Goal: Task Accomplishment & Management: Manage account settings

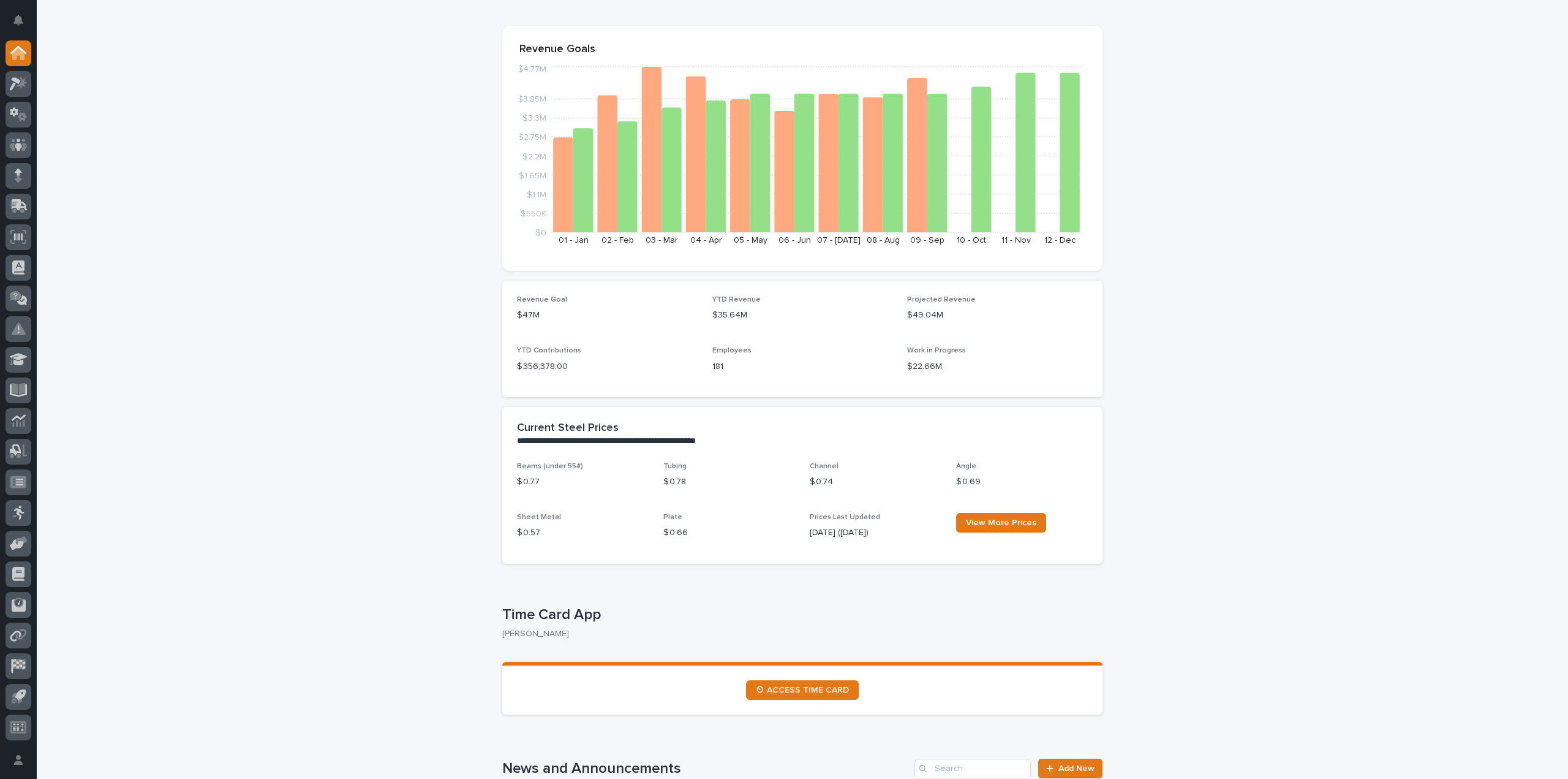
scroll to position [184, 0]
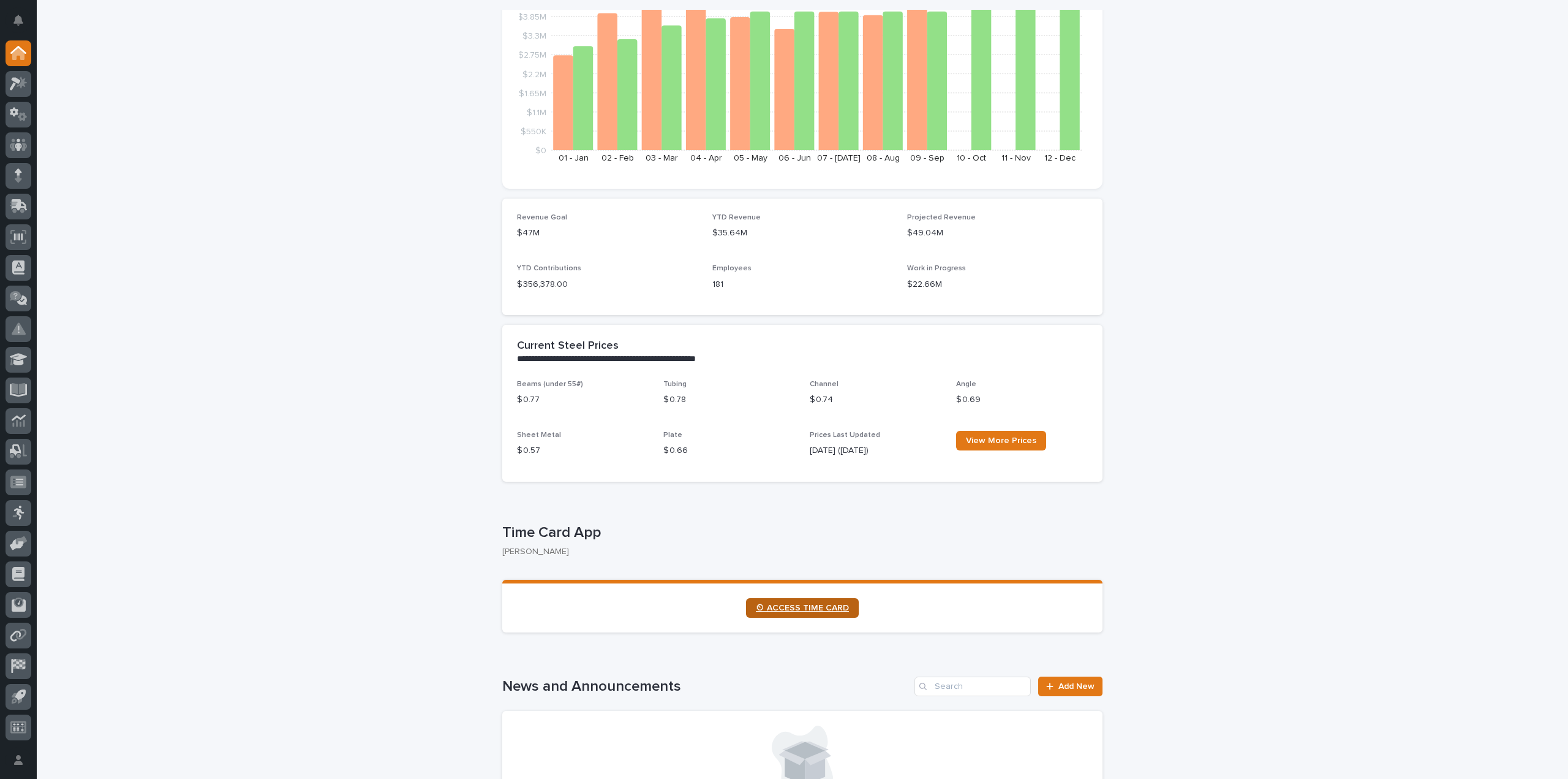
click at [800, 611] on span "⏲ ACCESS TIME CARD" at bounding box center [802, 608] width 93 height 9
click at [786, 614] on link "⏲ ACCESS TIME CARD" at bounding box center [802, 608] width 112 height 20
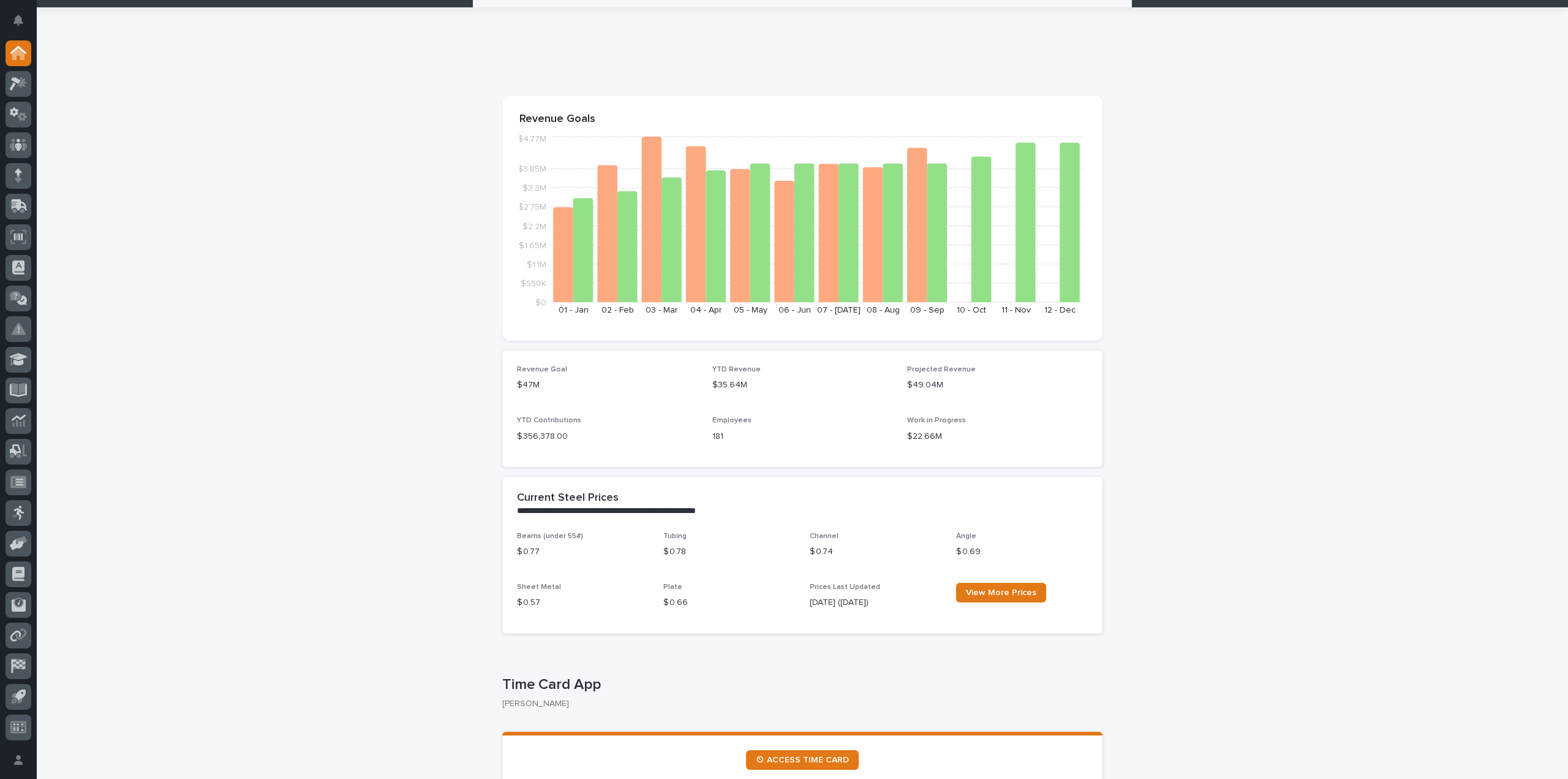
scroll to position [0, 0]
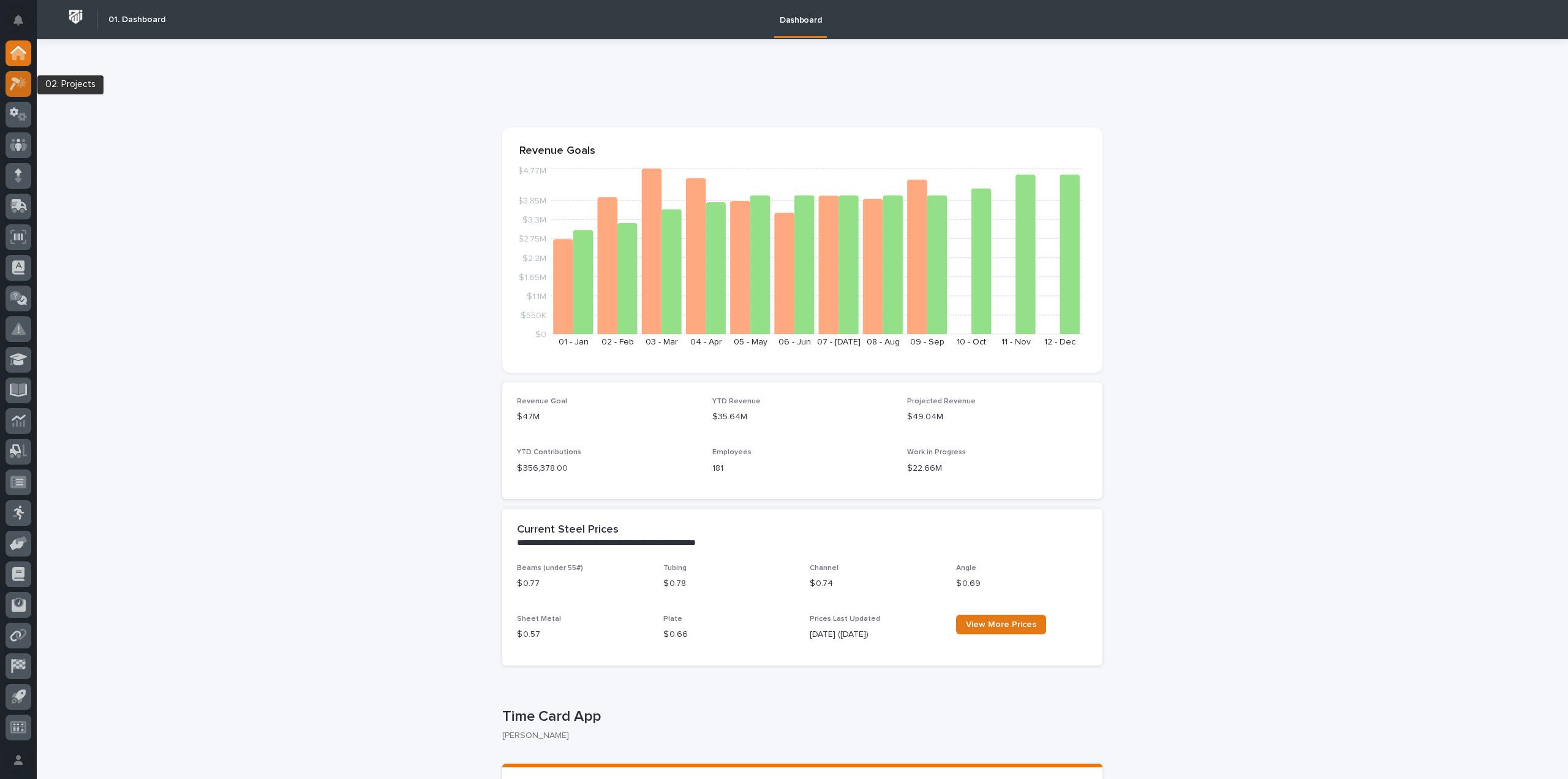
click at [18, 88] on icon at bounding box center [19, 83] width 18 height 14
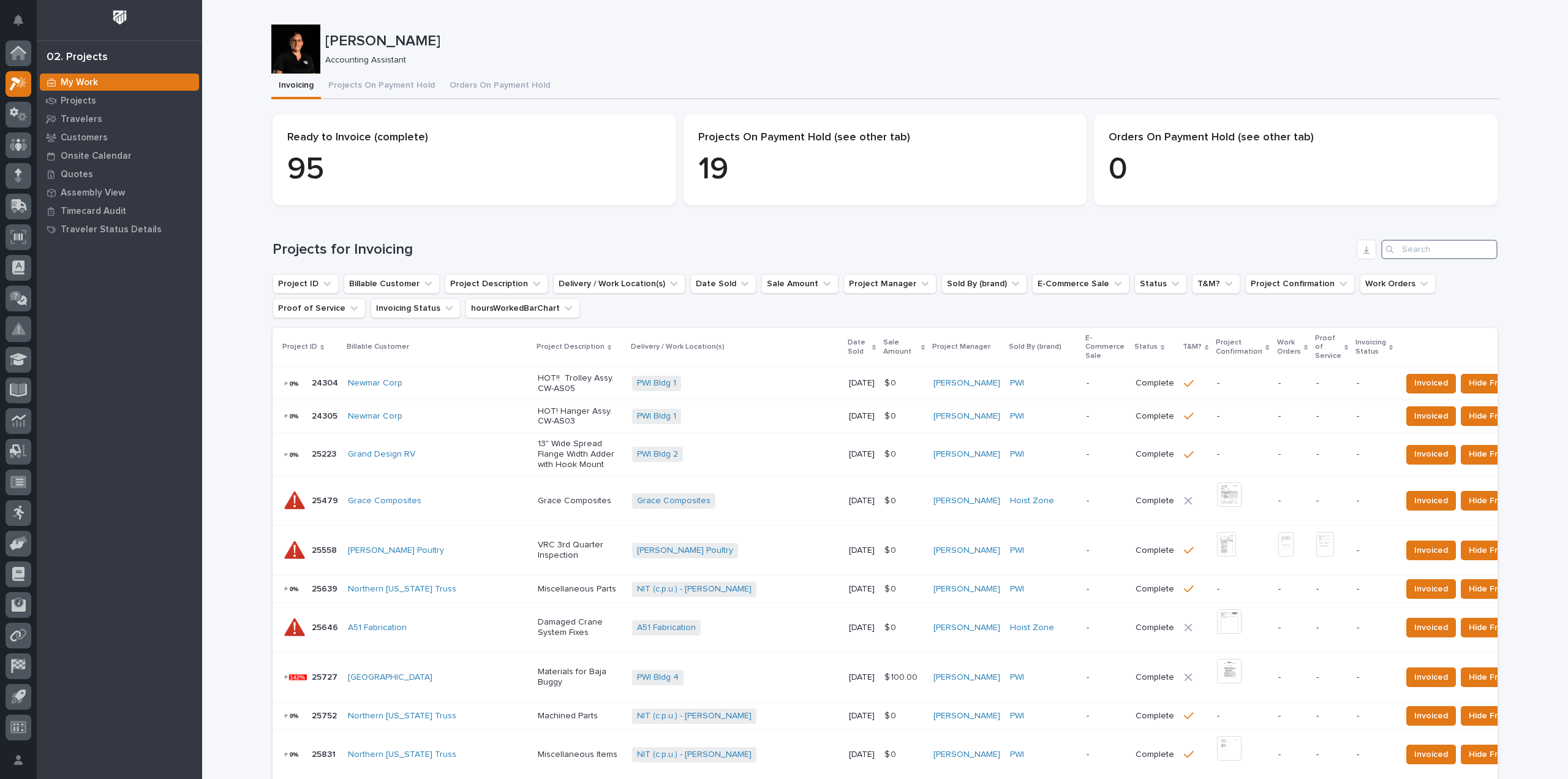
click at [1410, 249] on input "Search" at bounding box center [1439, 249] width 116 height 20
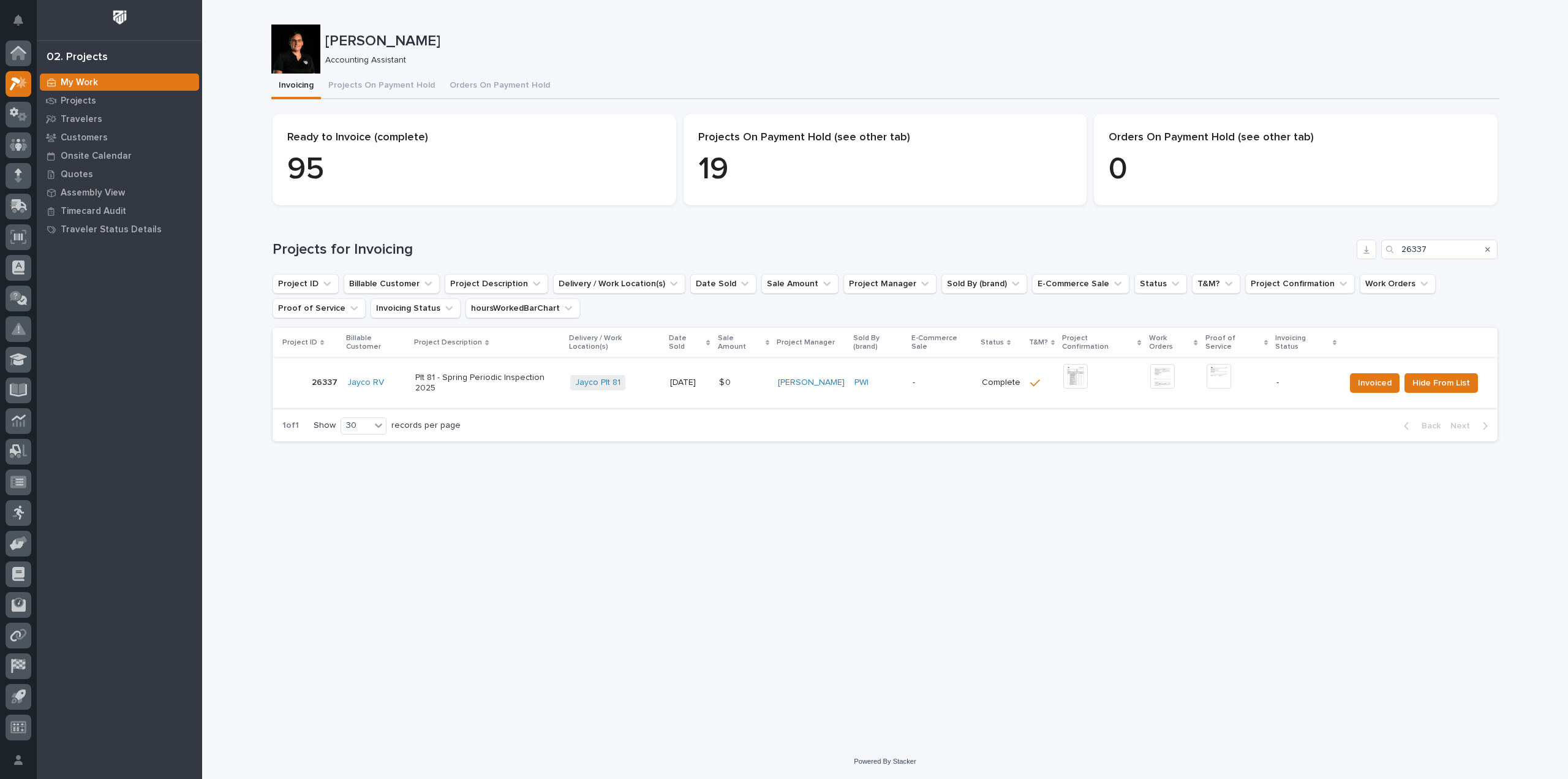
click at [1080, 371] on img at bounding box center [1075, 376] width 24 height 24
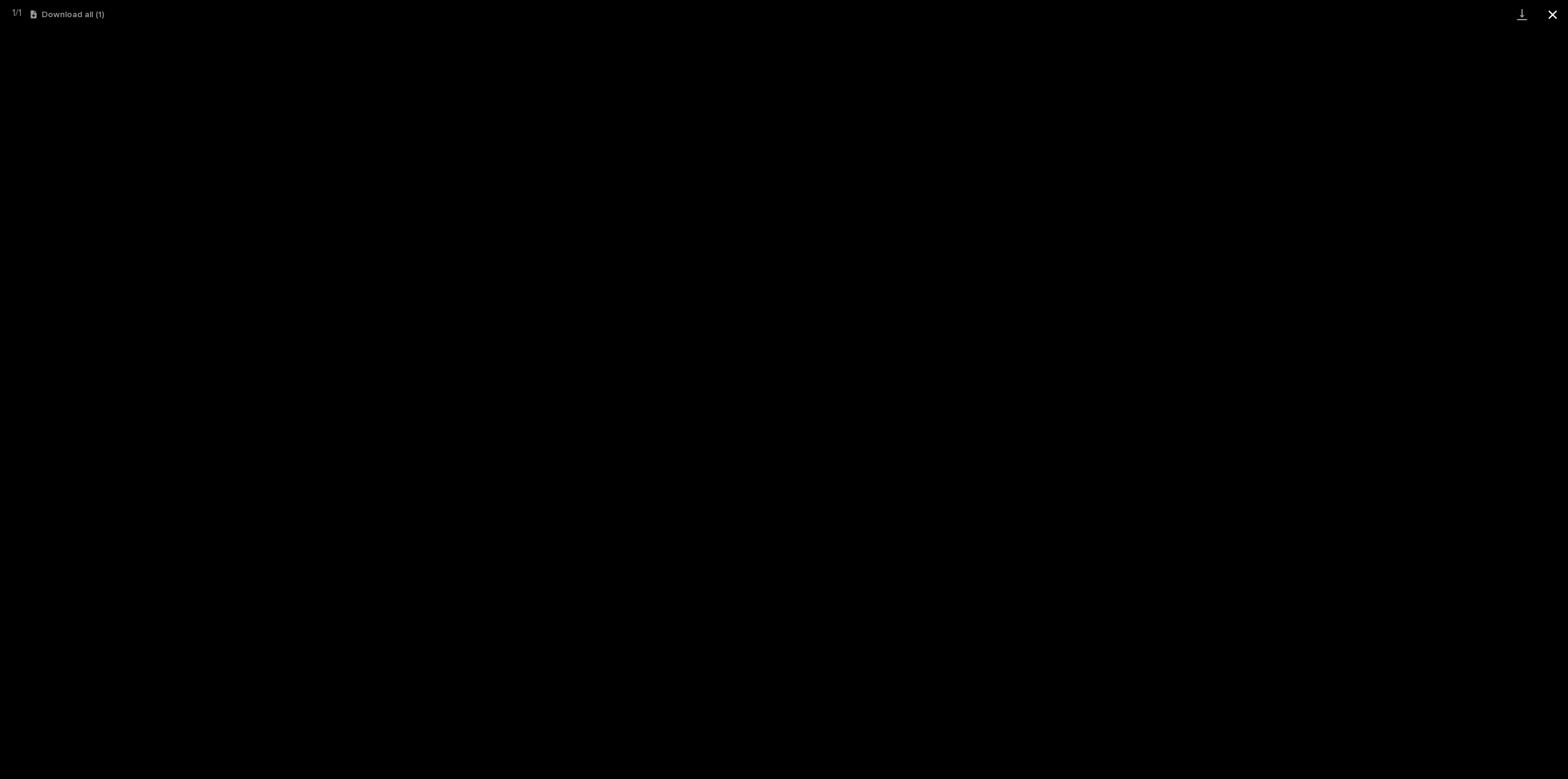
click at [1550, 16] on button "Close gallery" at bounding box center [1552, 14] width 30 height 29
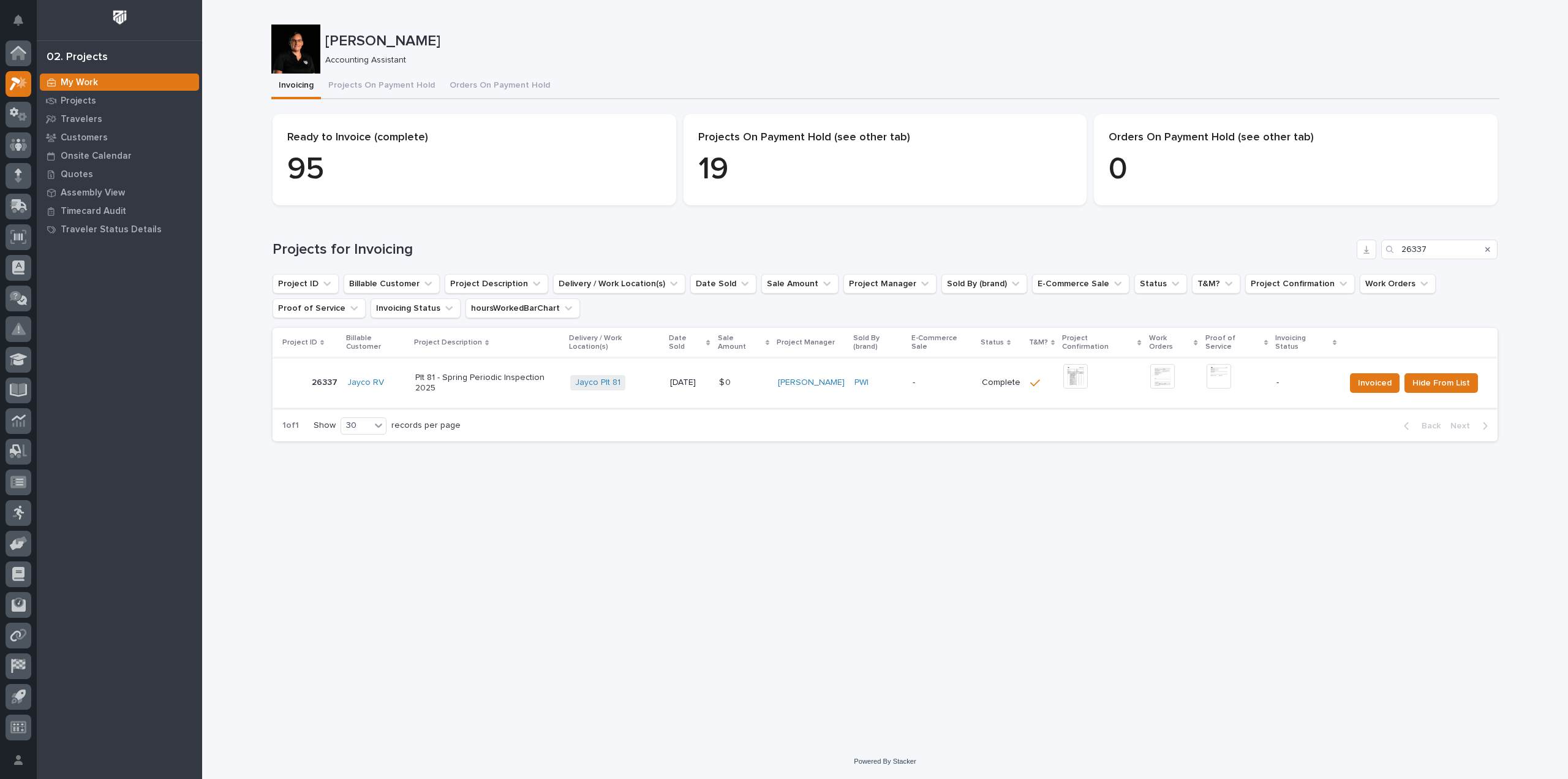
click at [1221, 370] on img at bounding box center [1219, 376] width 24 height 24
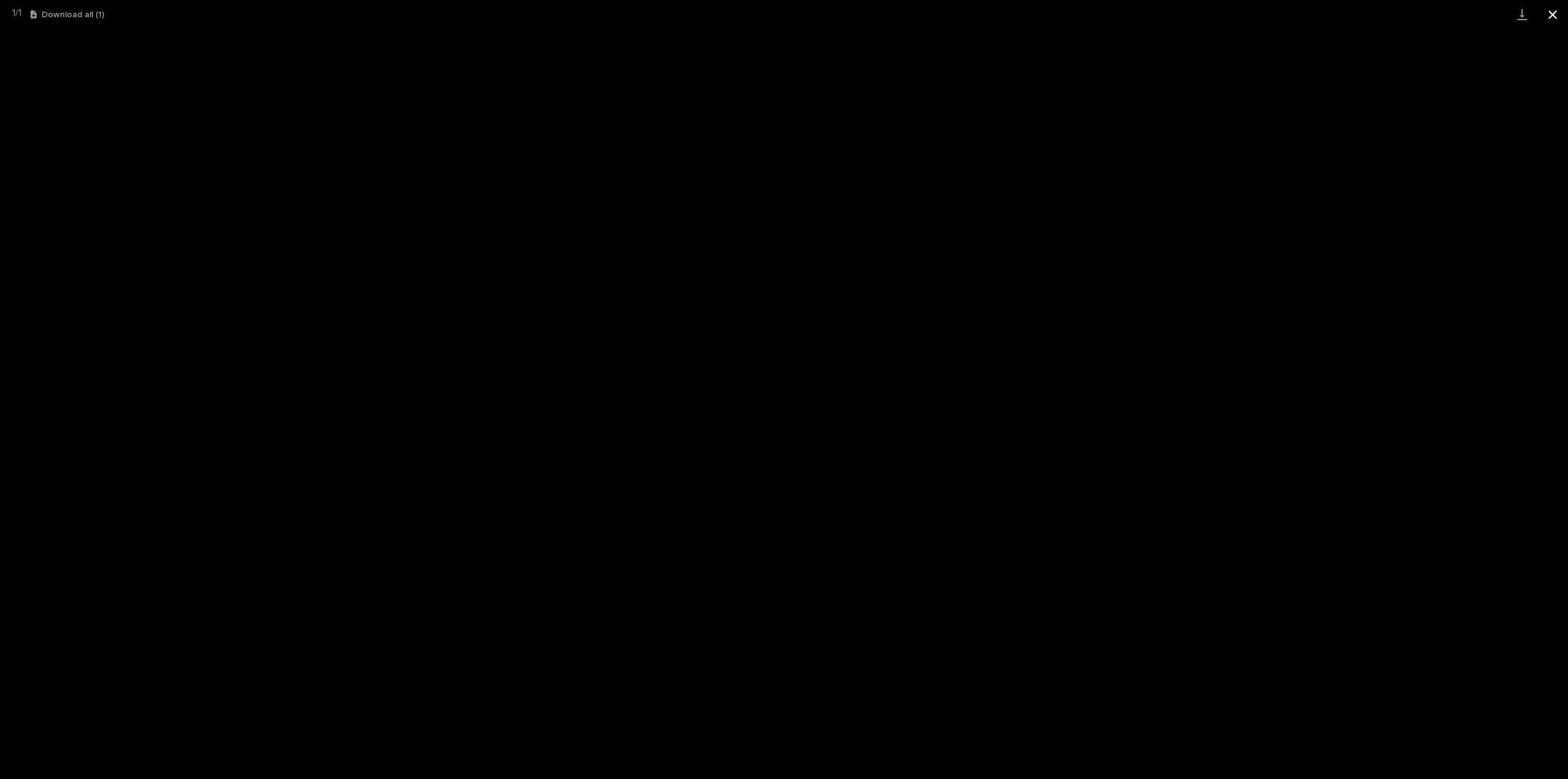
click at [1561, 19] on button "Close gallery" at bounding box center [1552, 14] width 30 height 29
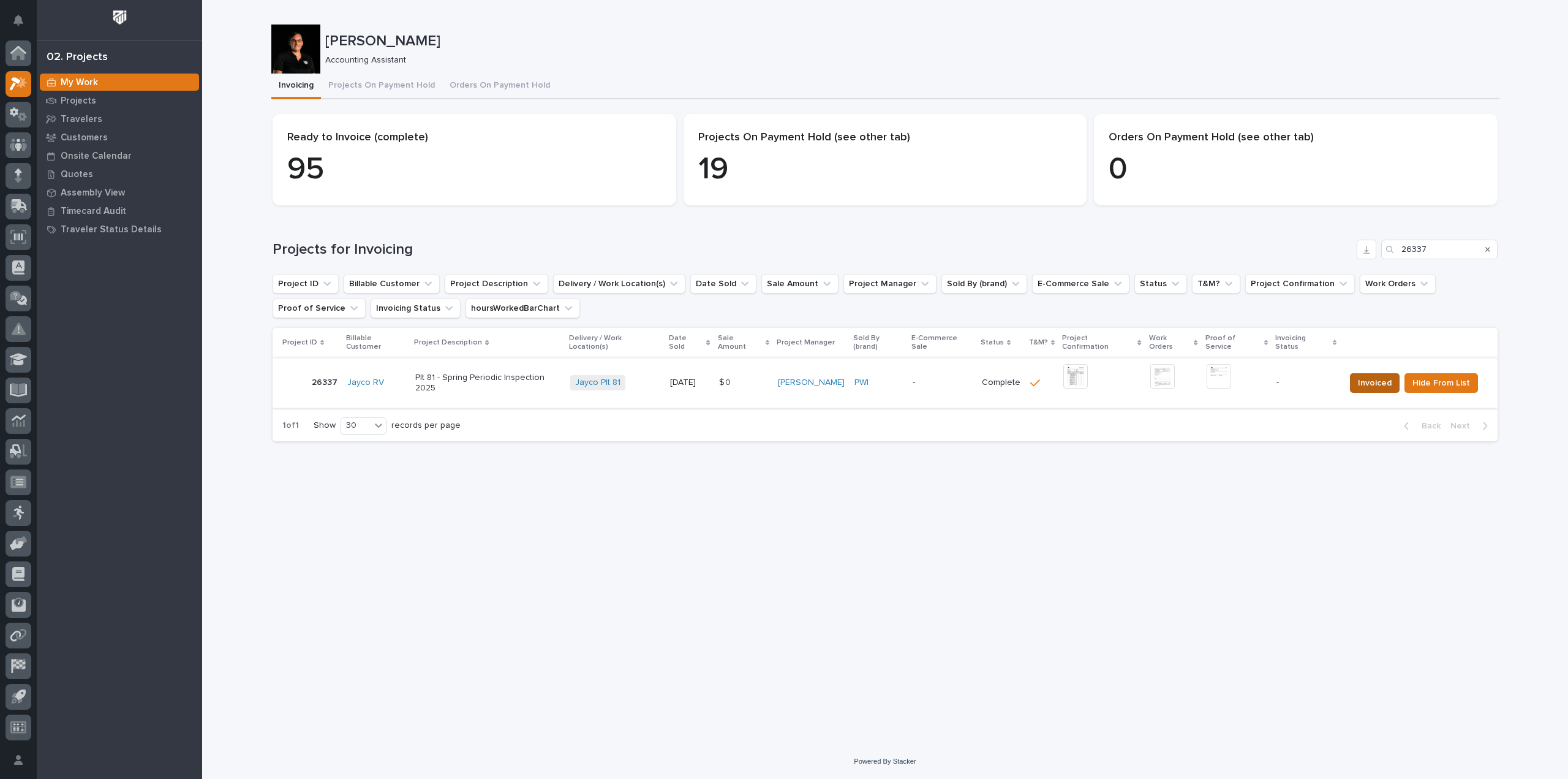
click at [1369, 376] on span "Invoiced" at bounding box center [1375, 383] width 34 height 15
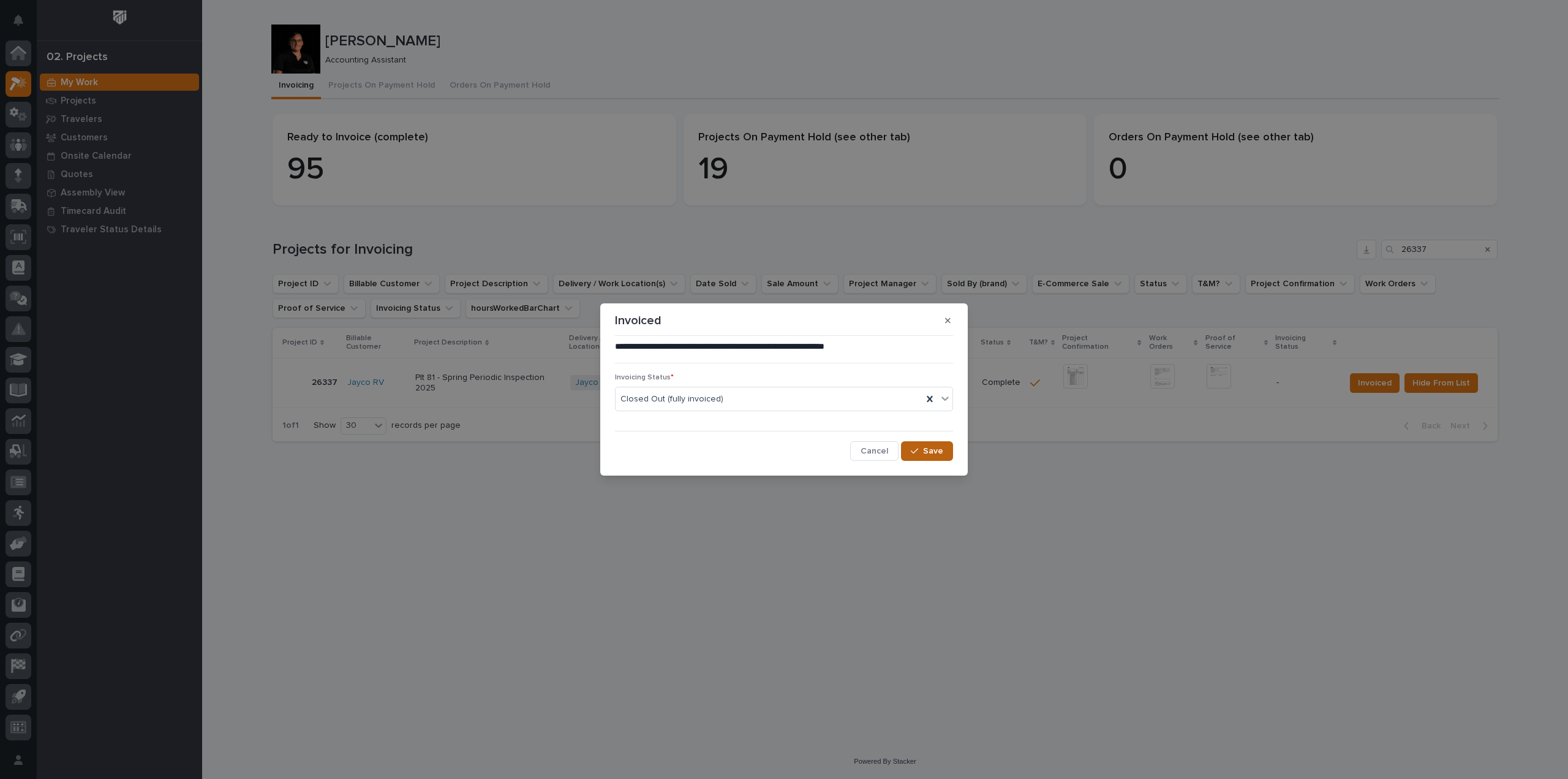
click at [938, 453] on span "Save" at bounding box center [933, 451] width 21 height 11
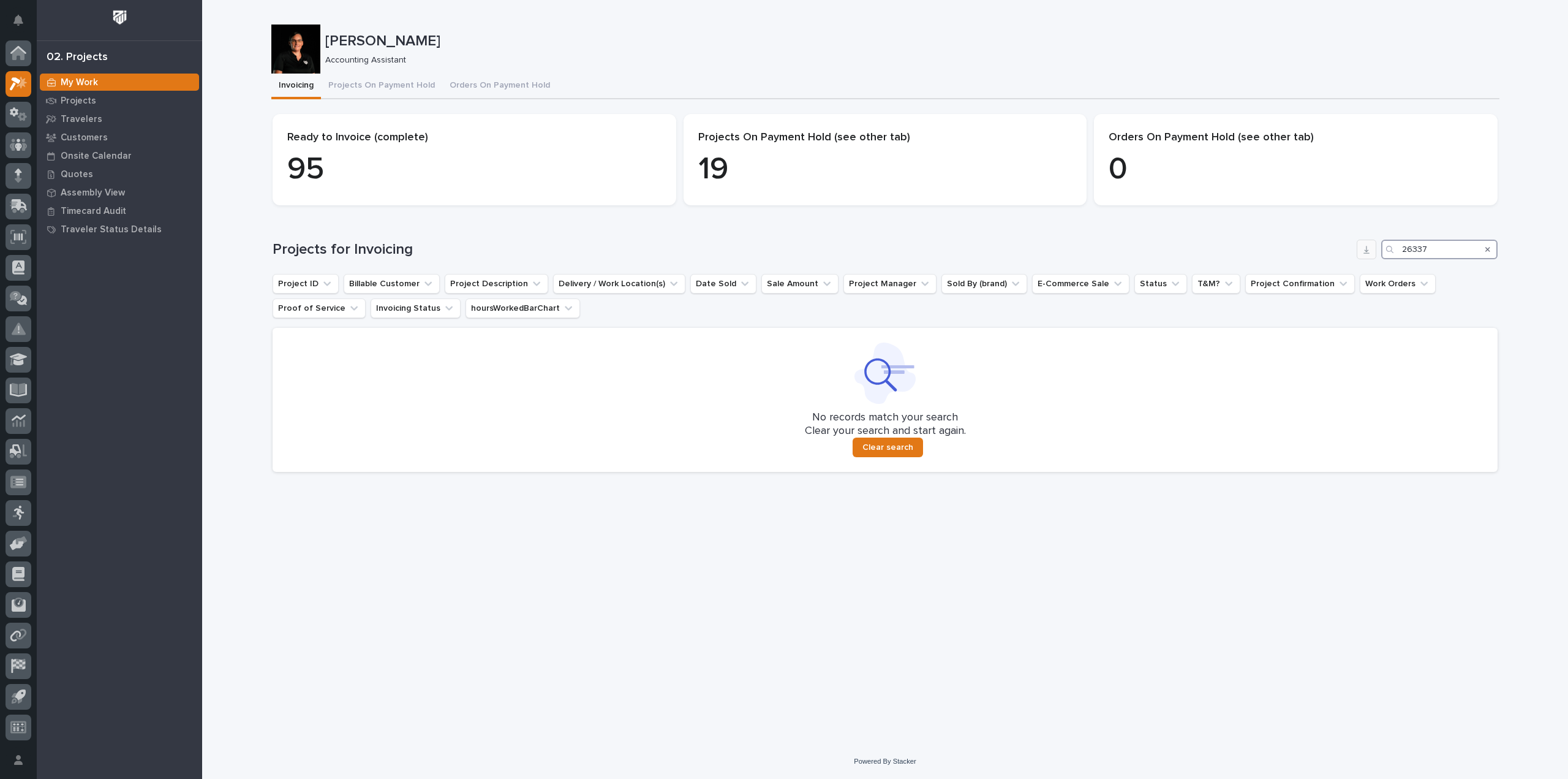
drag, startPoint x: 1451, startPoint y: 251, endPoint x: 1369, endPoint y: 251, distance: 82.0
click at [1369, 251] on div "Projects for Invoicing 26337" at bounding box center [885, 249] width 1225 height 20
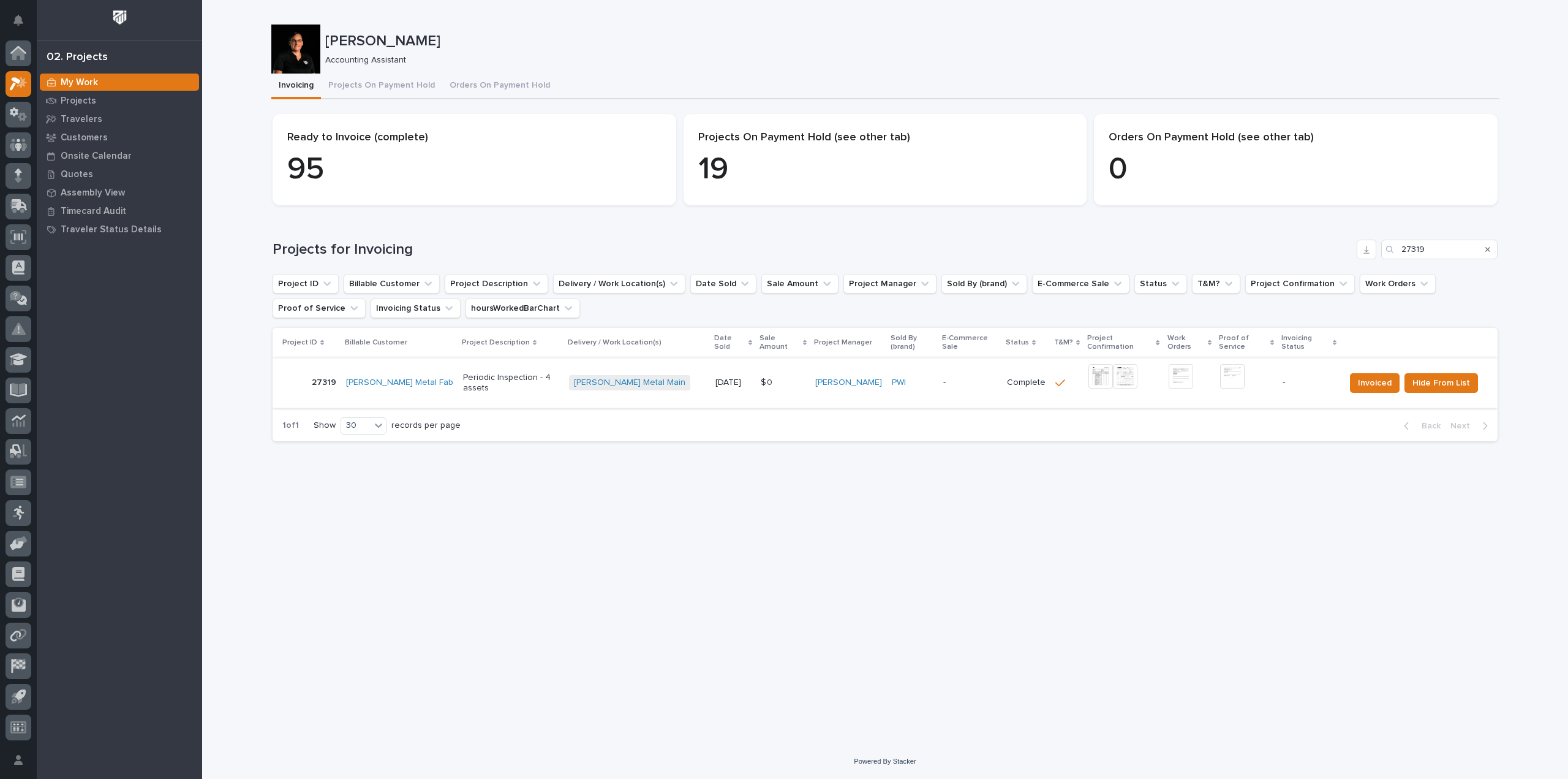
click at [1089, 373] on img at bounding box center [1101, 376] width 24 height 24
click at [1089, 368] on img at bounding box center [1101, 376] width 24 height 24
click at [1221, 374] on img at bounding box center [1232, 376] width 24 height 24
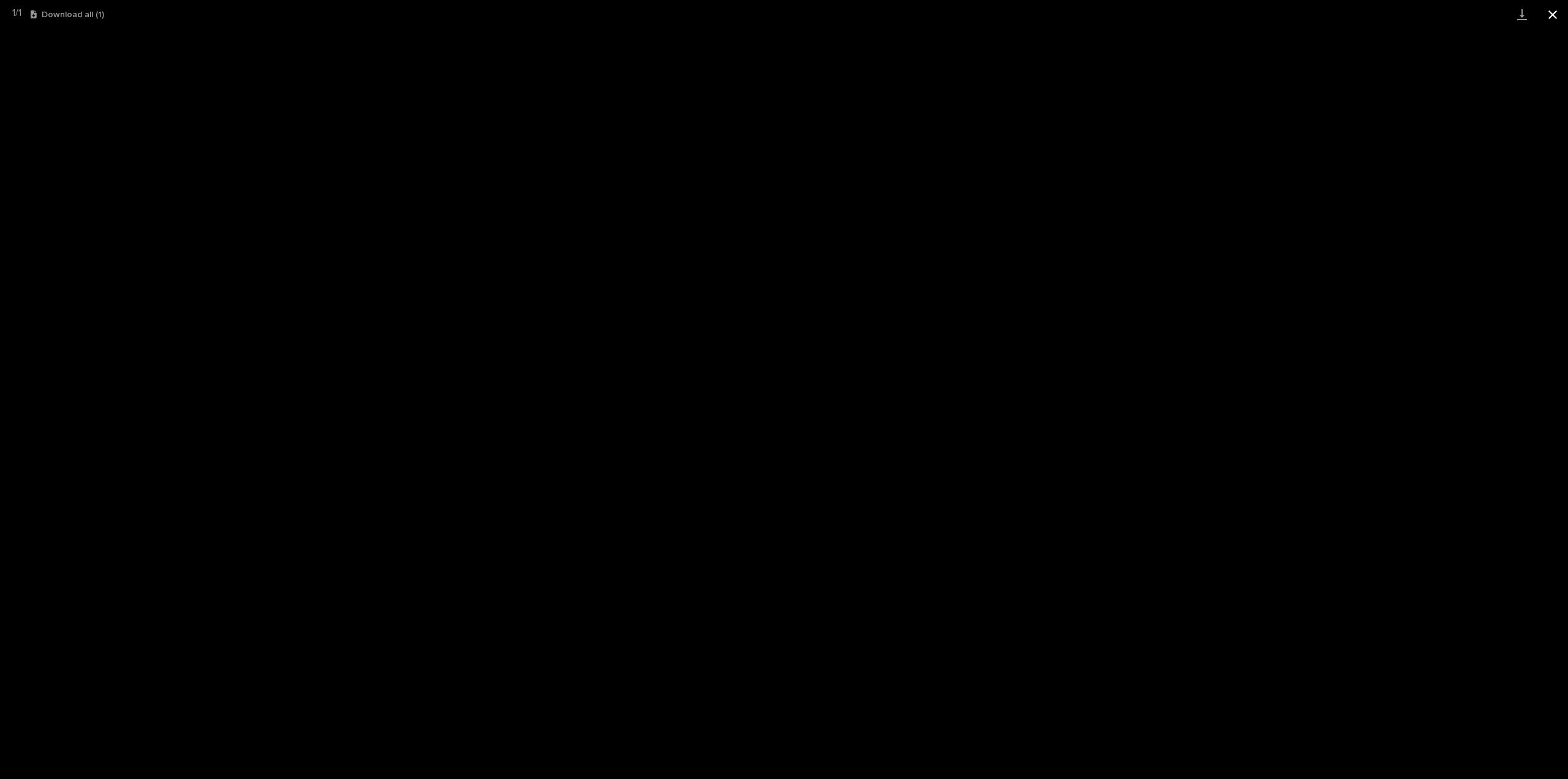
click at [1547, 10] on button "Close gallery" at bounding box center [1552, 14] width 30 height 29
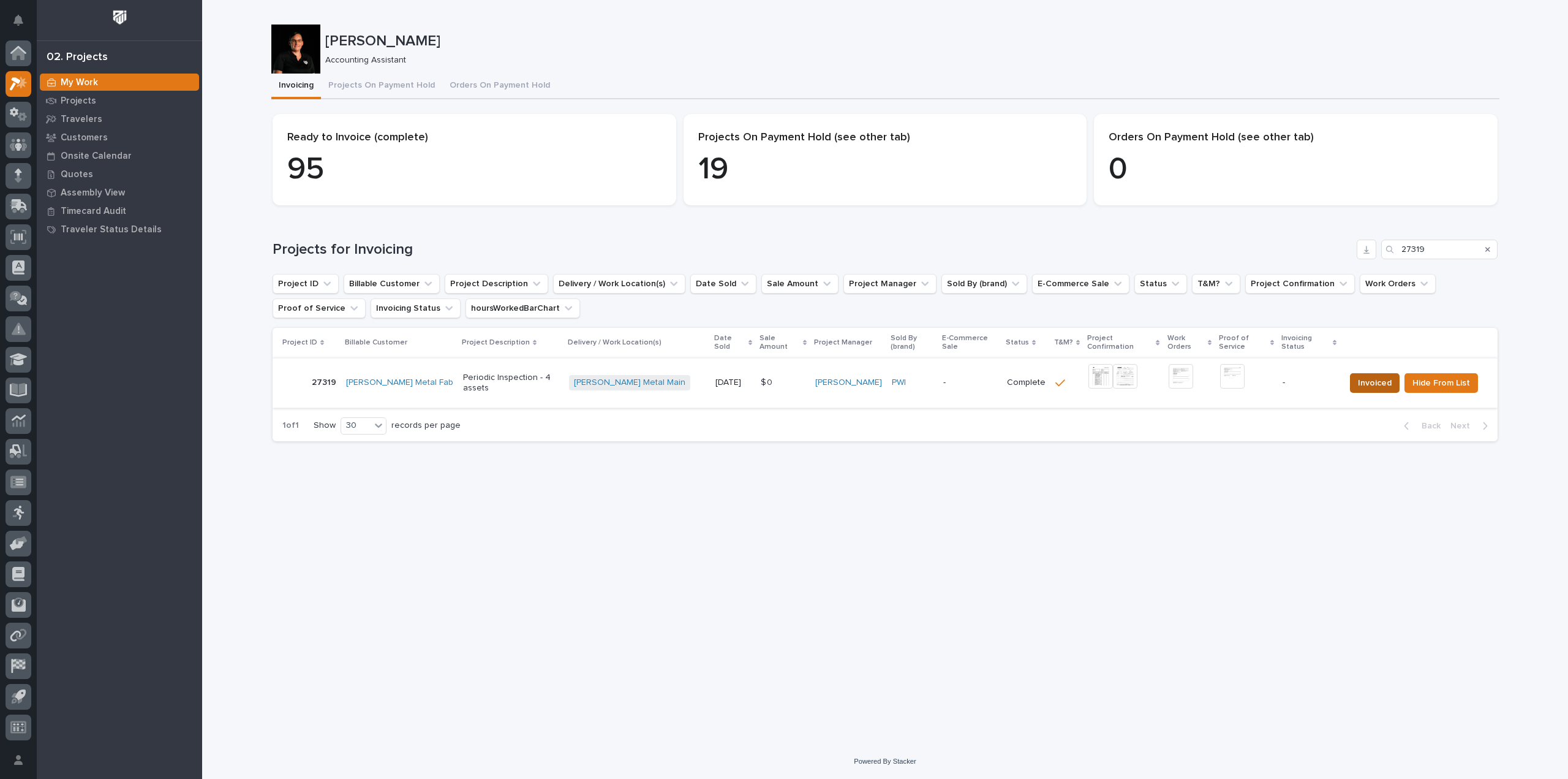
click at [1365, 376] on span "Invoiced" at bounding box center [1375, 383] width 34 height 15
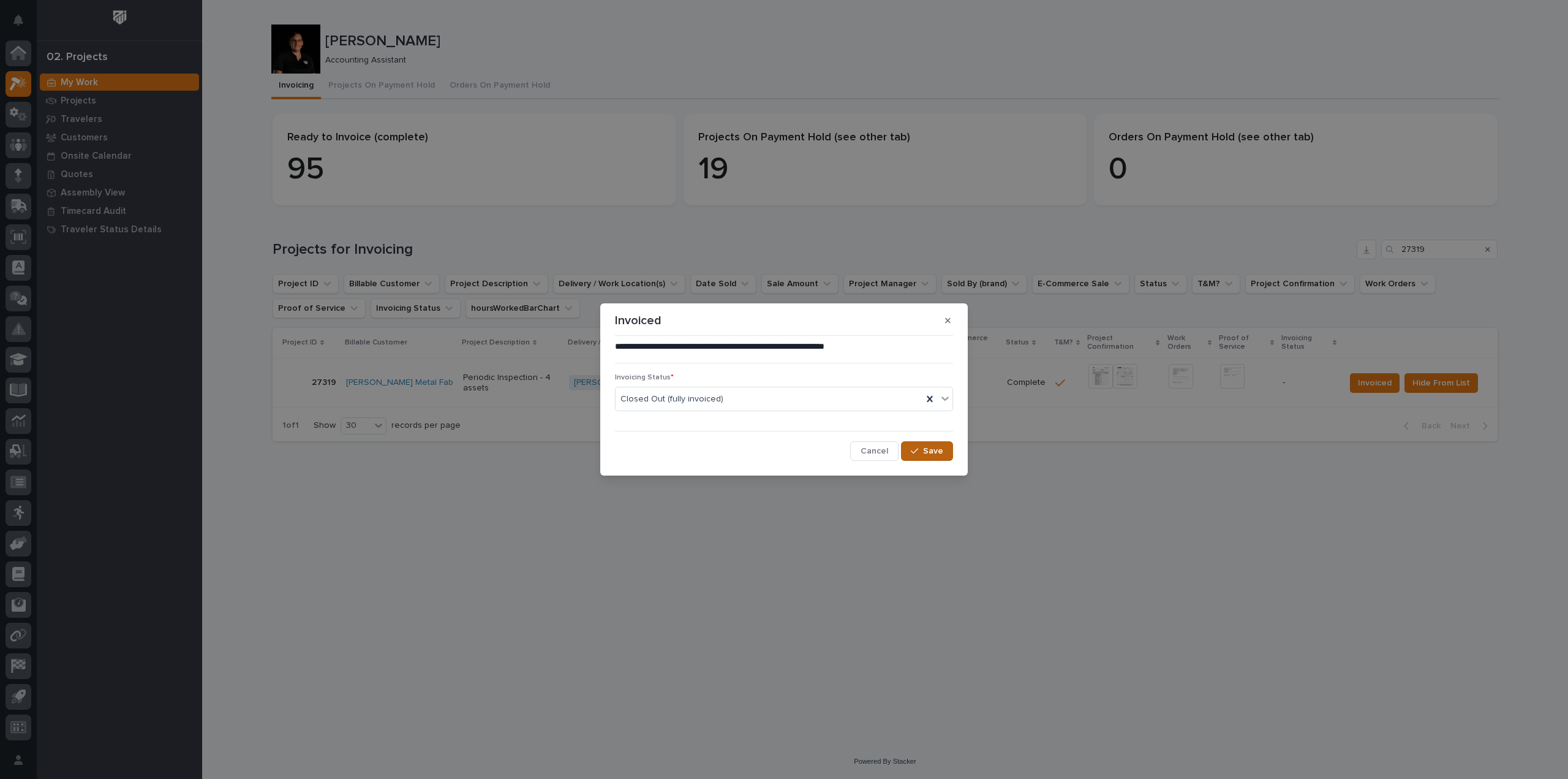
click at [933, 449] on span "Save" at bounding box center [933, 451] width 21 height 11
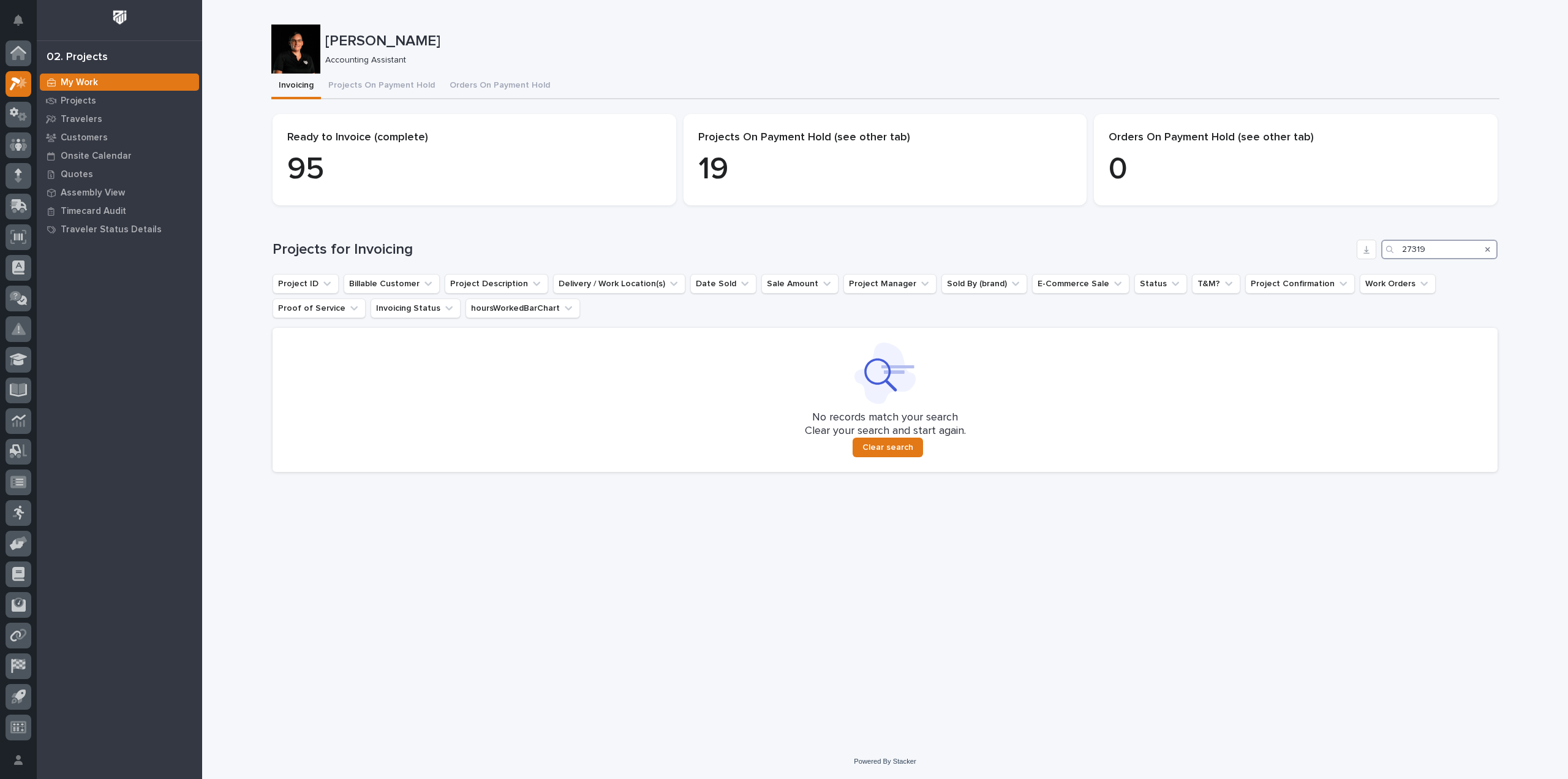
drag, startPoint x: 1413, startPoint y: 249, endPoint x: 1424, endPoint y: 255, distance: 12.5
click at [1414, 254] on input "27319" at bounding box center [1439, 249] width 116 height 20
drag, startPoint x: 1438, startPoint y: 247, endPoint x: 1376, endPoint y: 252, distance: 62.2
click at [1376, 252] on div "Projects for Invoicing 27319" at bounding box center [885, 249] width 1225 height 20
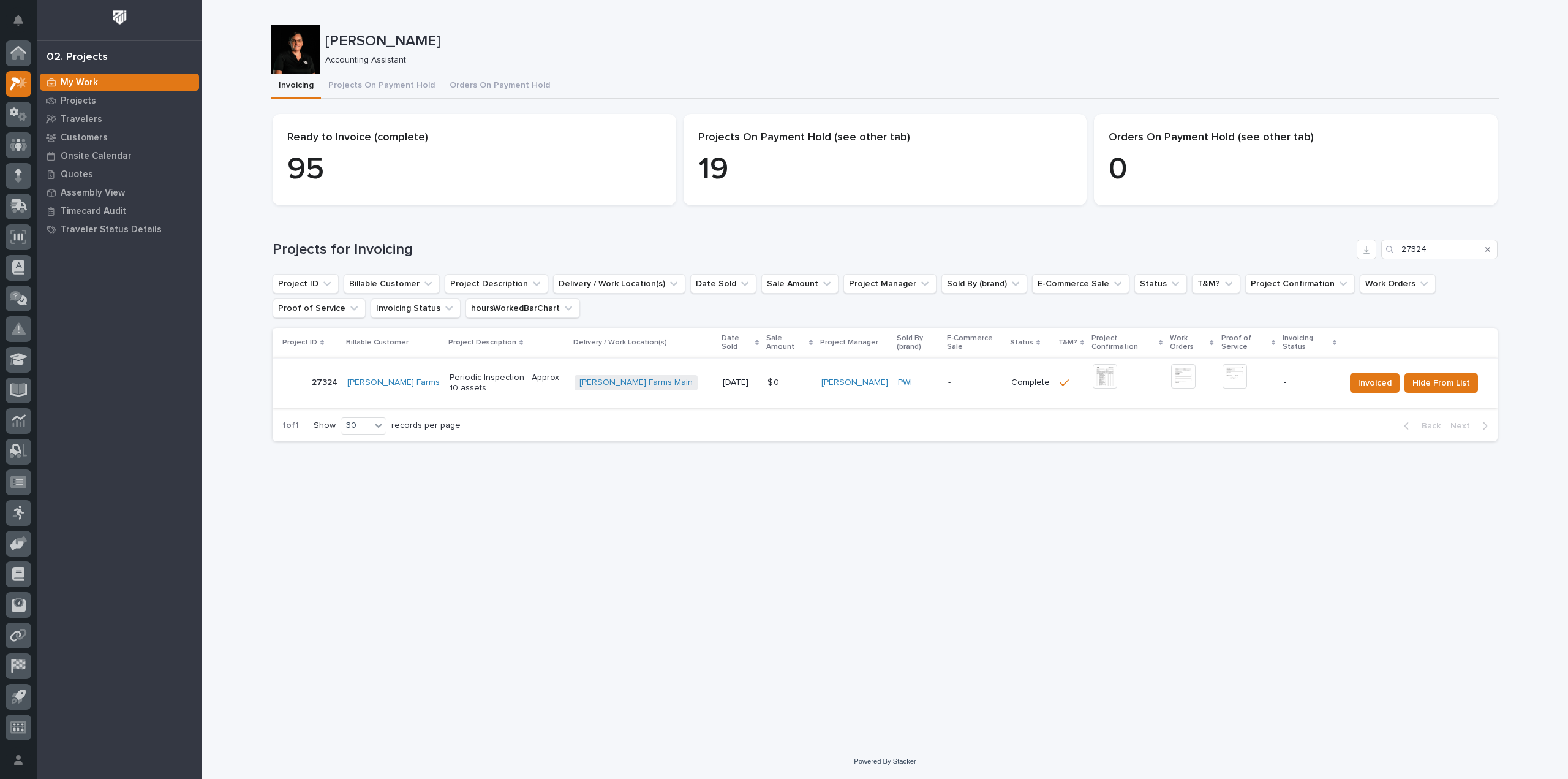
click at [1093, 367] on img at bounding box center [1105, 376] width 24 height 24
click at [1226, 369] on img at bounding box center [1234, 376] width 24 height 24
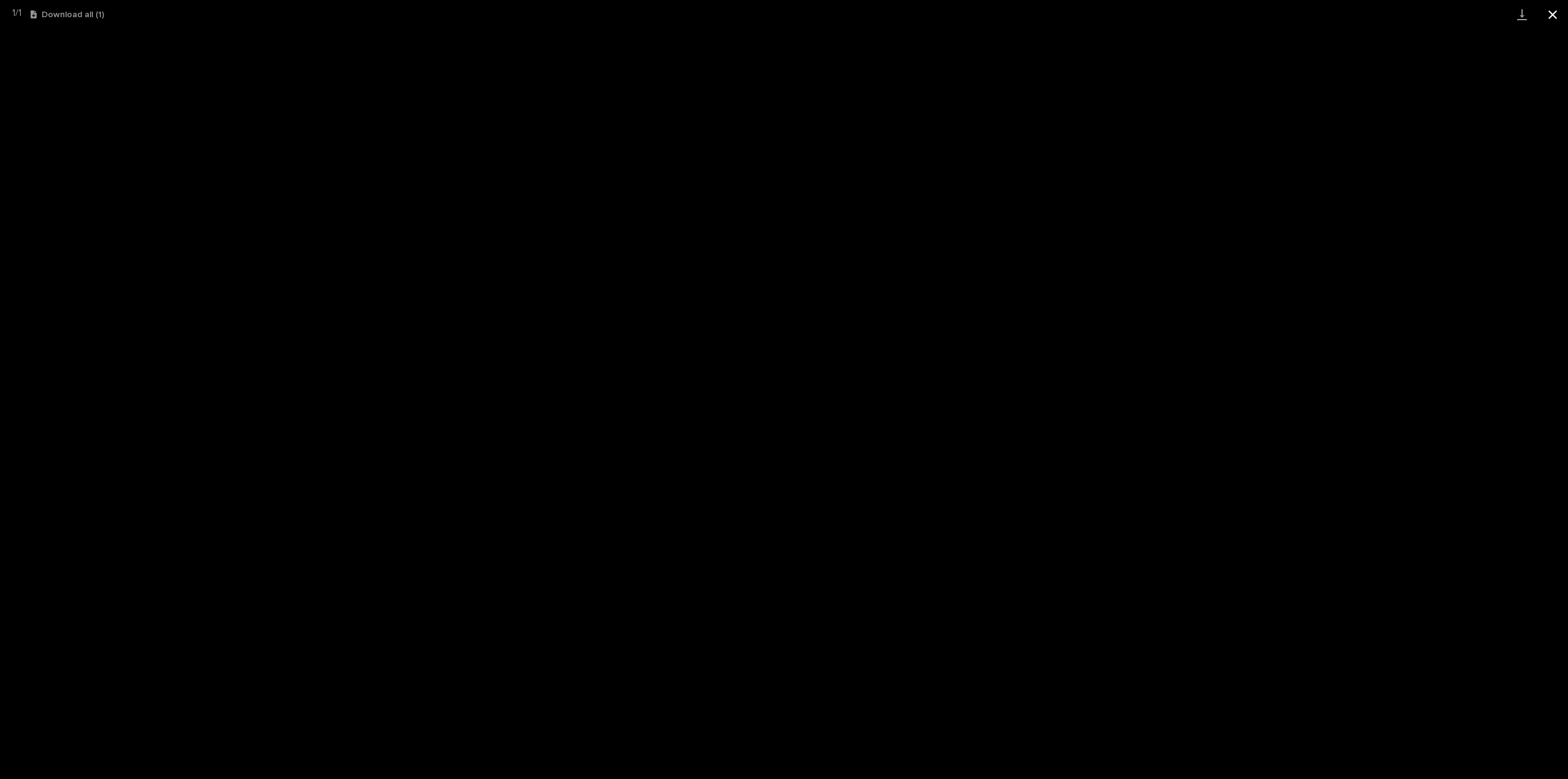
click at [1554, 19] on button "Close gallery" at bounding box center [1552, 14] width 30 height 29
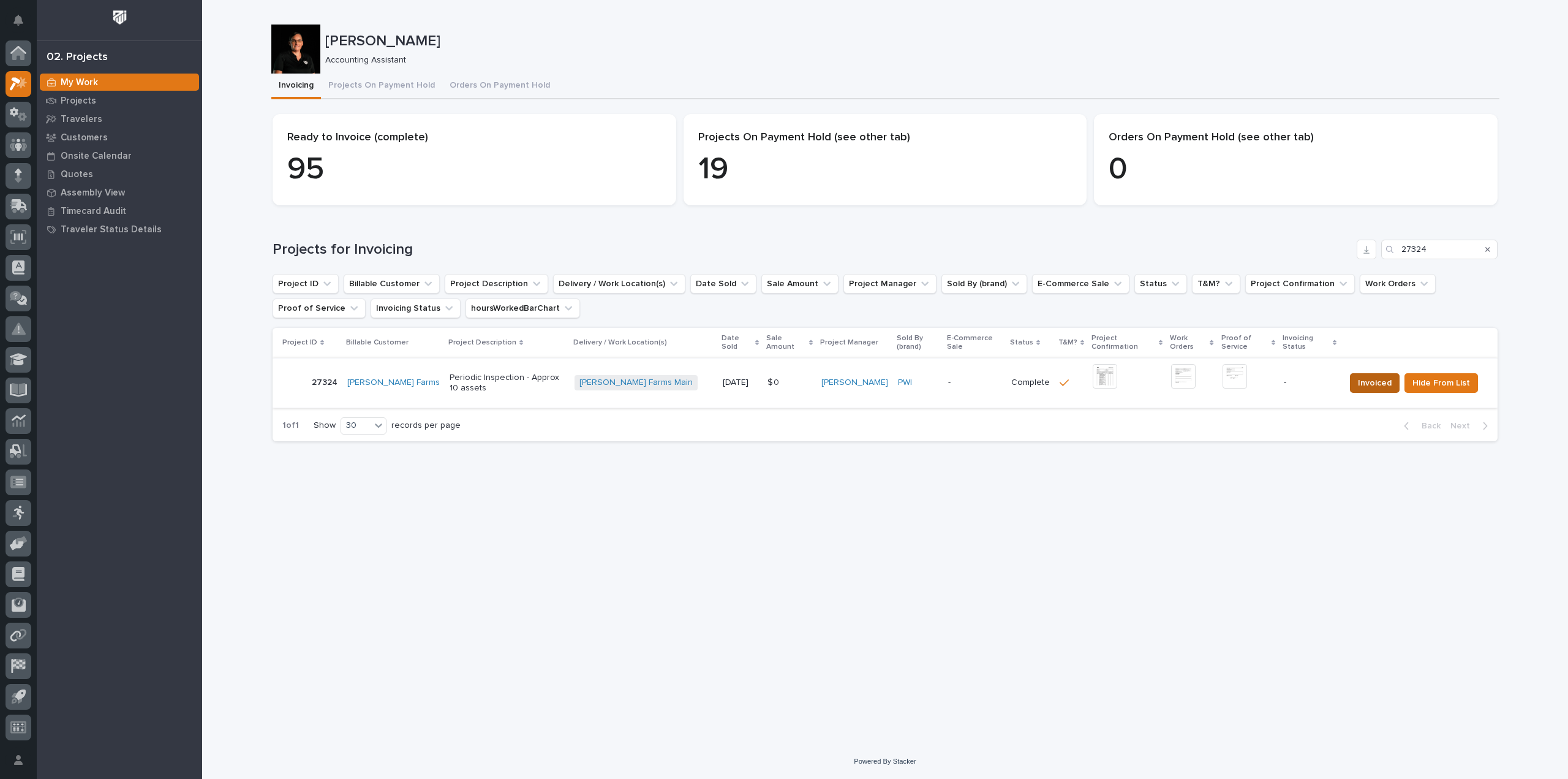
click at [1381, 377] on span "Invoiced" at bounding box center [1375, 383] width 34 height 15
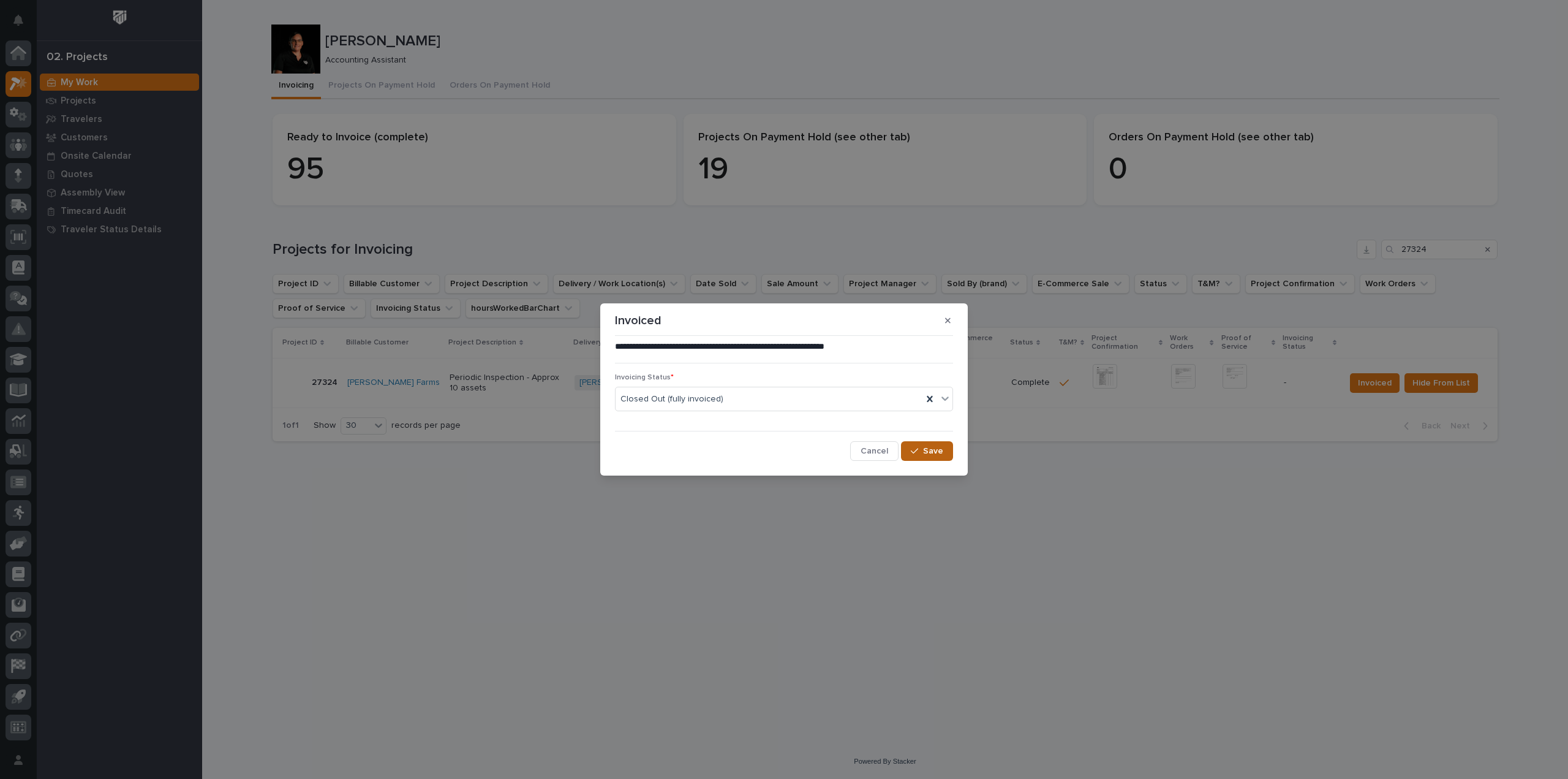
click at [935, 451] on span "Save" at bounding box center [933, 451] width 21 height 11
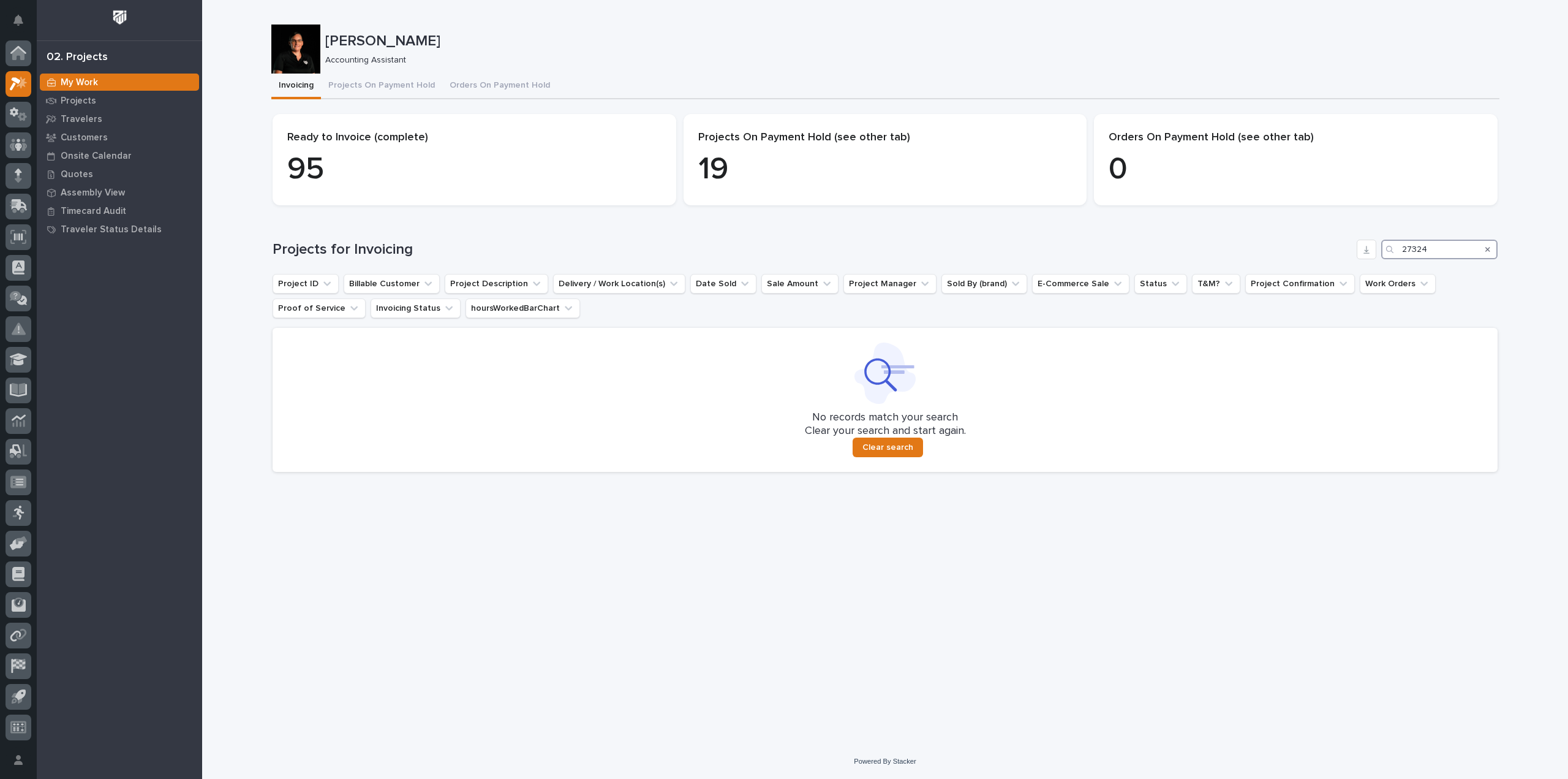
drag, startPoint x: 1439, startPoint y: 251, endPoint x: 1265, endPoint y: 259, distance: 174.2
click at [1265, 259] on div "Projects for Invoicing 27324 Project ID Billable Customer Project Description D…" at bounding box center [885, 356] width 1225 height 233
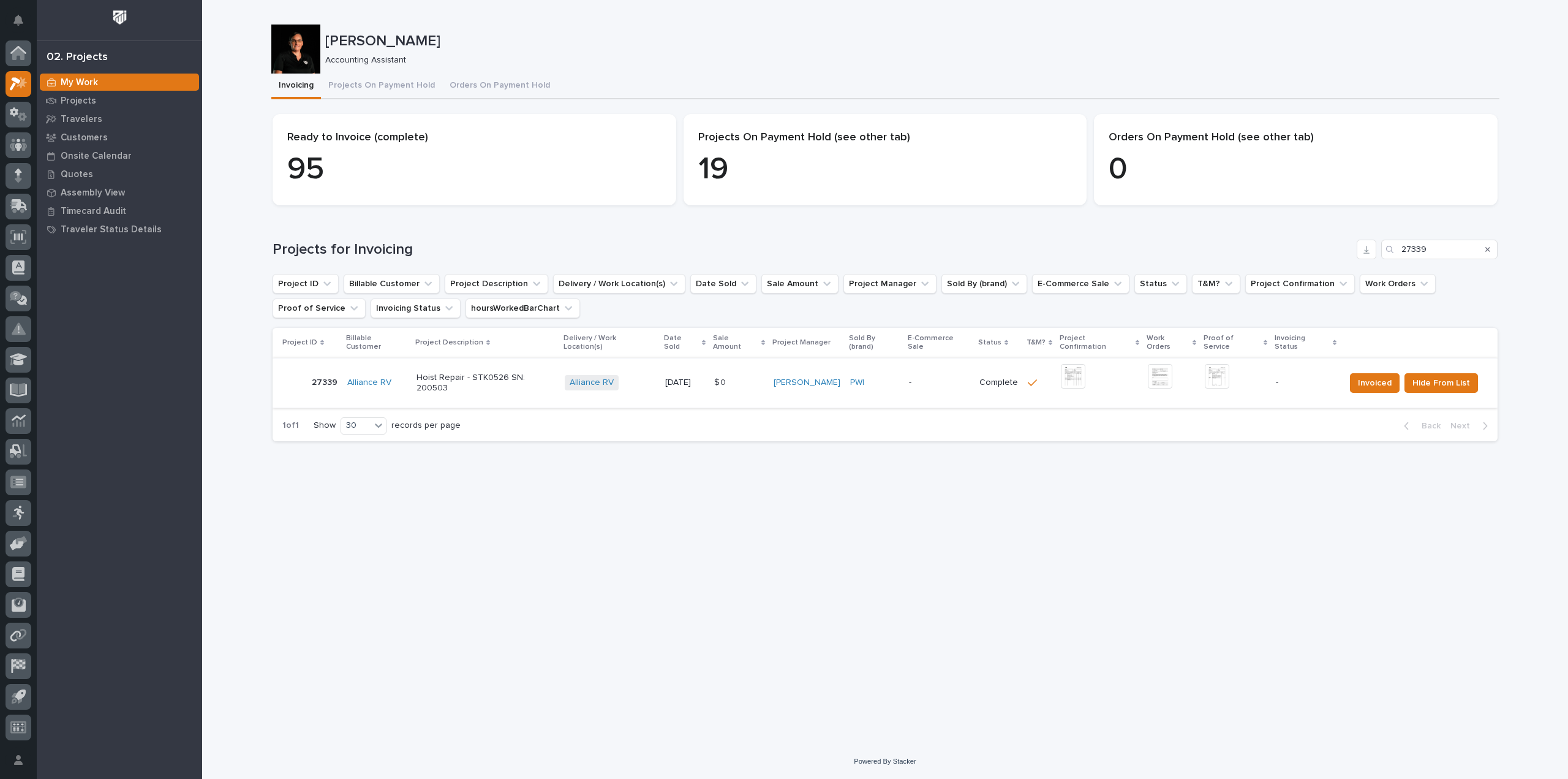
click at [1070, 369] on img at bounding box center [1073, 376] width 24 height 24
click at [1217, 368] on img at bounding box center [1217, 376] width 24 height 24
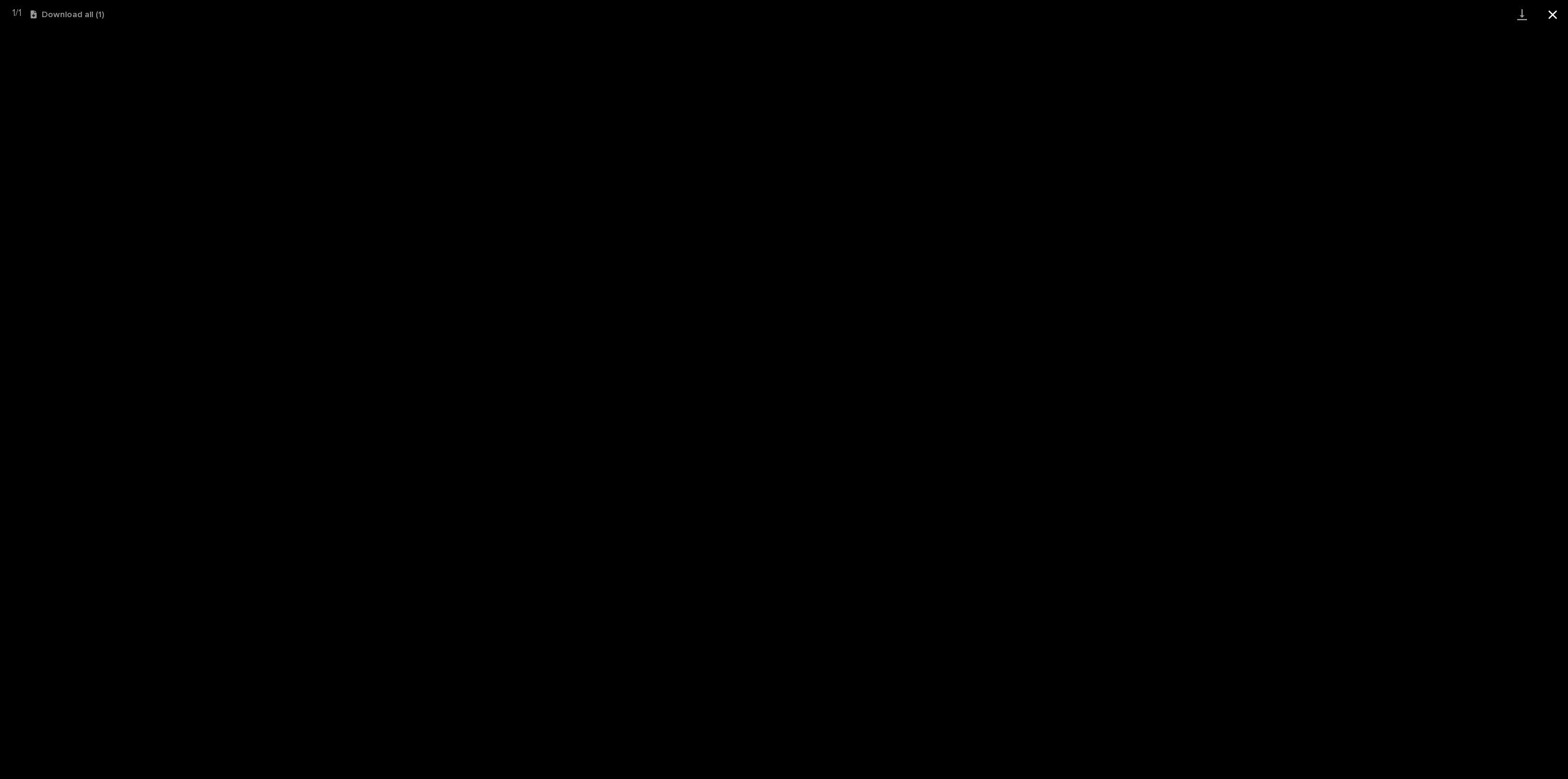
click at [1559, 16] on button "Close gallery" at bounding box center [1552, 14] width 30 height 29
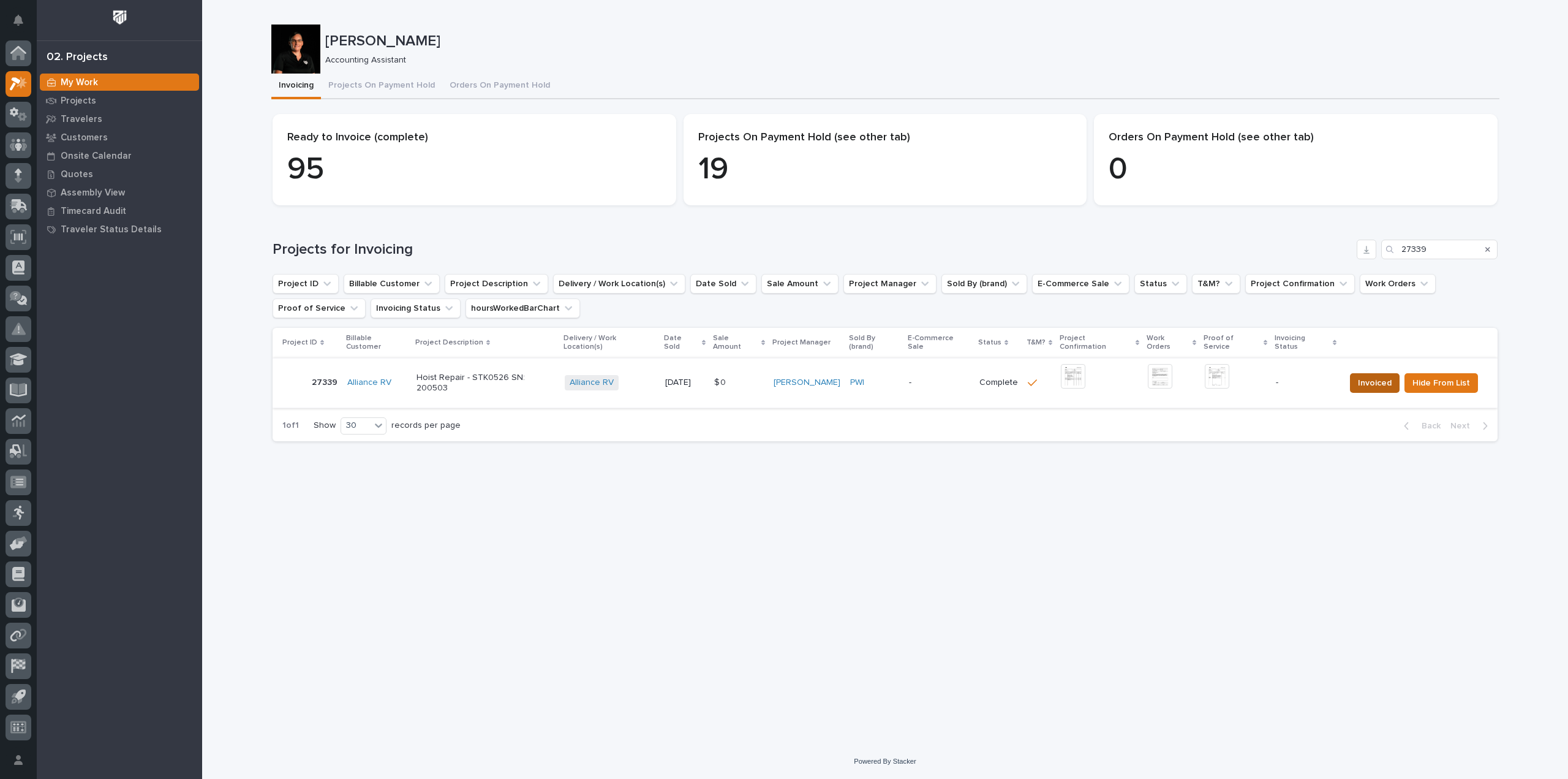
click at [1358, 379] on span "Invoiced" at bounding box center [1375, 383] width 34 height 15
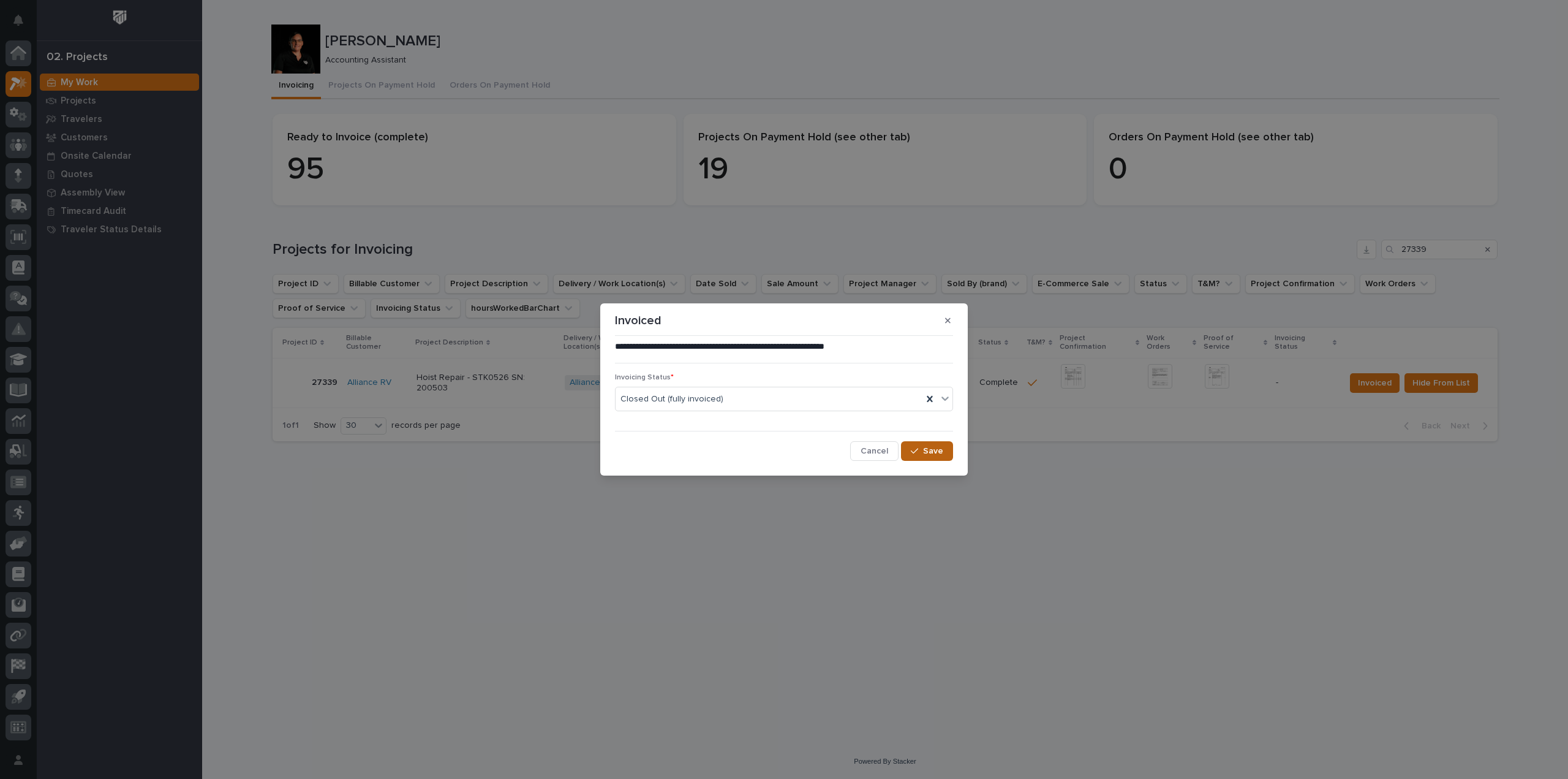
click at [928, 450] on span "Save" at bounding box center [933, 451] width 21 height 11
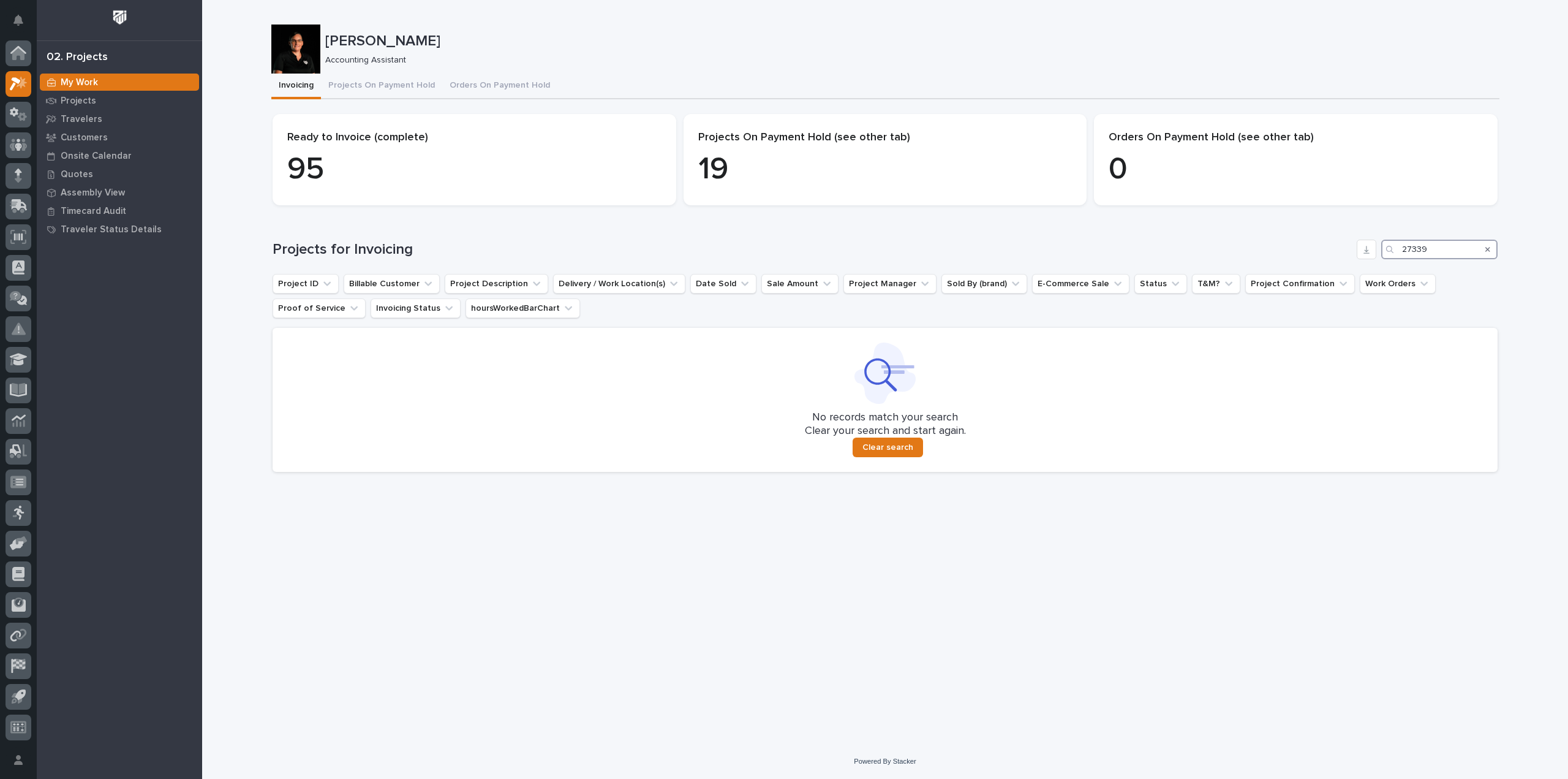
drag, startPoint x: 1460, startPoint y: 254, endPoint x: 1276, endPoint y: 246, distance: 184.2
click at [1276, 246] on div "Projects for Invoicing 27339" at bounding box center [885, 249] width 1225 height 20
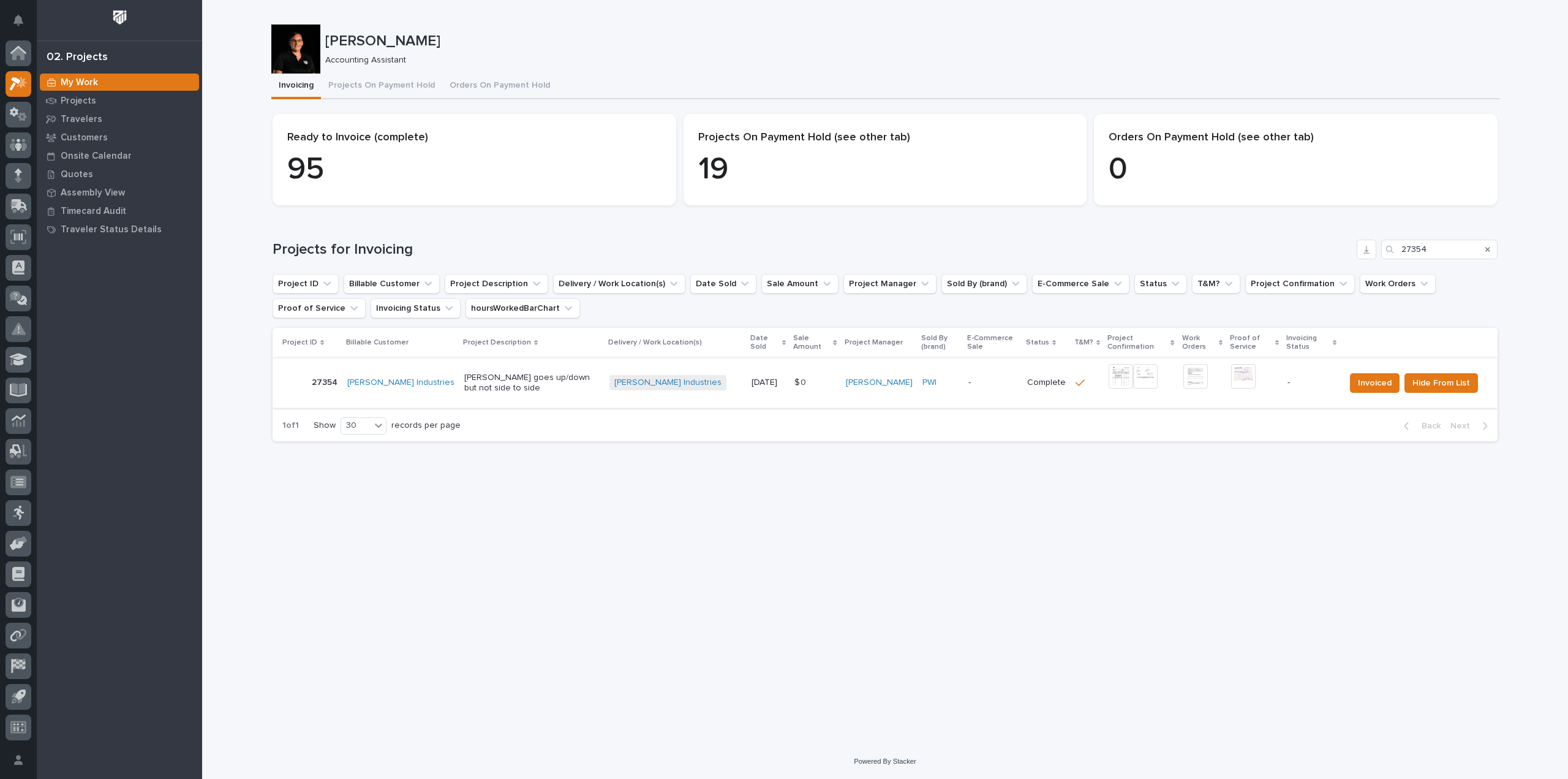
click at [1109, 367] on img at bounding box center [1121, 376] width 24 height 24
click at [1109, 369] on img at bounding box center [1121, 376] width 24 height 24
click at [1231, 368] on img at bounding box center [1243, 376] width 24 height 24
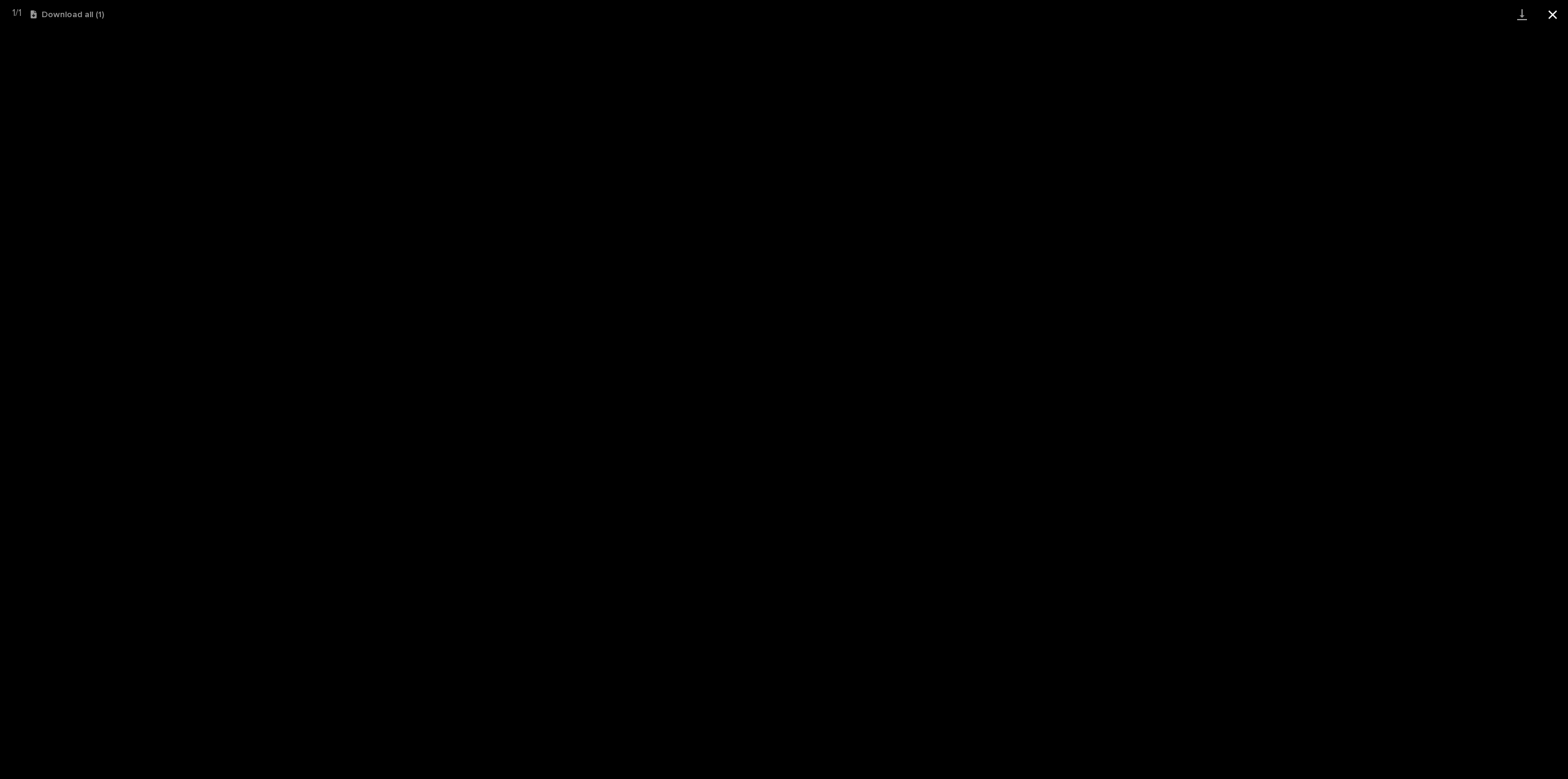
click at [1560, 17] on button "Close gallery" at bounding box center [1552, 14] width 30 height 29
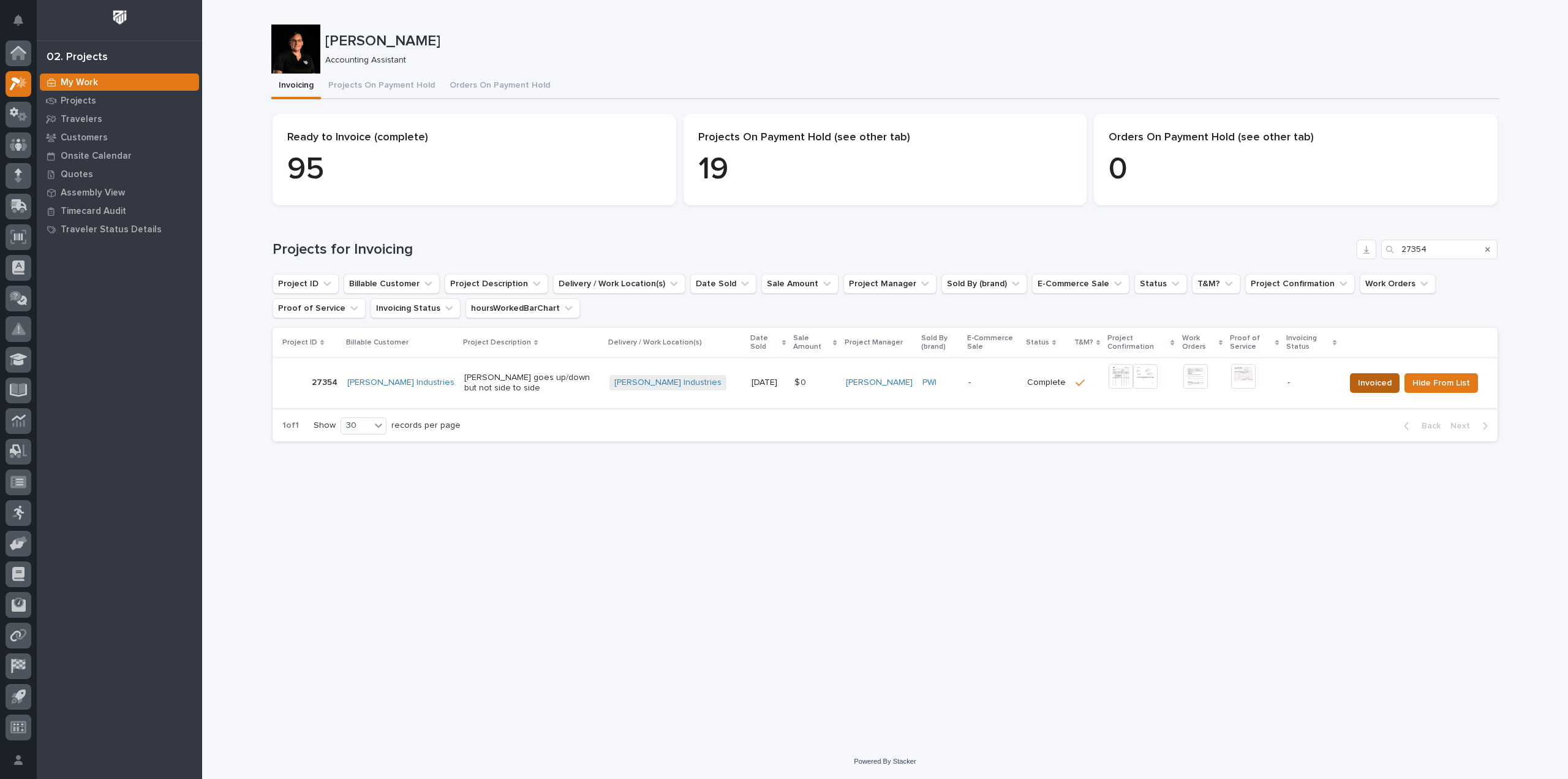
click at [1364, 376] on span "Invoiced" at bounding box center [1375, 383] width 34 height 15
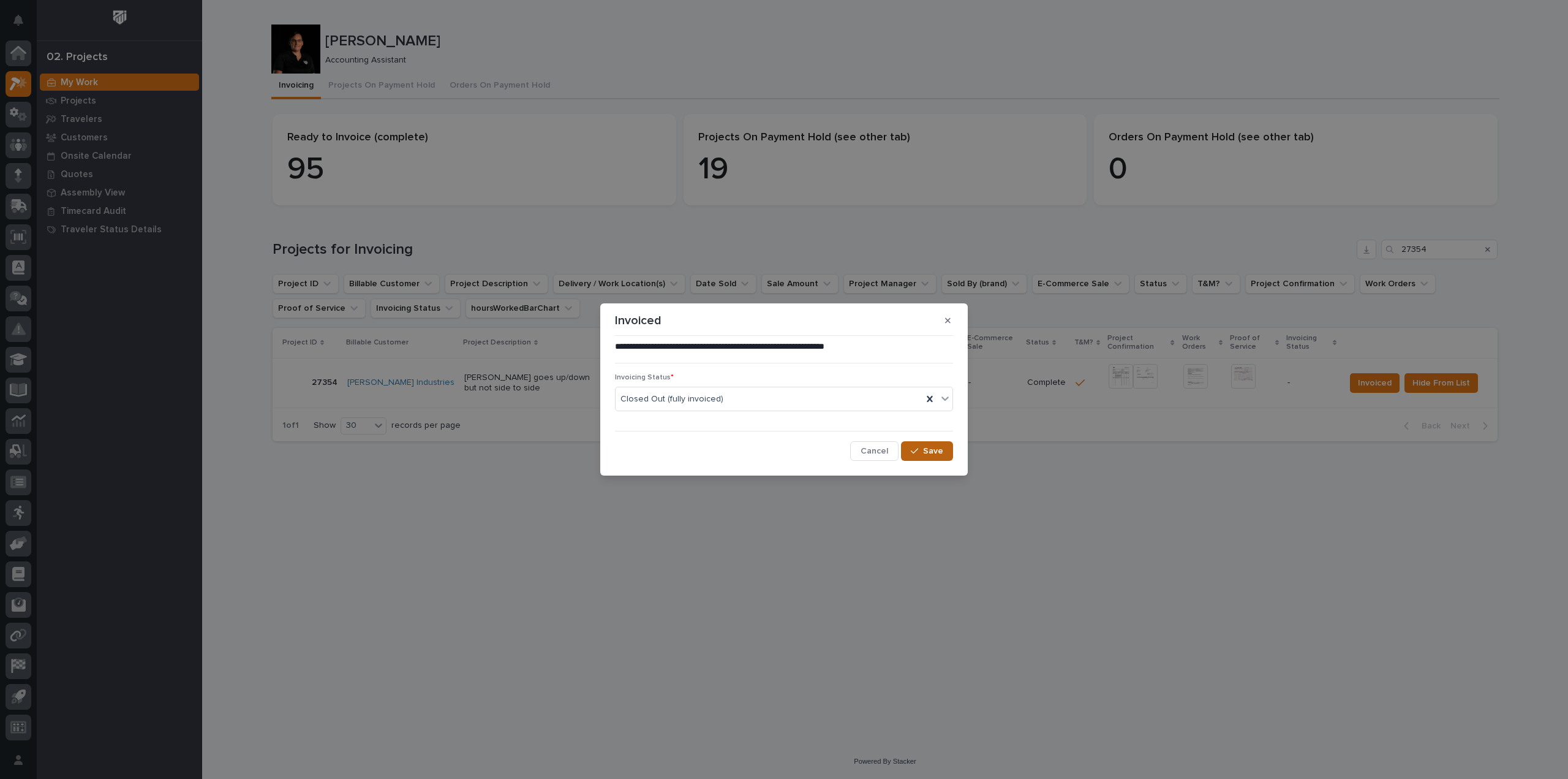
click at [938, 451] on span "Save" at bounding box center [933, 451] width 21 height 11
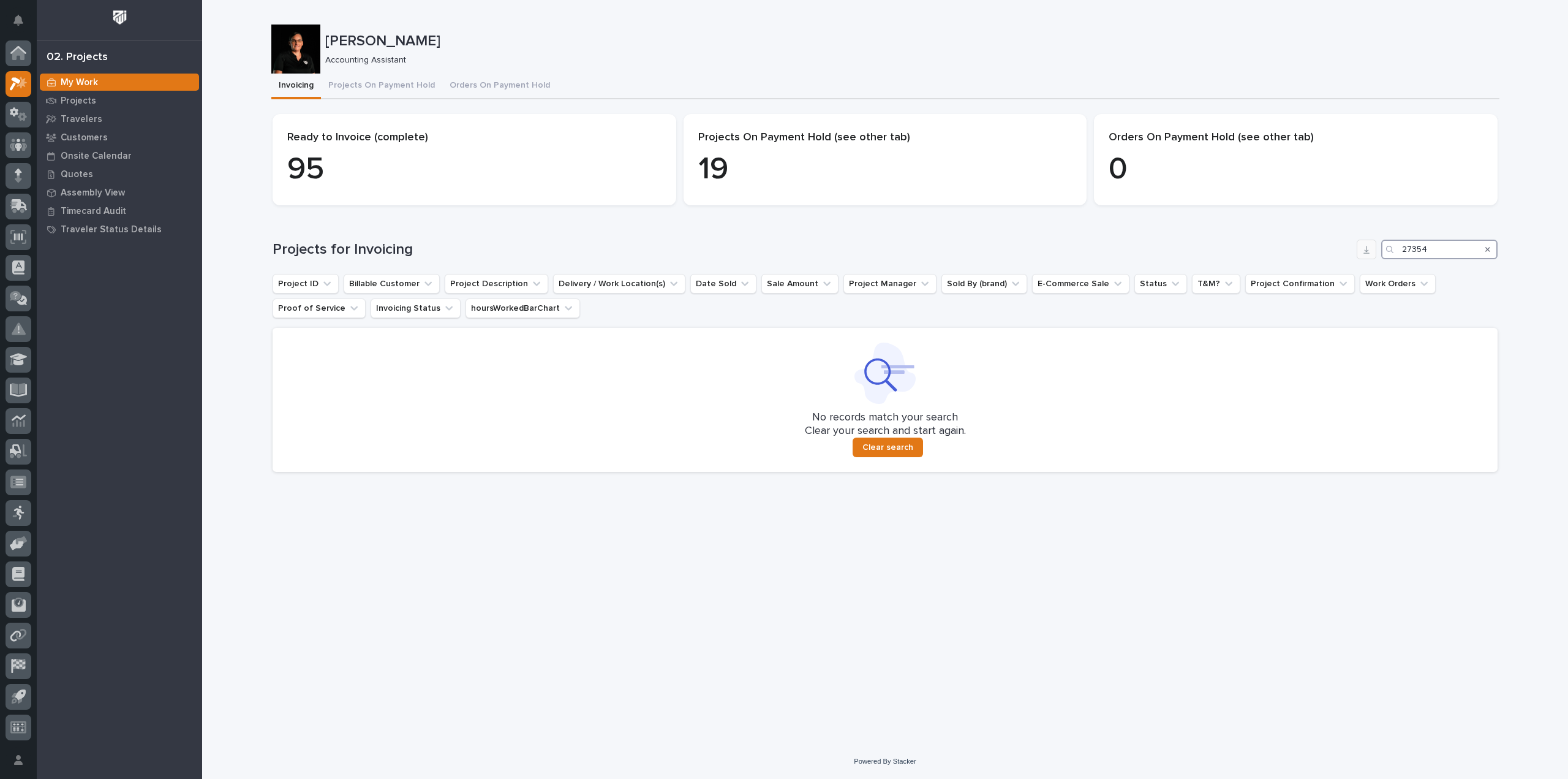
drag, startPoint x: 1436, startPoint y: 256, endPoint x: 1367, endPoint y: 249, distance: 69.4
click at [1367, 249] on div "Projects for Invoicing 27354" at bounding box center [885, 249] width 1225 height 20
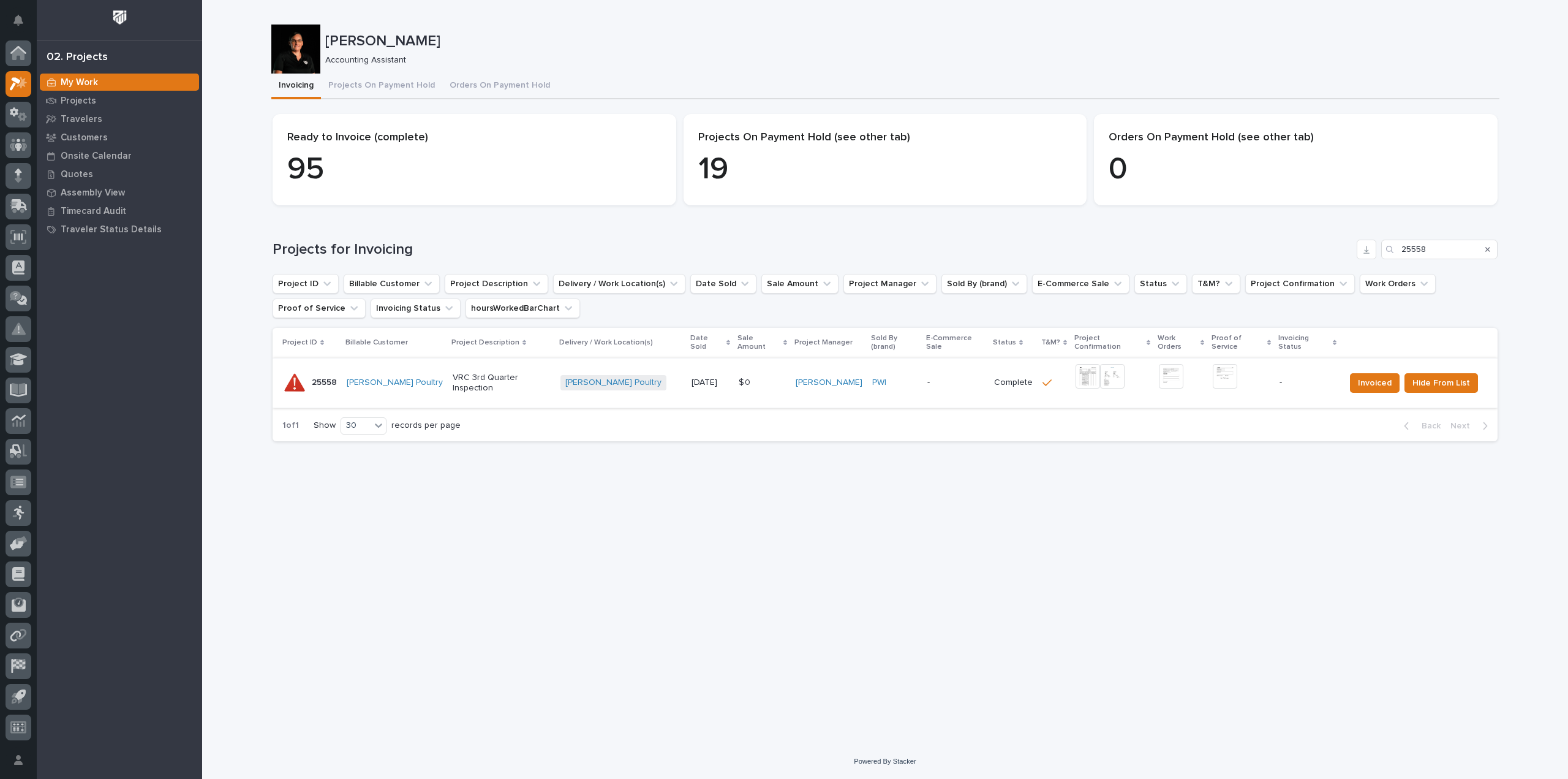
click at [1076, 364] on img at bounding box center [1088, 376] width 24 height 24
click at [1076, 371] on img at bounding box center [1088, 376] width 24 height 24
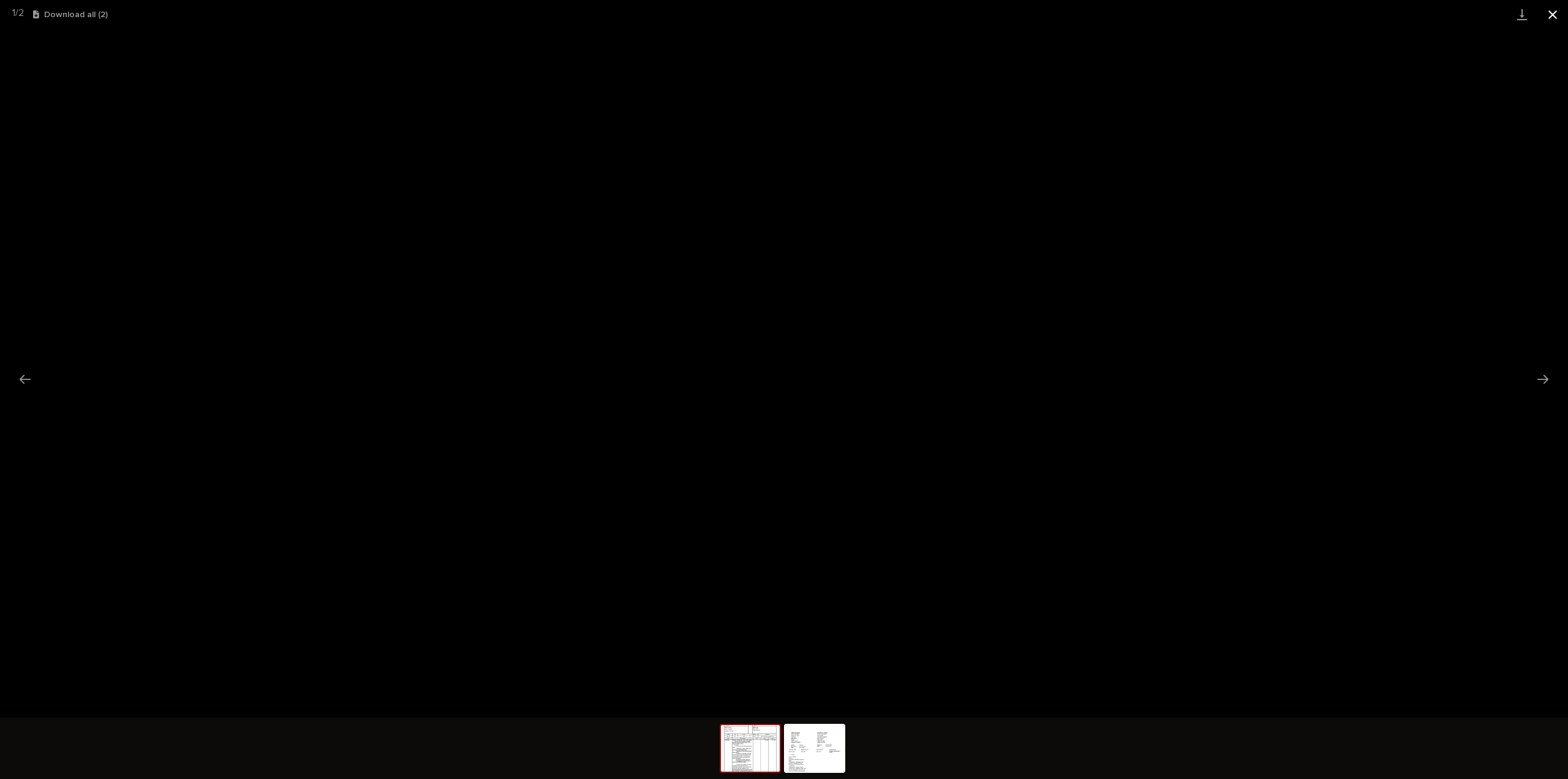
click at [1560, 12] on button "Close gallery" at bounding box center [1552, 14] width 30 height 29
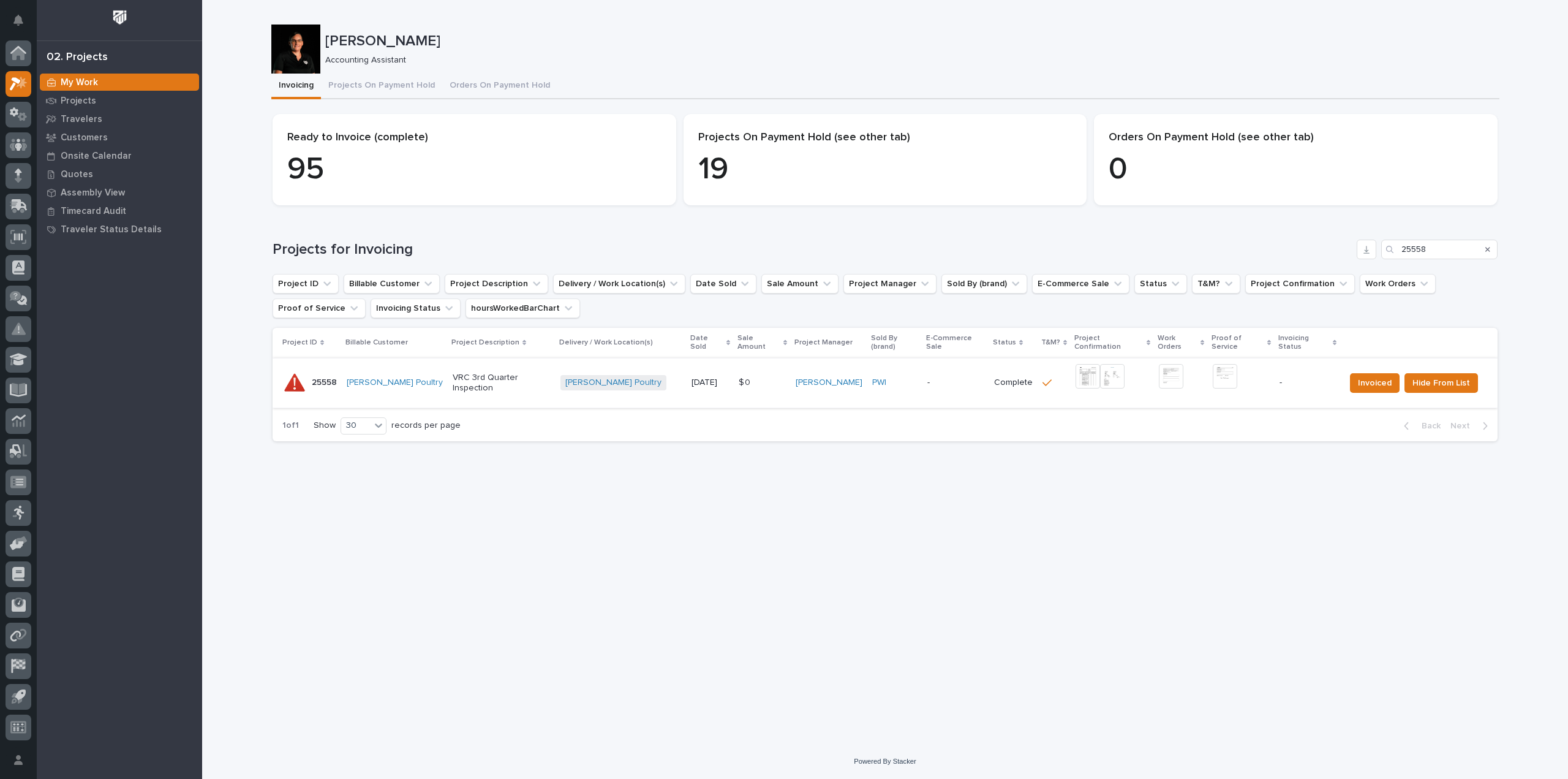
click at [1213, 365] on img at bounding box center [1225, 376] width 24 height 24
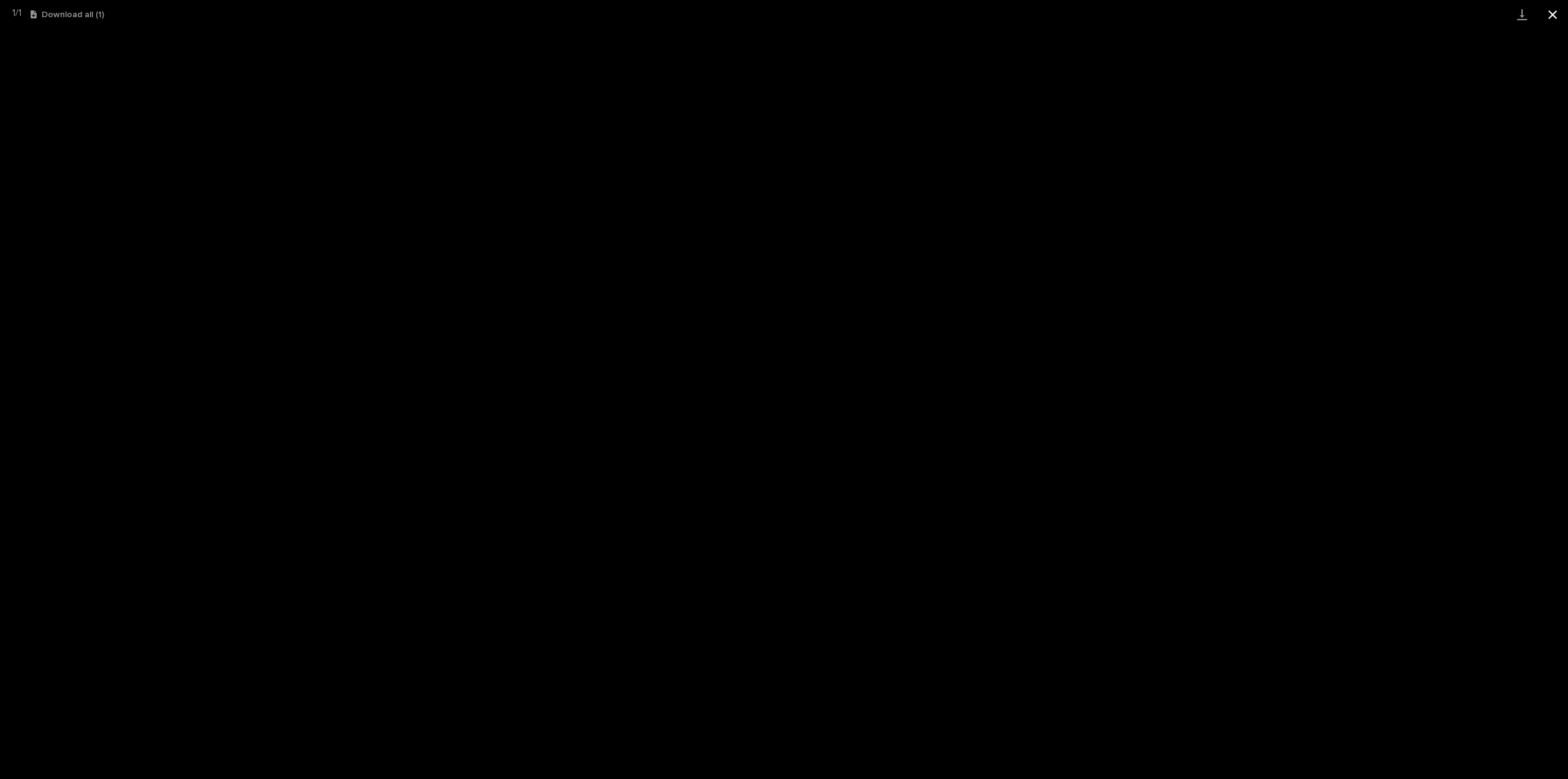
click at [1546, 14] on button "Close gallery" at bounding box center [1552, 14] width 30 height 29
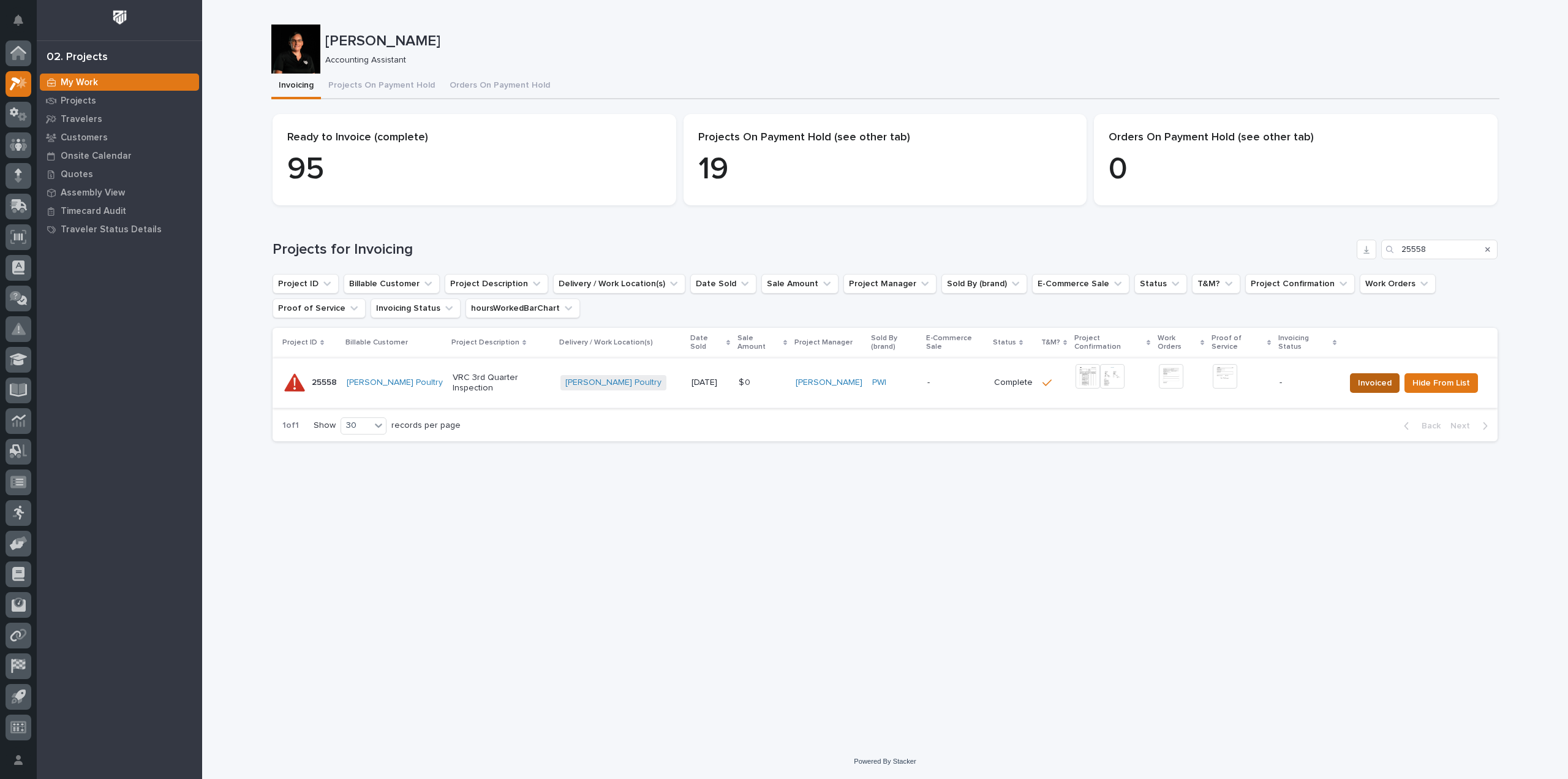
click at [1366, 376] on span "Invoiced" at bounding box center [1375, 383] width 34 height 15
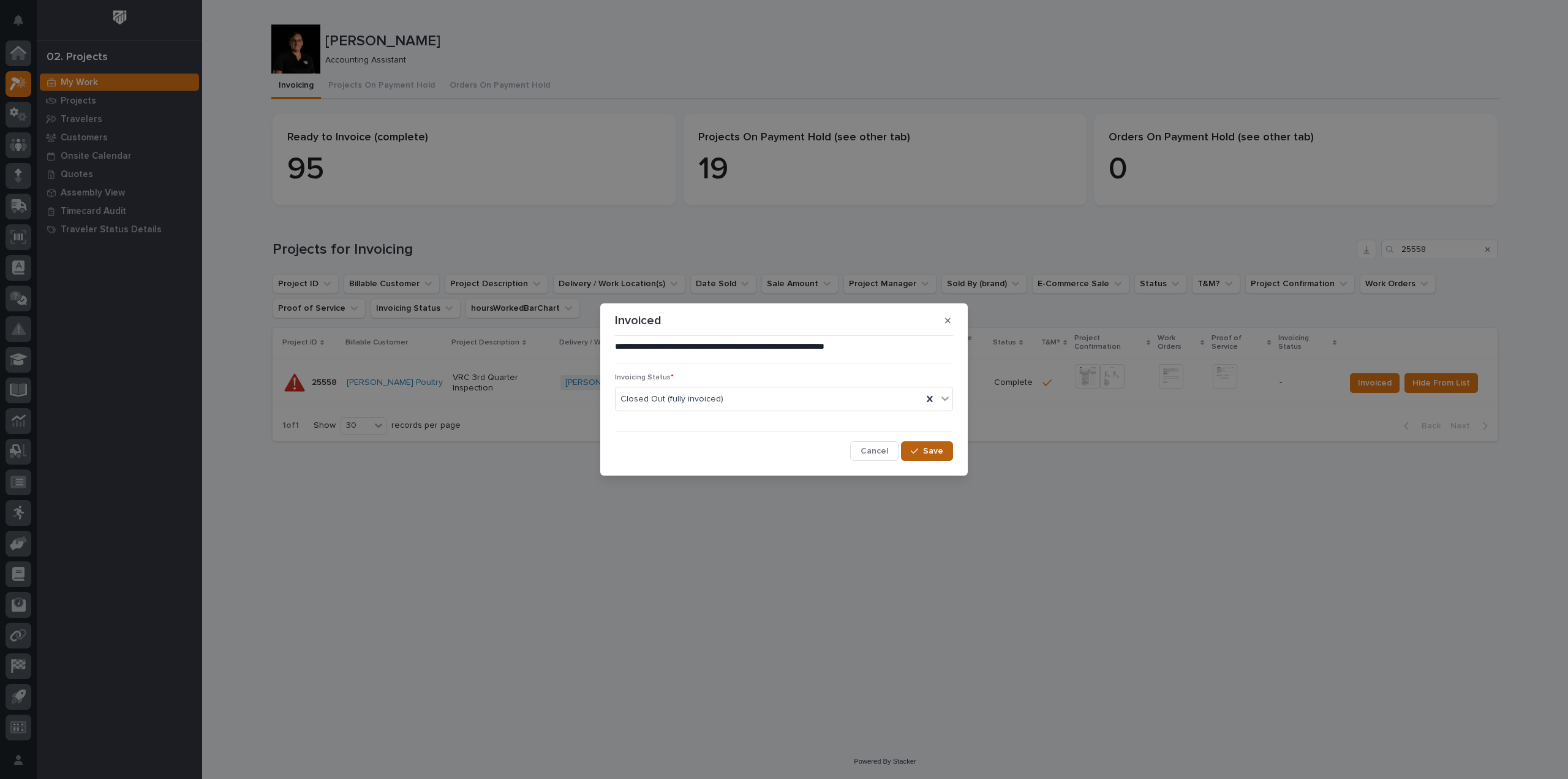
click at [924, 447] on button "Save" at bounding box center [927, 451] width 52 height 20
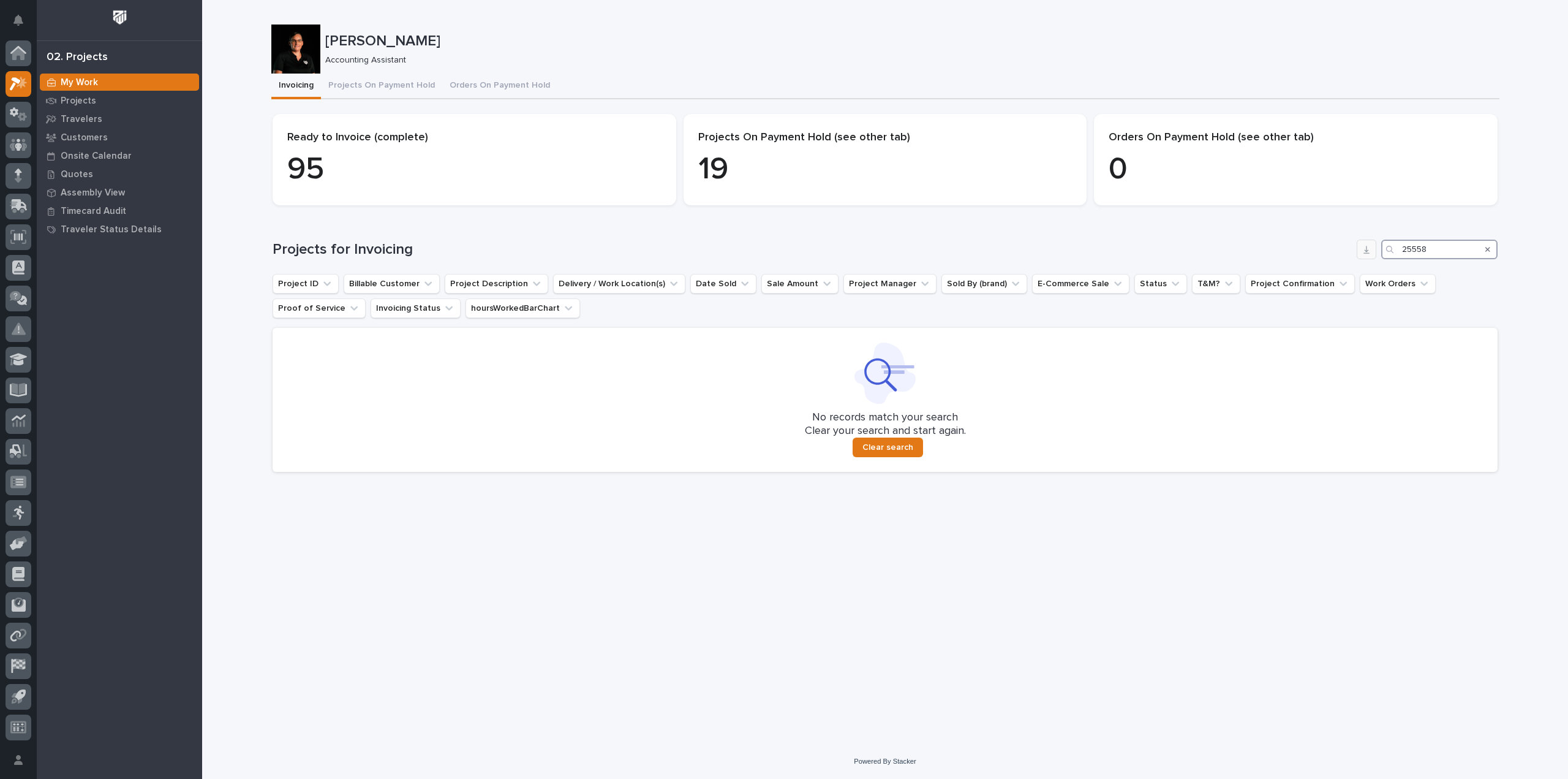
drag, startPoint x: 1443, startPoint y: 247, endPoint x: 1361, endPoint y: 253, distance: 82.2
click at [1361, 253] on div "Projects for Invoicing 25558" at bounding box center [885, 249] width 1225 height 20
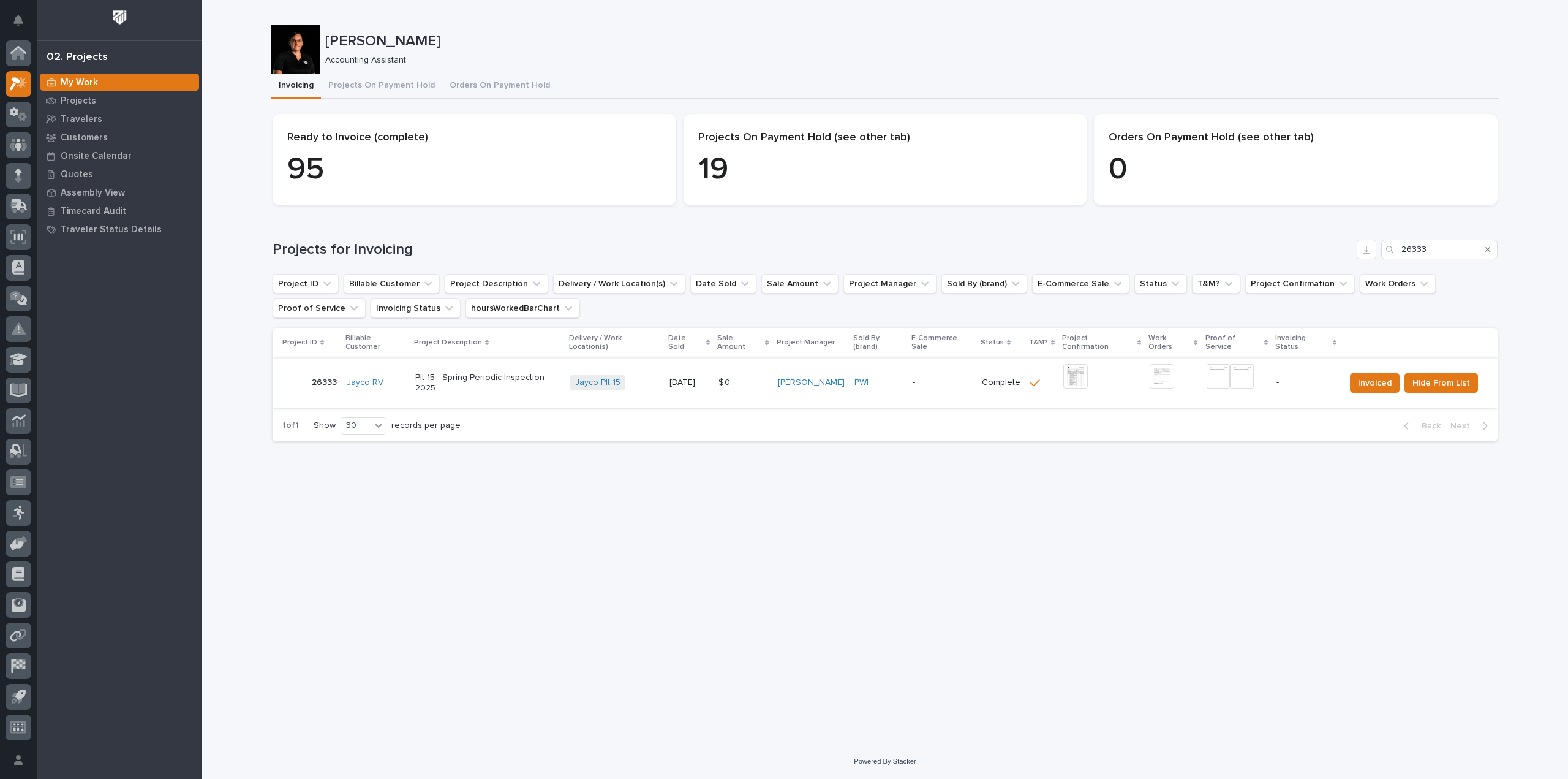
click at [1073, 371] on img at bounding box center [1075, 376] width 24 height 24
click at [1217, 364] on img at bounding box center [1219, 376] width 24 height 24
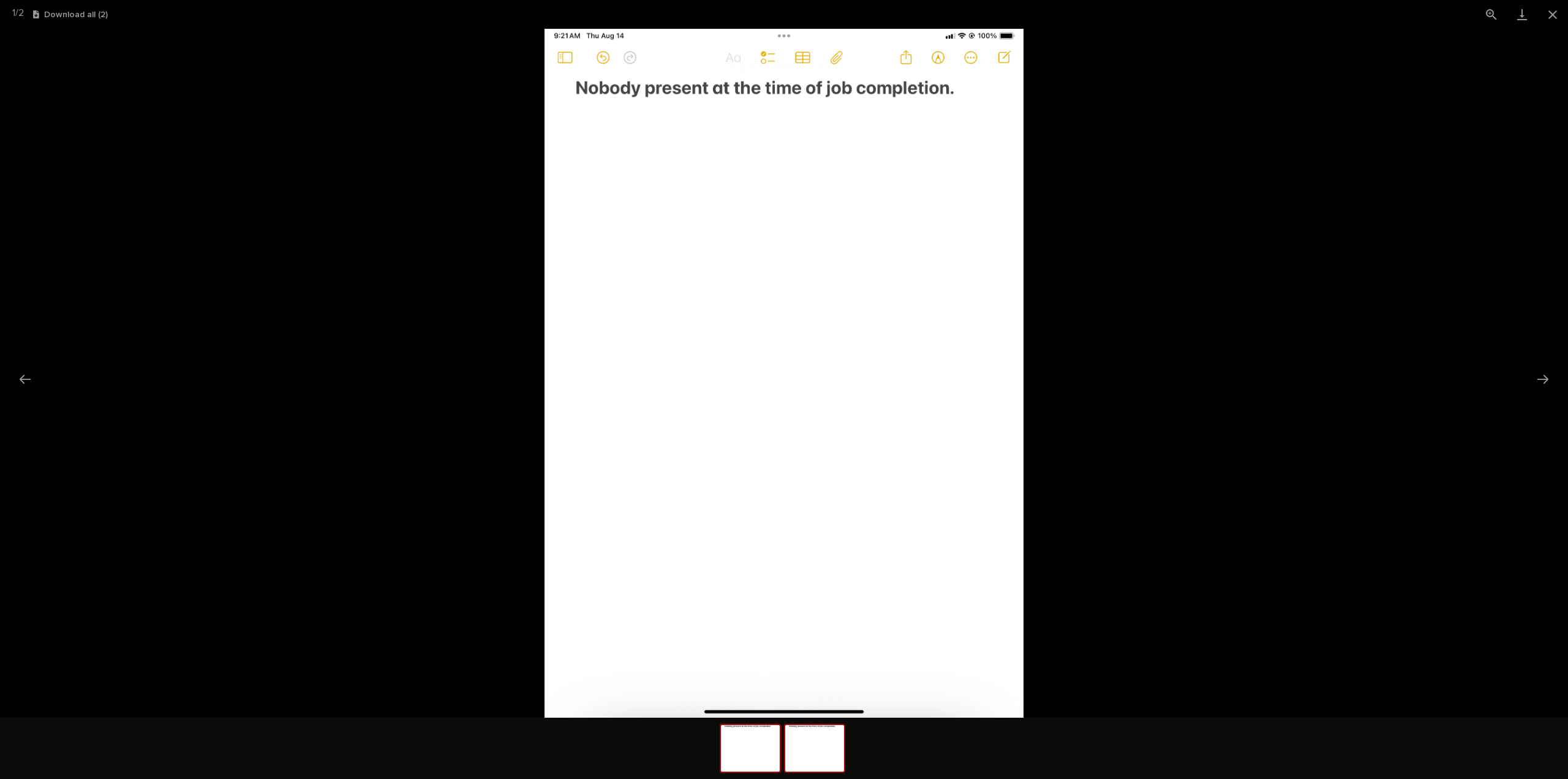
click at [815, 760] on img at bounding box center [815, 748] width 59 height 47
click at [1523, 14] on link "Download" at bounding box center [1522, 14] width 30 height 29
click at [1545, 381] on button "Next slide" at bounding box center [1543, 379] width 25 height 24
click at [1523, 21] on link "Download" at bounding box center [1522, 14] width 30 height 29
click at [1559, 13] on button "Close gallery" at bounding box center [1552, 14] width 30 height 29
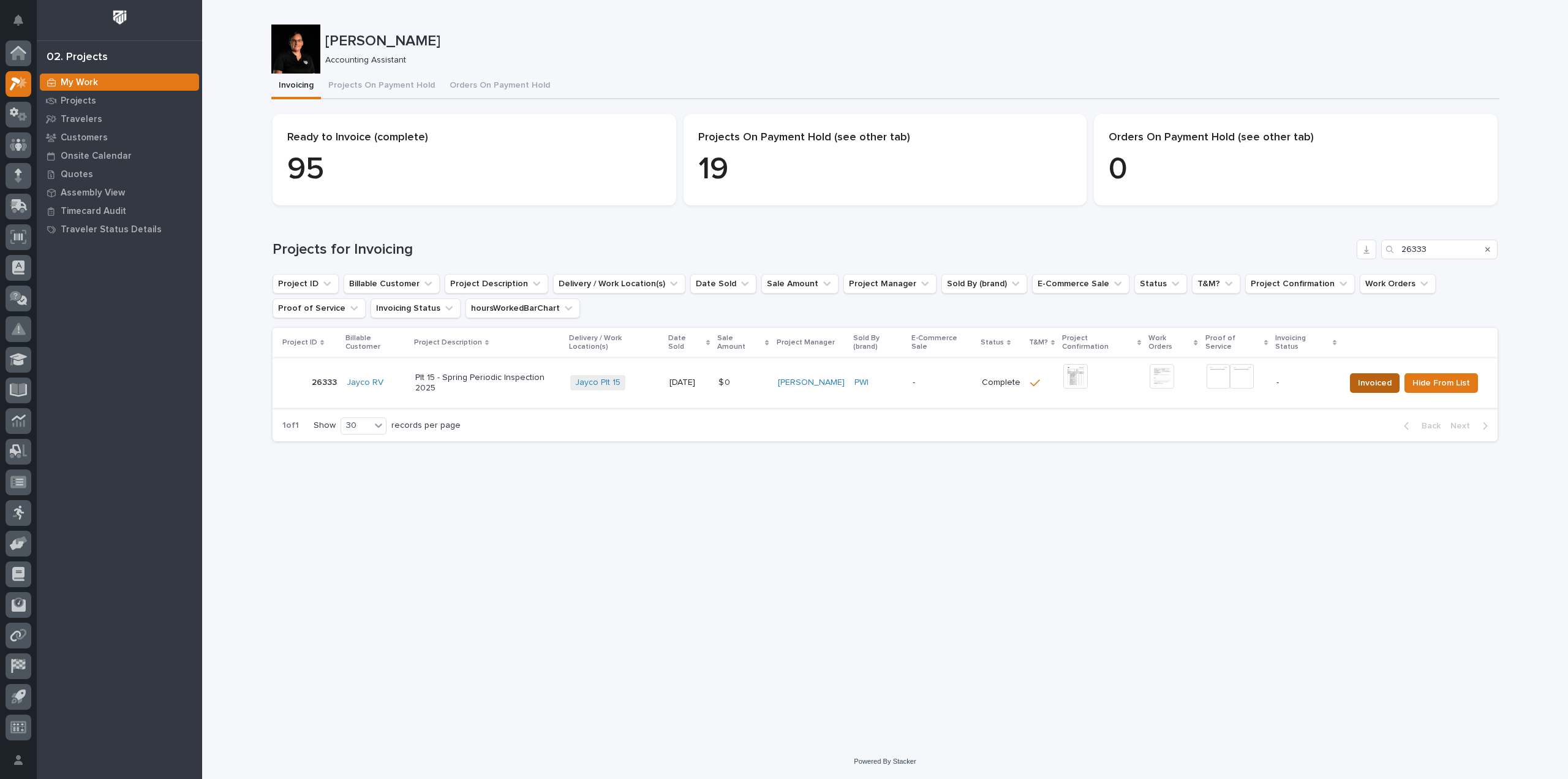
click at [1381, 376] on span "Invoiced" at bounding box center [1375, 383] width 34 height 15
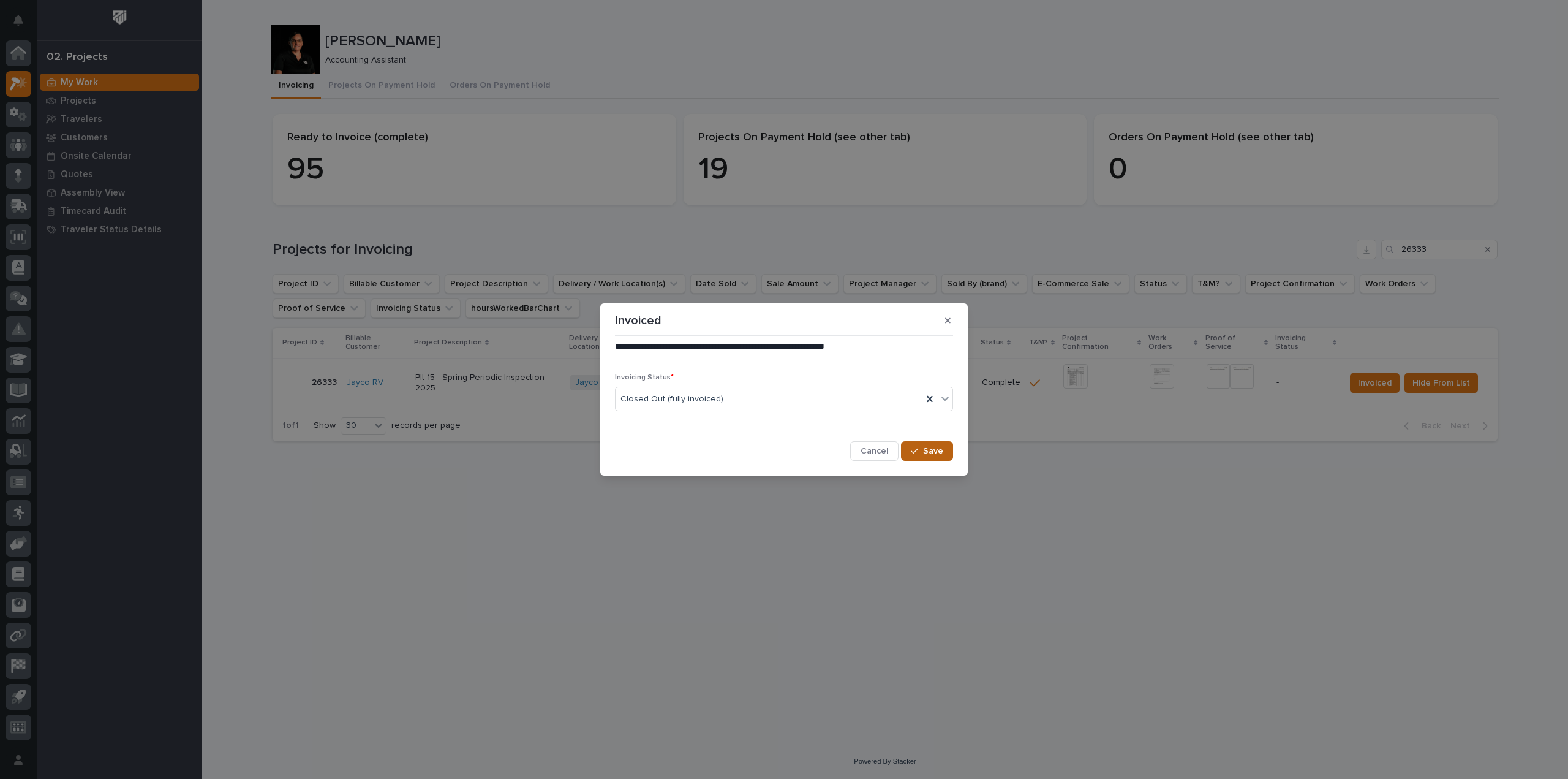
click at [937, 454] on span "Save" at bounding box center [933, 451] width 21 height 11
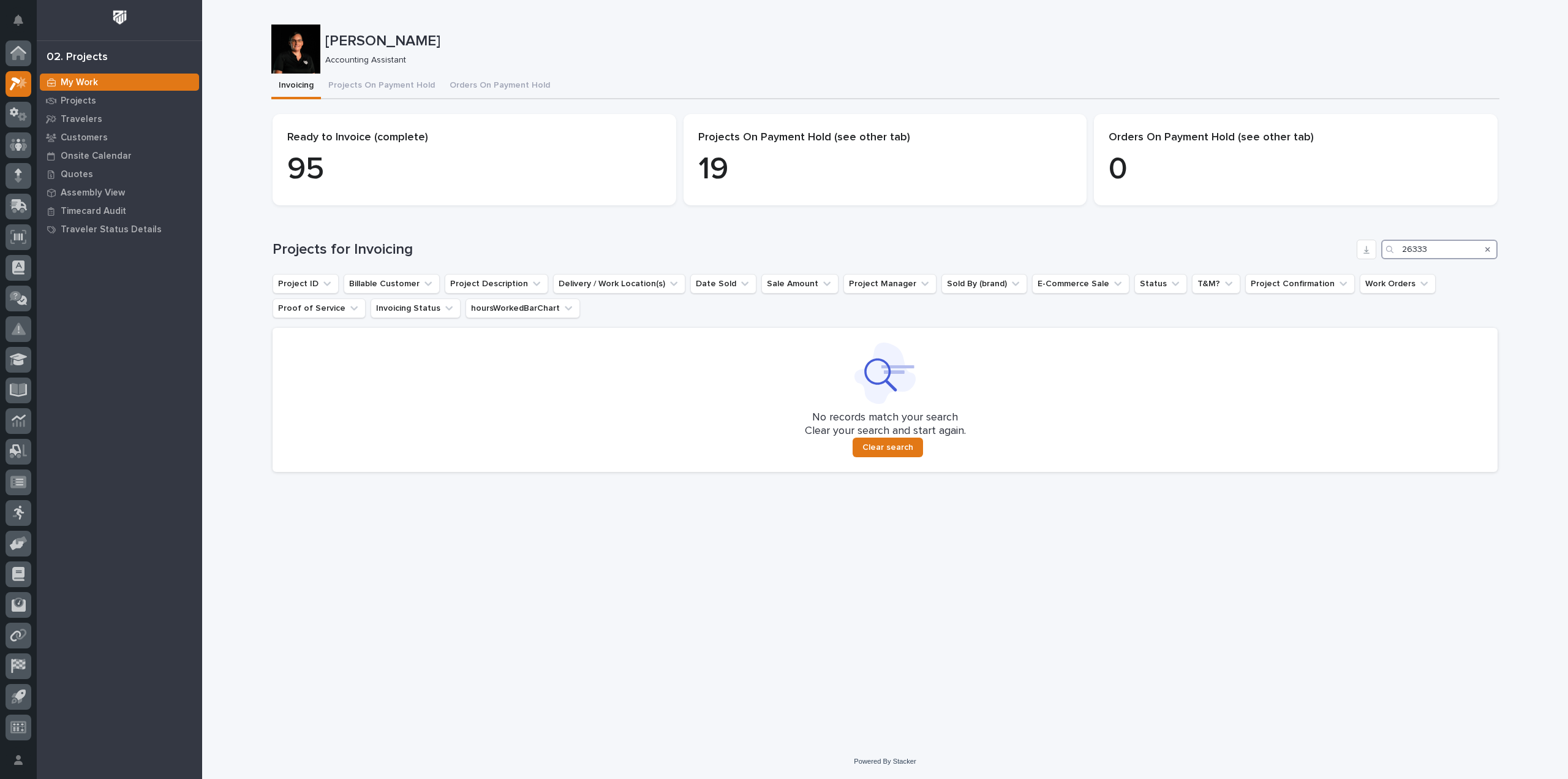
drag, startPoint x: 1436, startPoint y: 251, endPoint x: 1352, endPoint y: 256, distance: 84.1
click at [1352, 256] on div "Projects for Invoicing 26333" at bounding box center [885, 249] width 1225 height 20
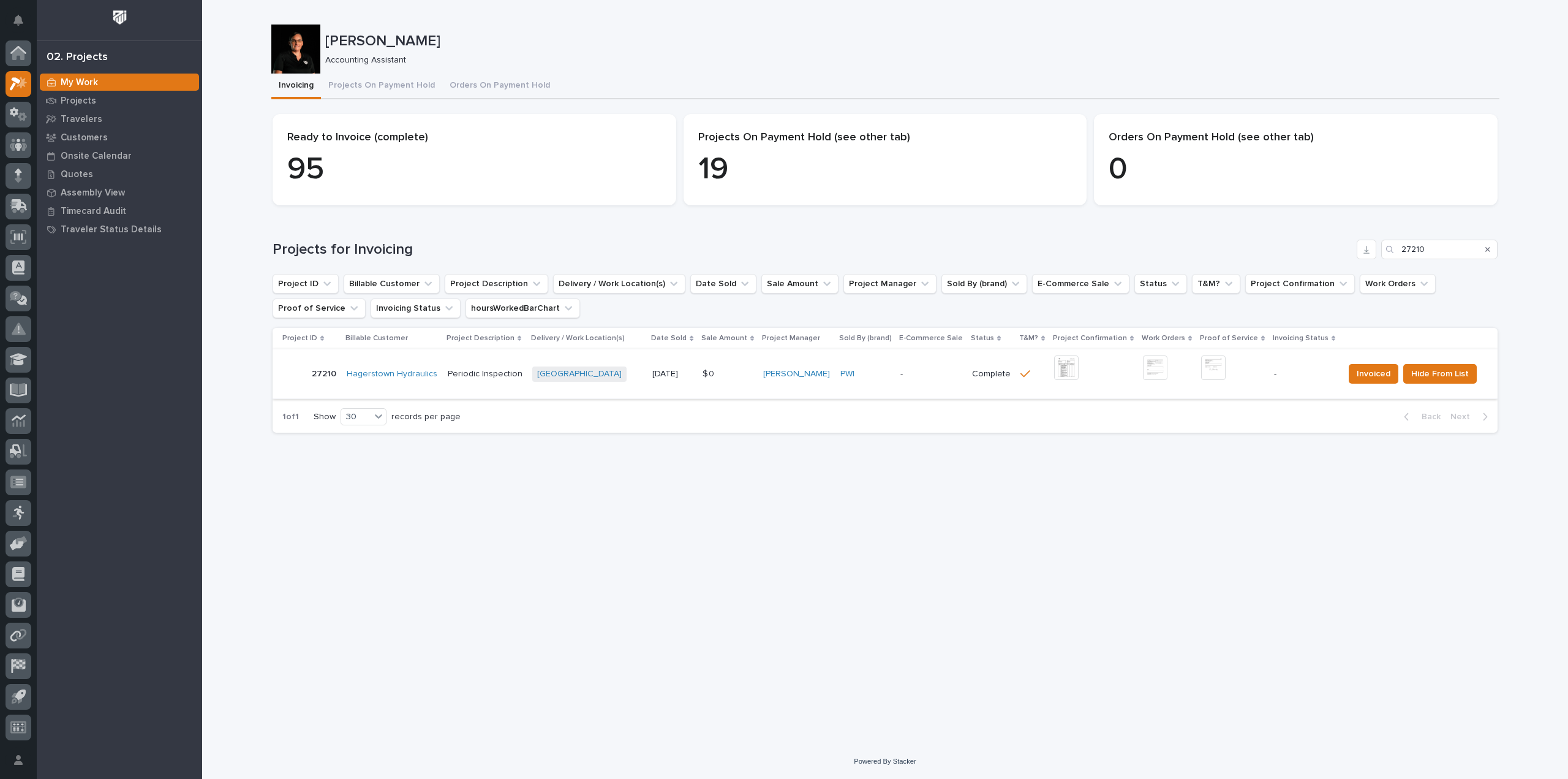
click at [1063, 366] on img at bounding box center [1066, 367] width 24 height 24
click at [1204, 369] on img at bounding box center [1213, 367] width 24 height 24
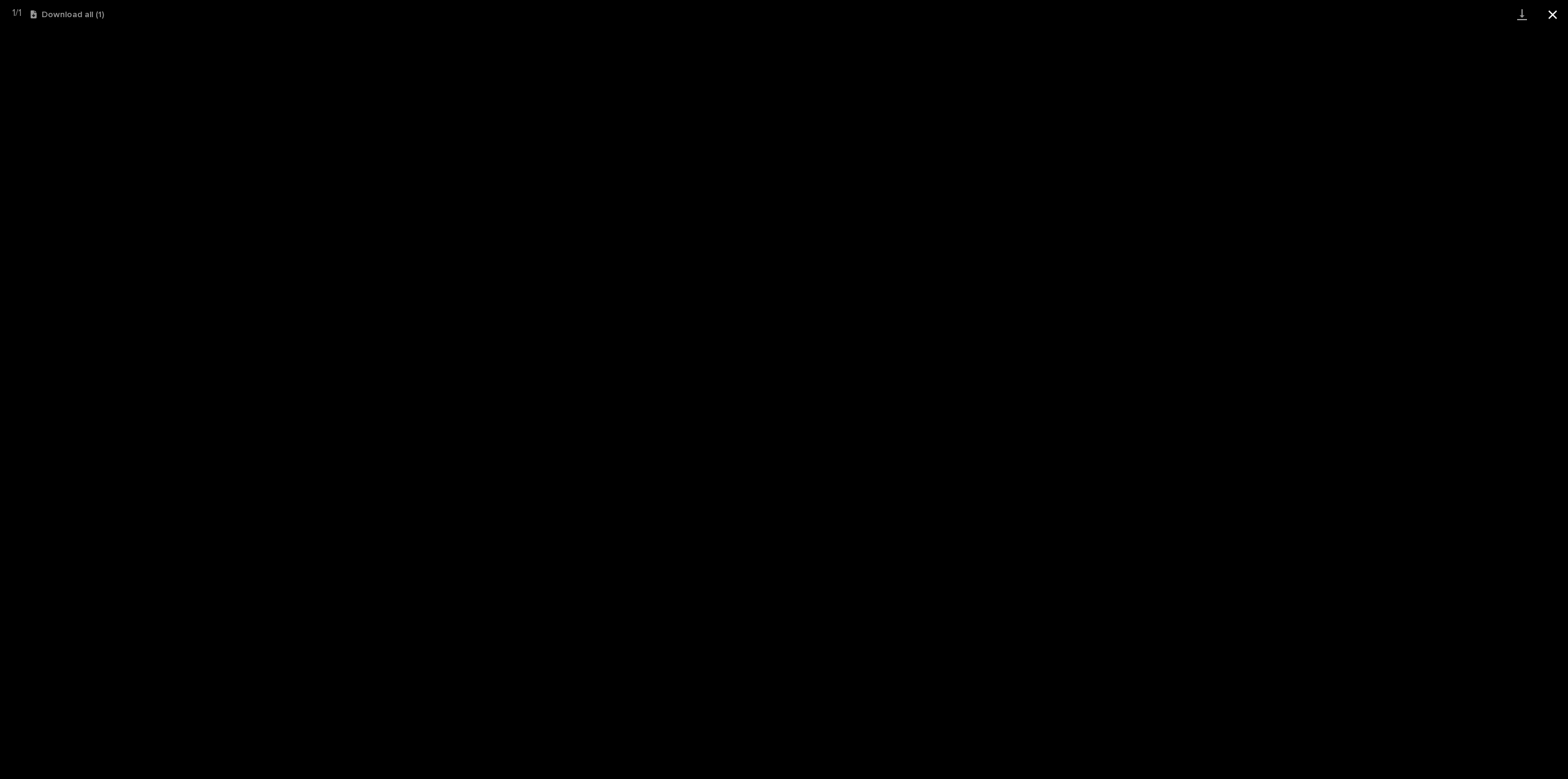
click at [1564, 14] on button "Close gallery" at bounding box center [1552, 14] width 30 height 29
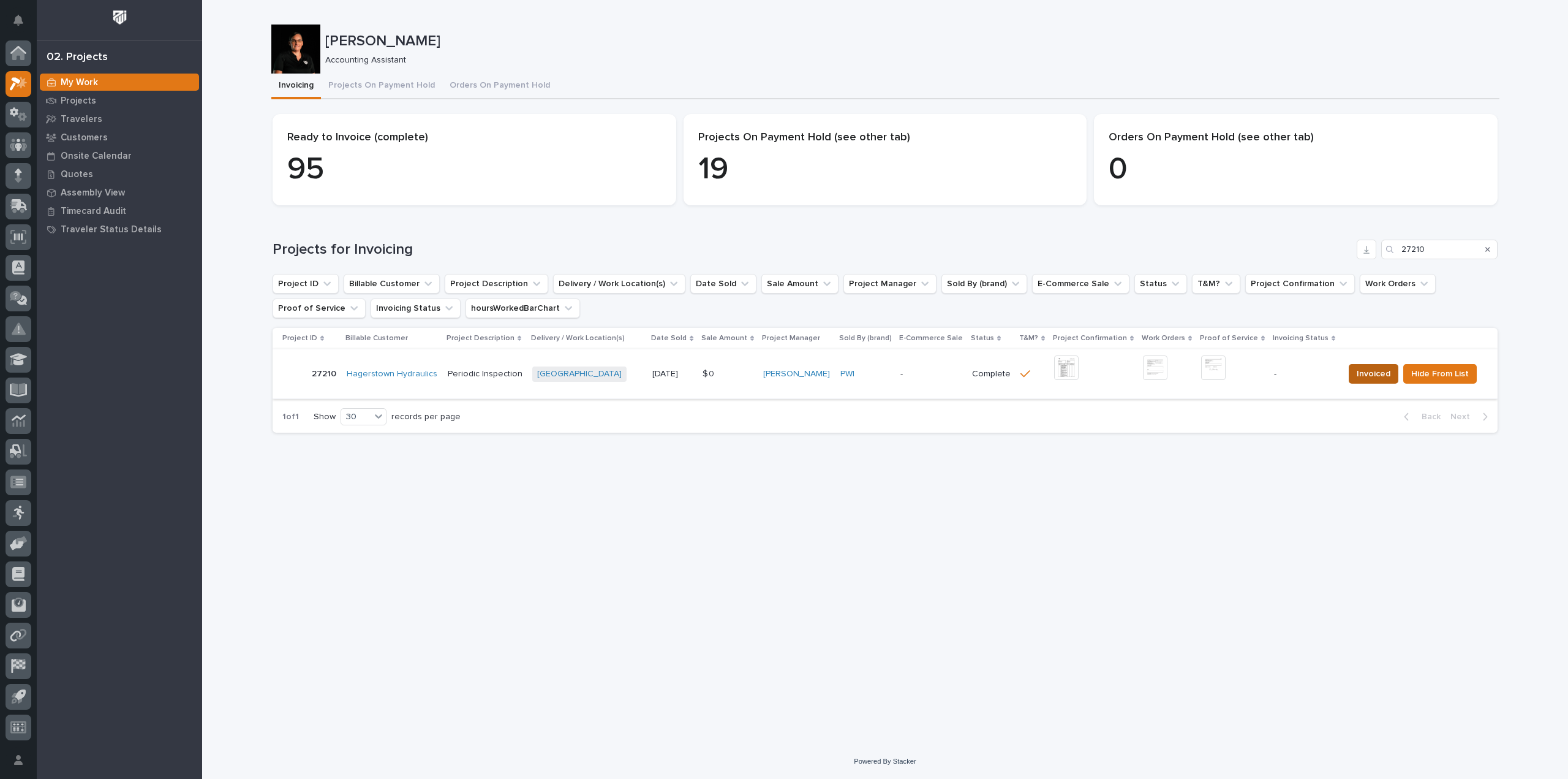
click at [1359, 369] on span "Invoiced" at bounding box center [1373, 374] width 34 height 15
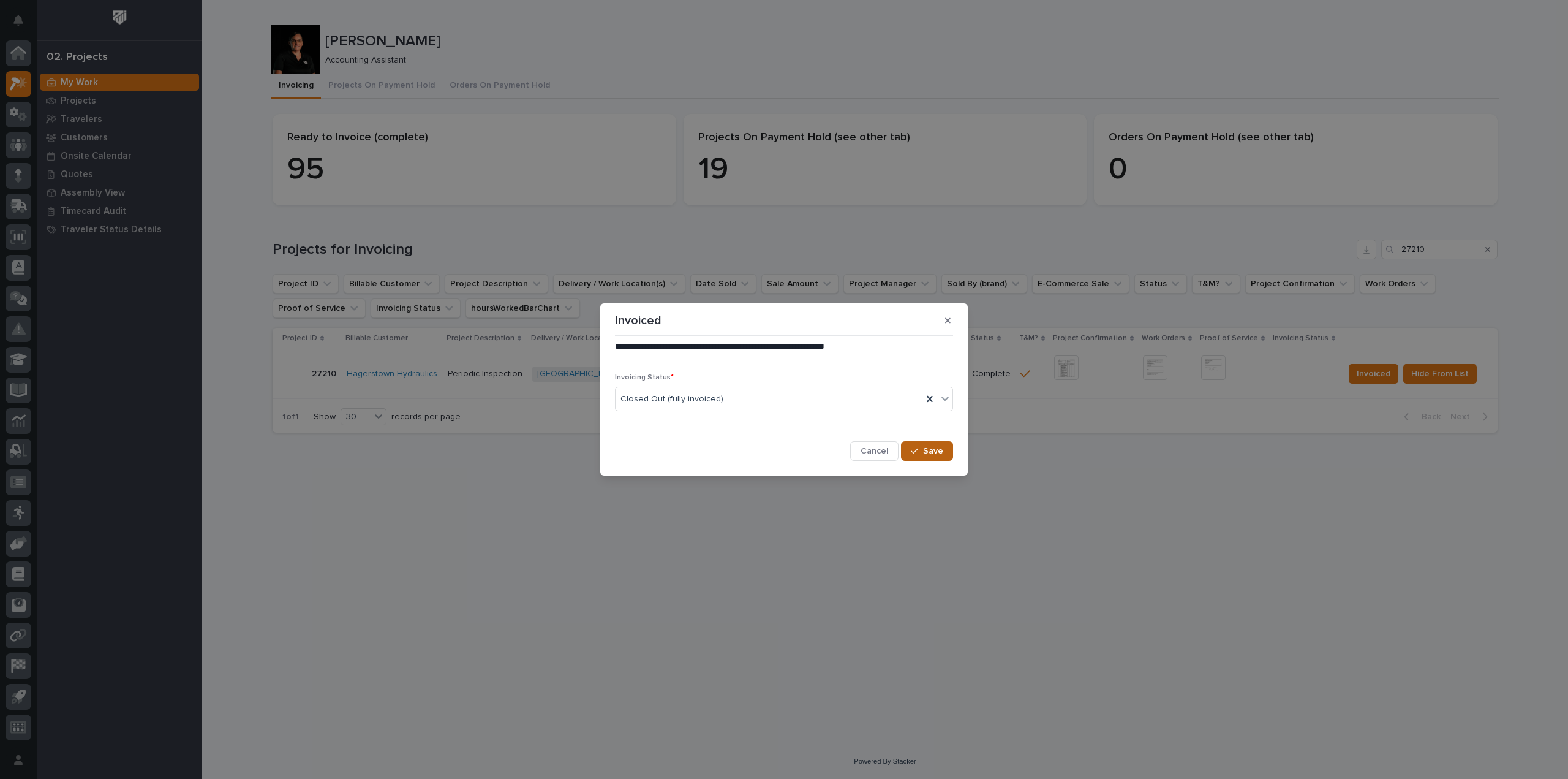
click at [936, 453] on span "Save" at bounding box center [933, 451] width 21 height 11
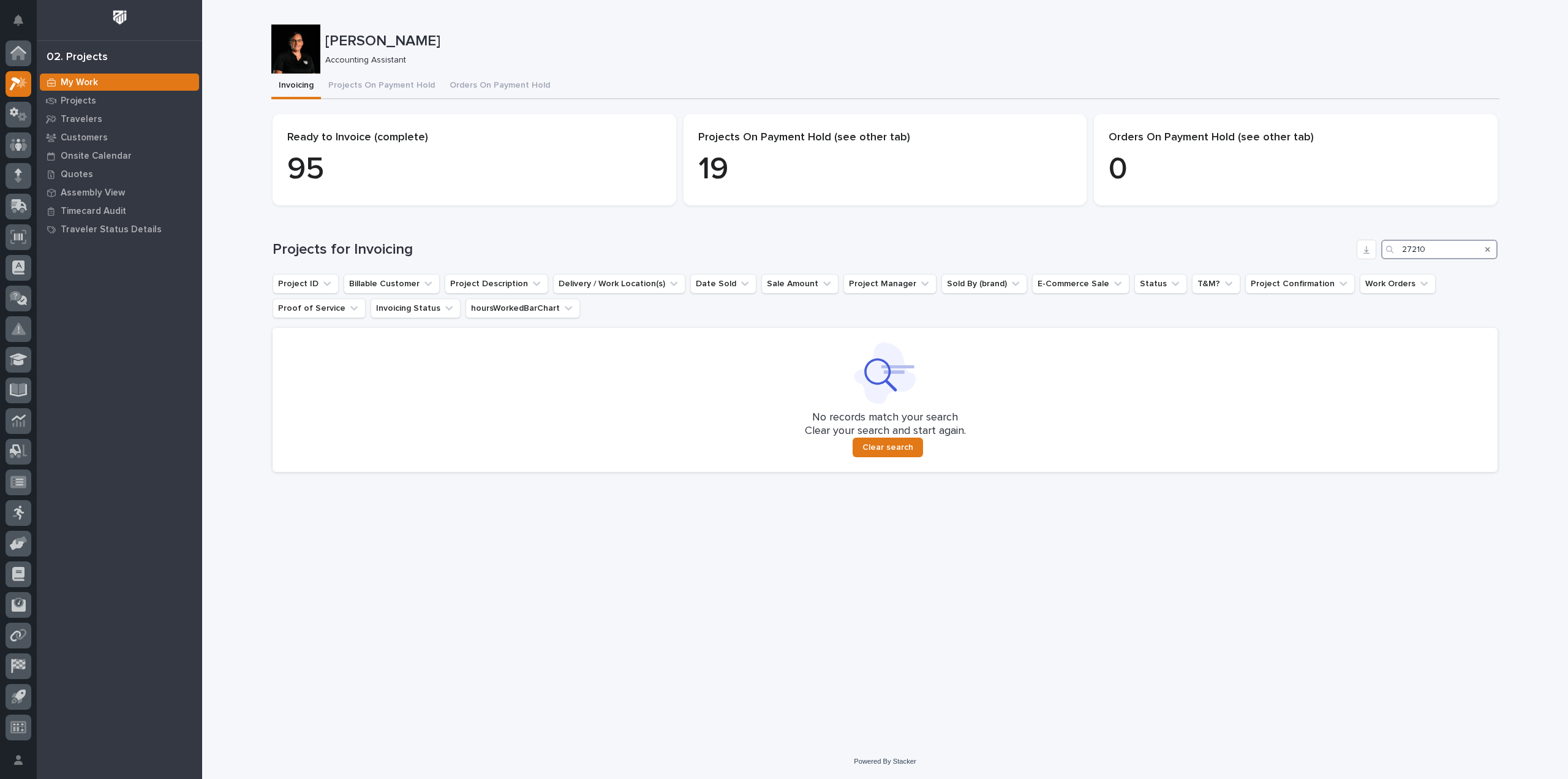
click at [1437, 250] on input "27210" at bounding box center [1439, 249] width 116 height 20
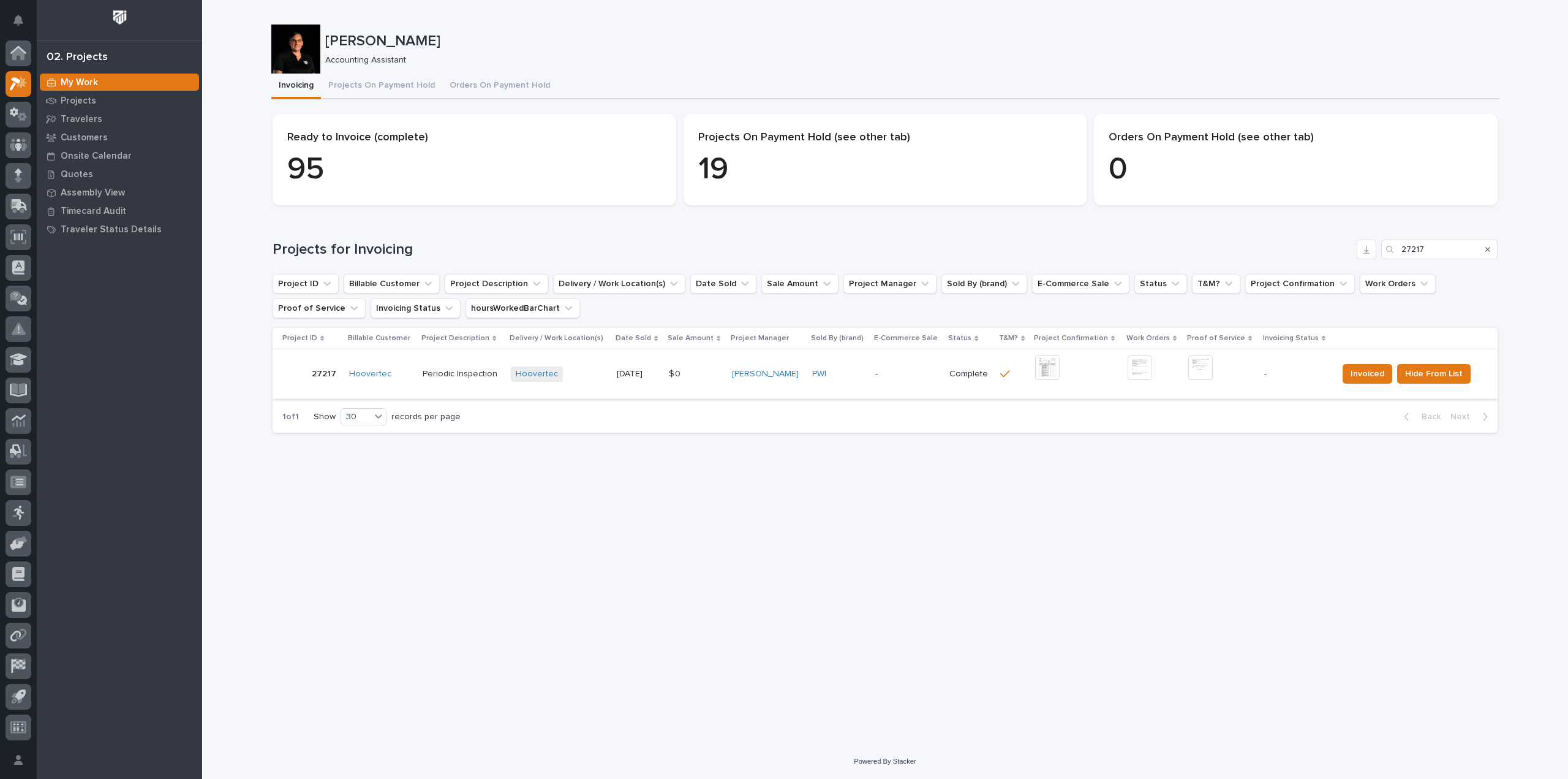
click at [1035, 369] on img at bounding box center [1047, 367] width 24 height 24
click at [1207, 369] on img at bounding box center [1200, 367] width 24 height 24
click at [1355, 377] on span "Invoiced" at bounding box center [1367, 374] width 34 height 15
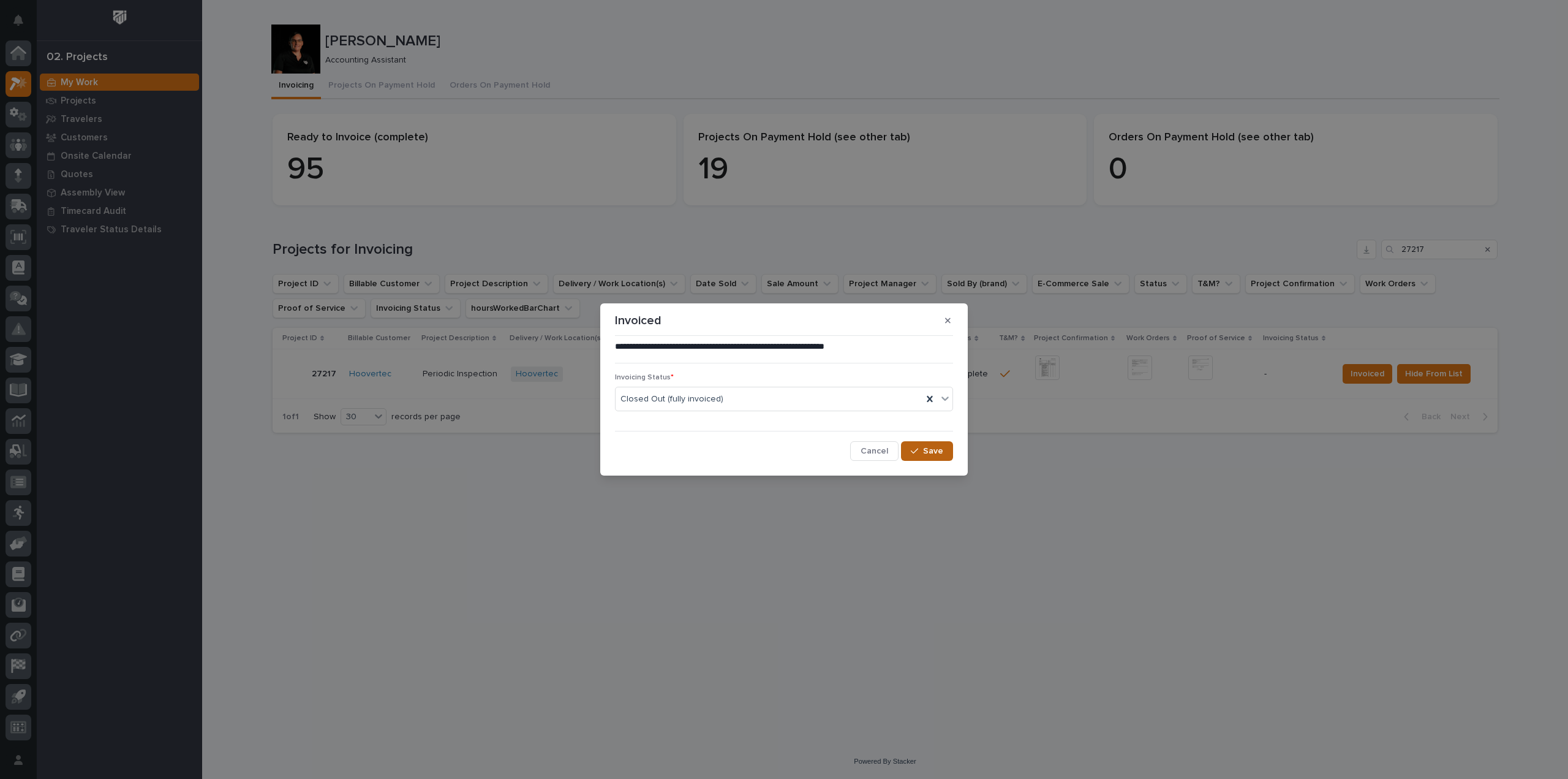
click at [933, 454] on span "Save" at bounding box center [933, 451] width 21 height 11
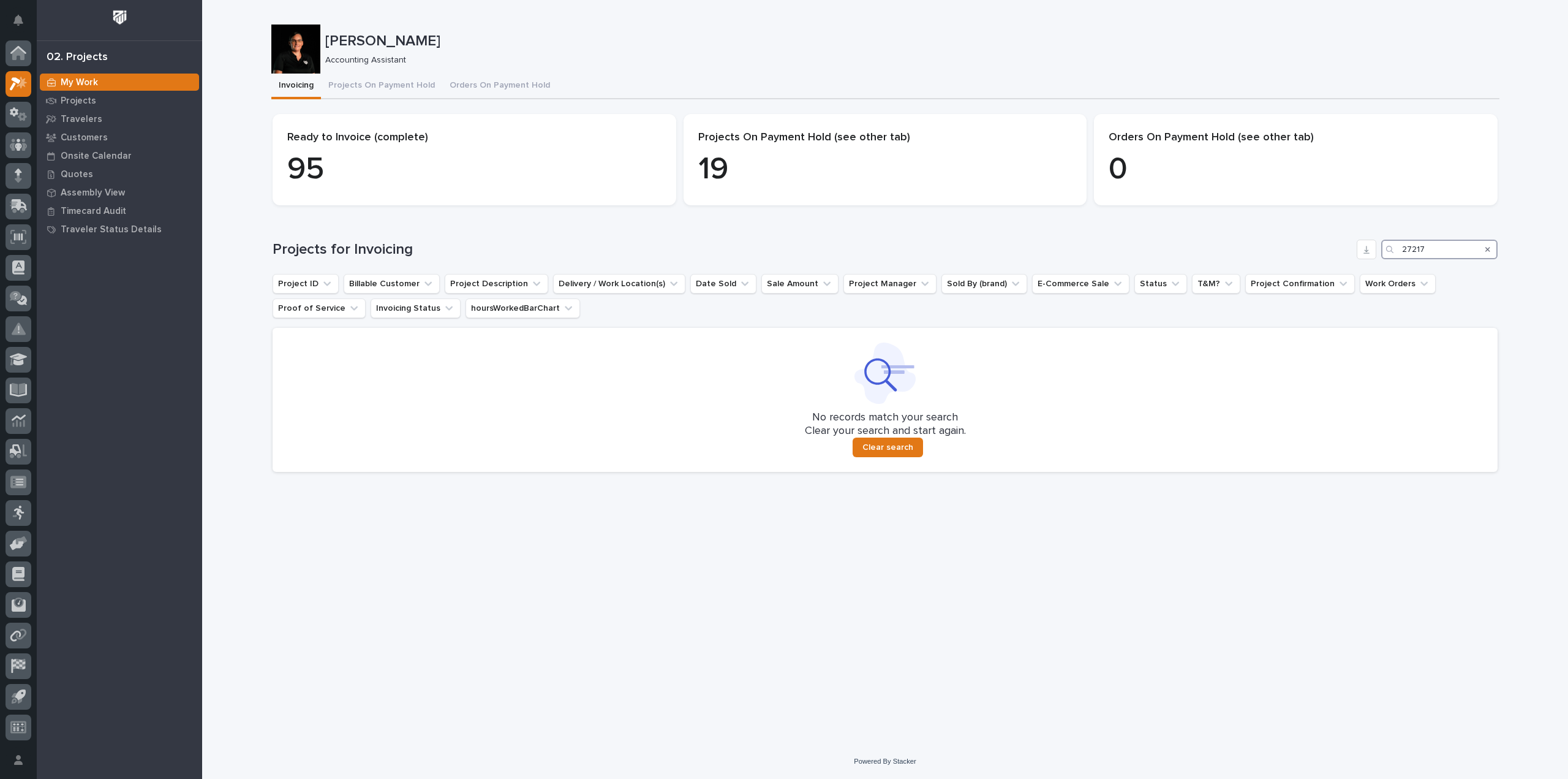
click at [1431, 255] on input "27217" at bounding box center [1439, 249] width 116 height 20
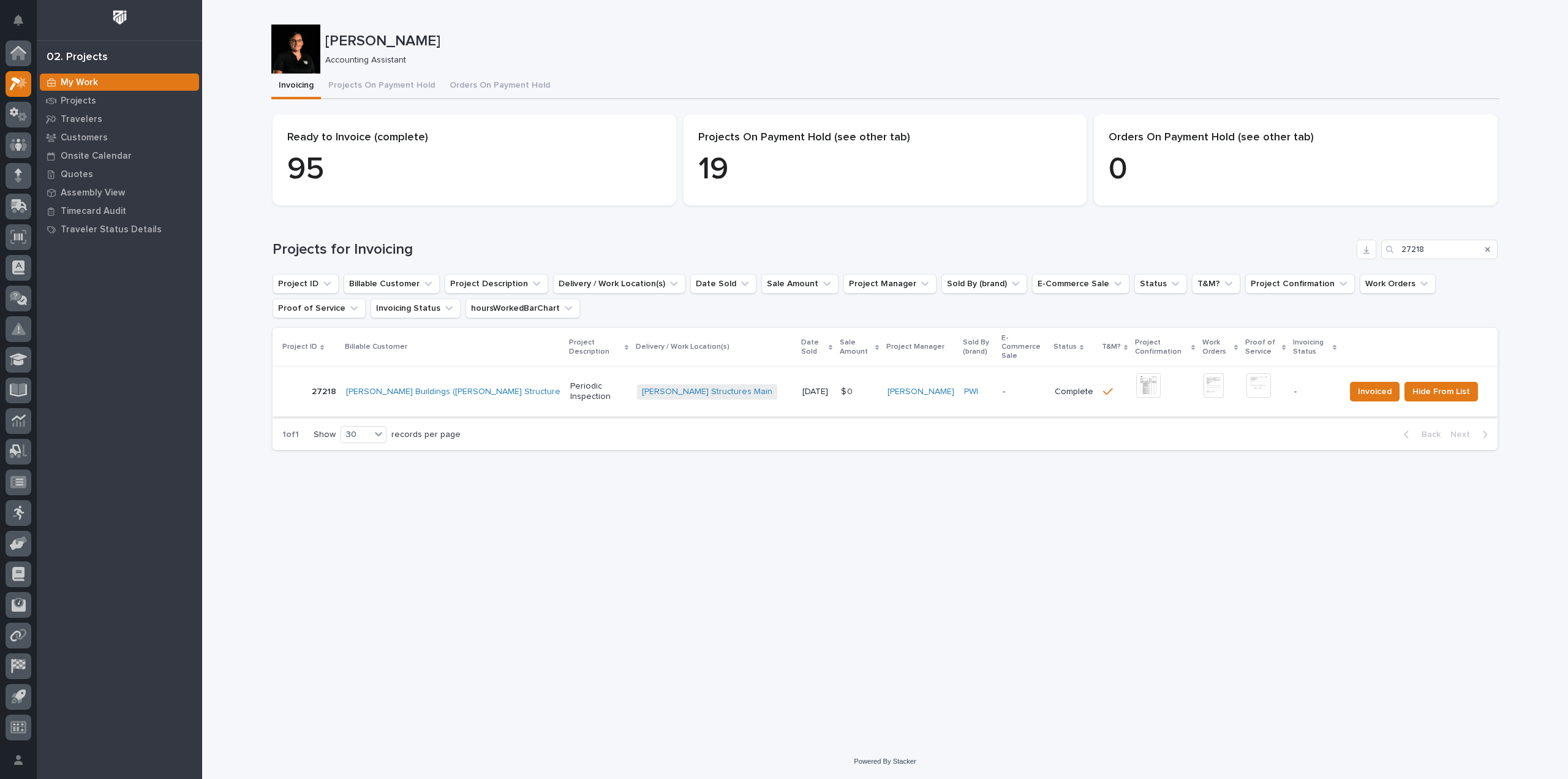
click at [1136, 373] on img at bounding box center [1148, 385] width 24 height 24
click at [1247, 373] on img at bounding box center [1259, 385] width 24 height 24
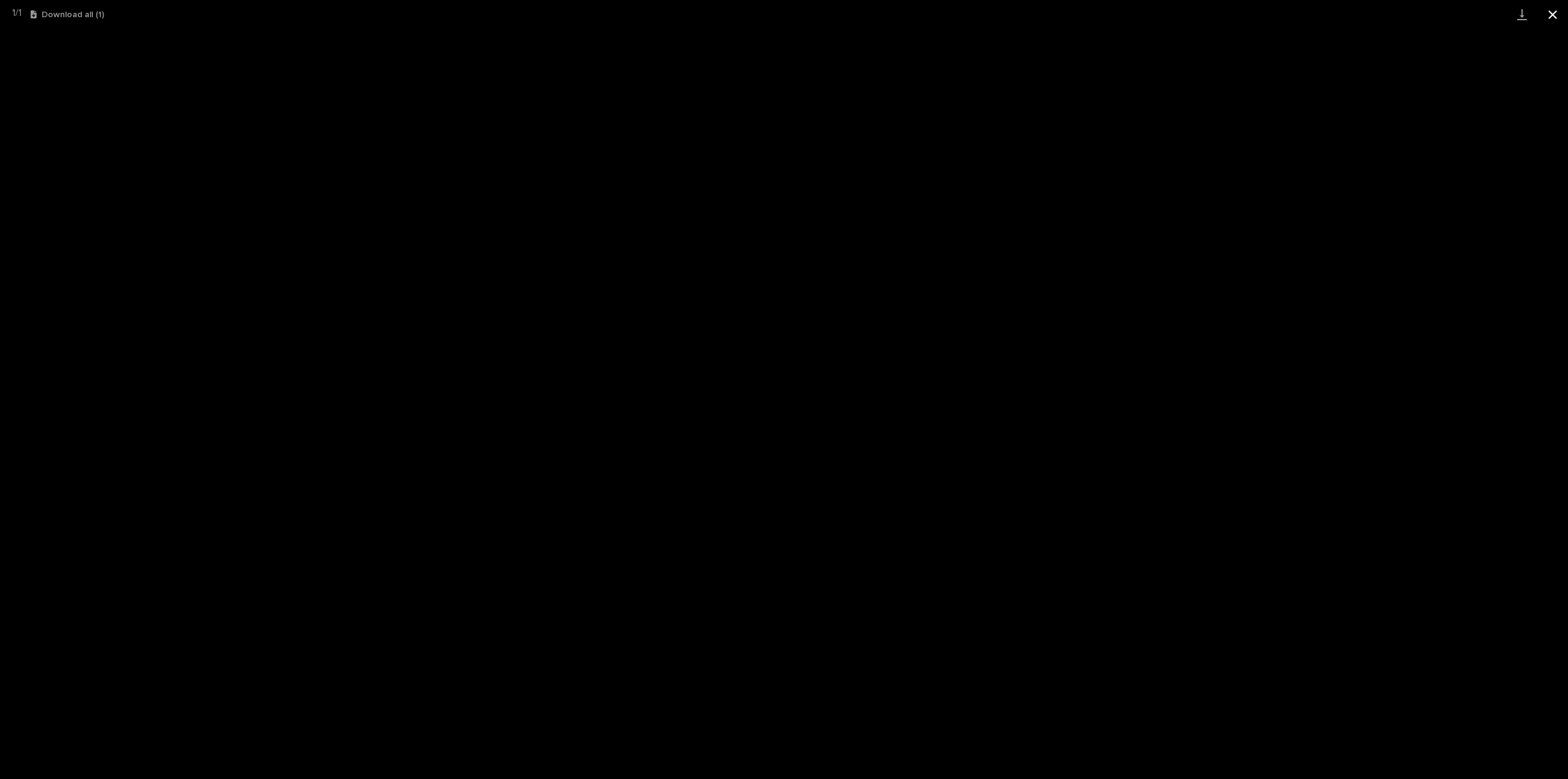
click at [1553, 14] on button "Close gallery" at bounding box center [1552, 14] width 30 height 29
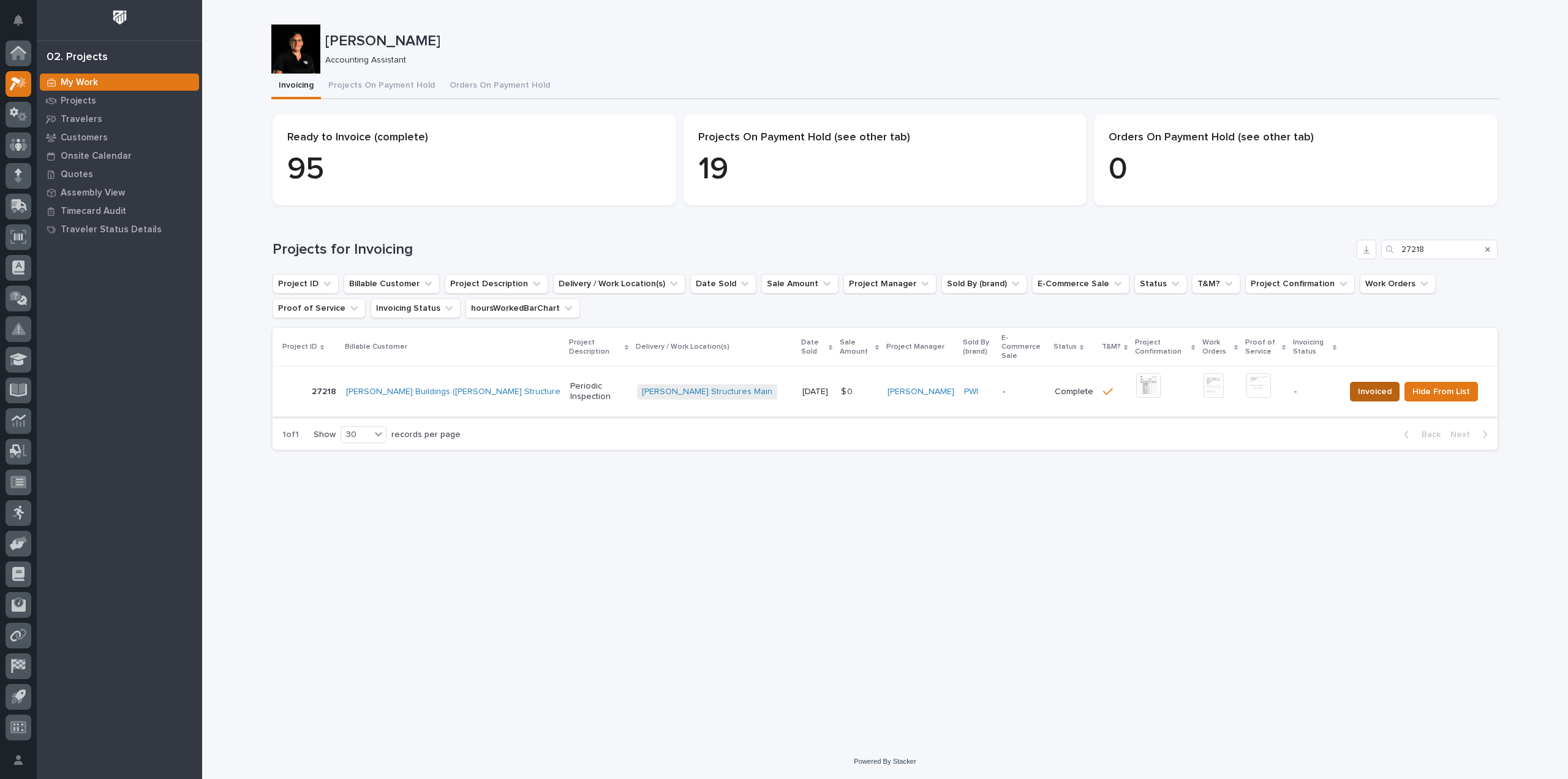
click at [1370, 384] on span "Invoiced" at bounding box center [1375, 392] width 34 height 15
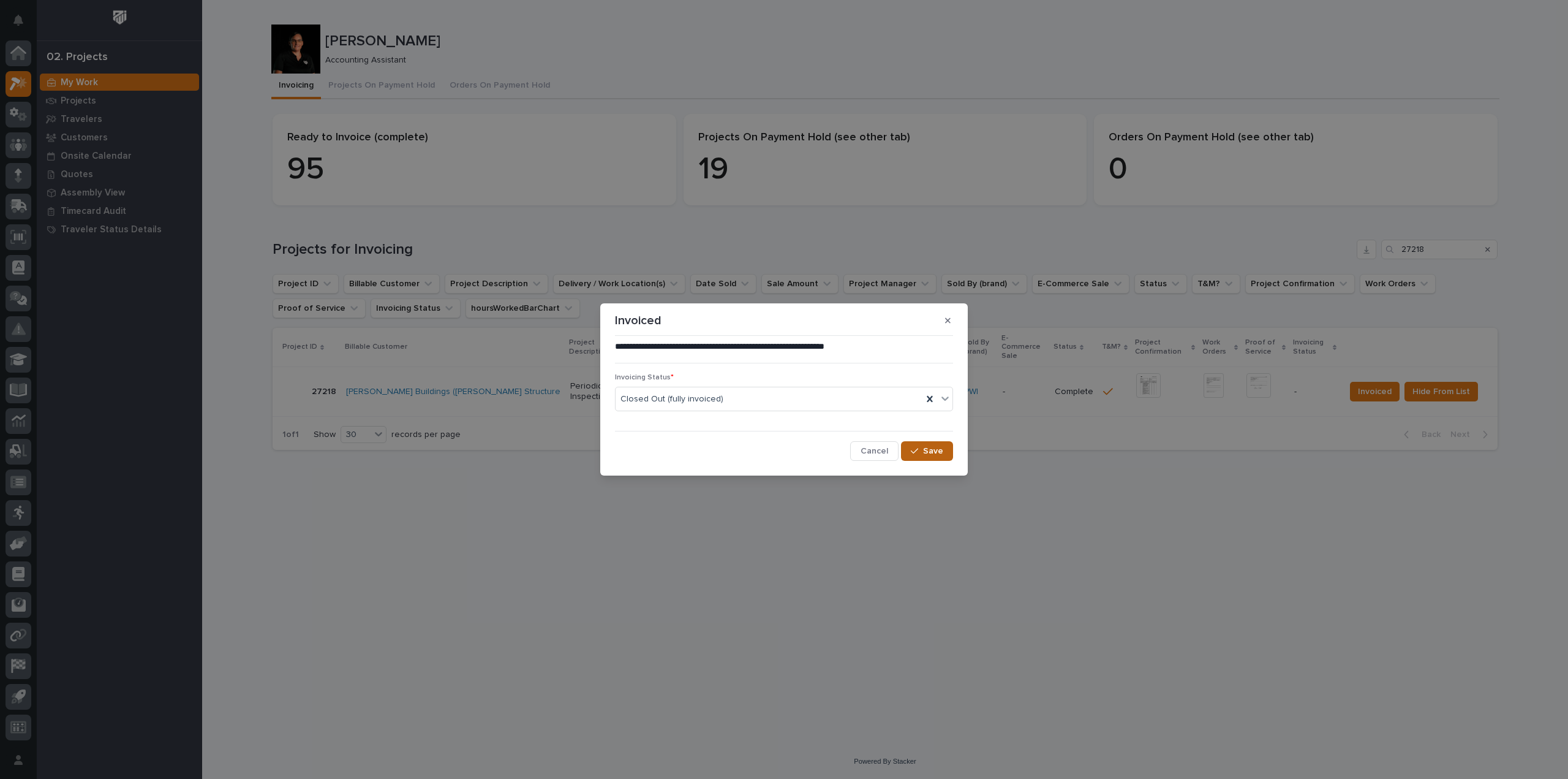
click at [937, 456] on span "Save" at bounding box center [933, 451] width 21 height 11
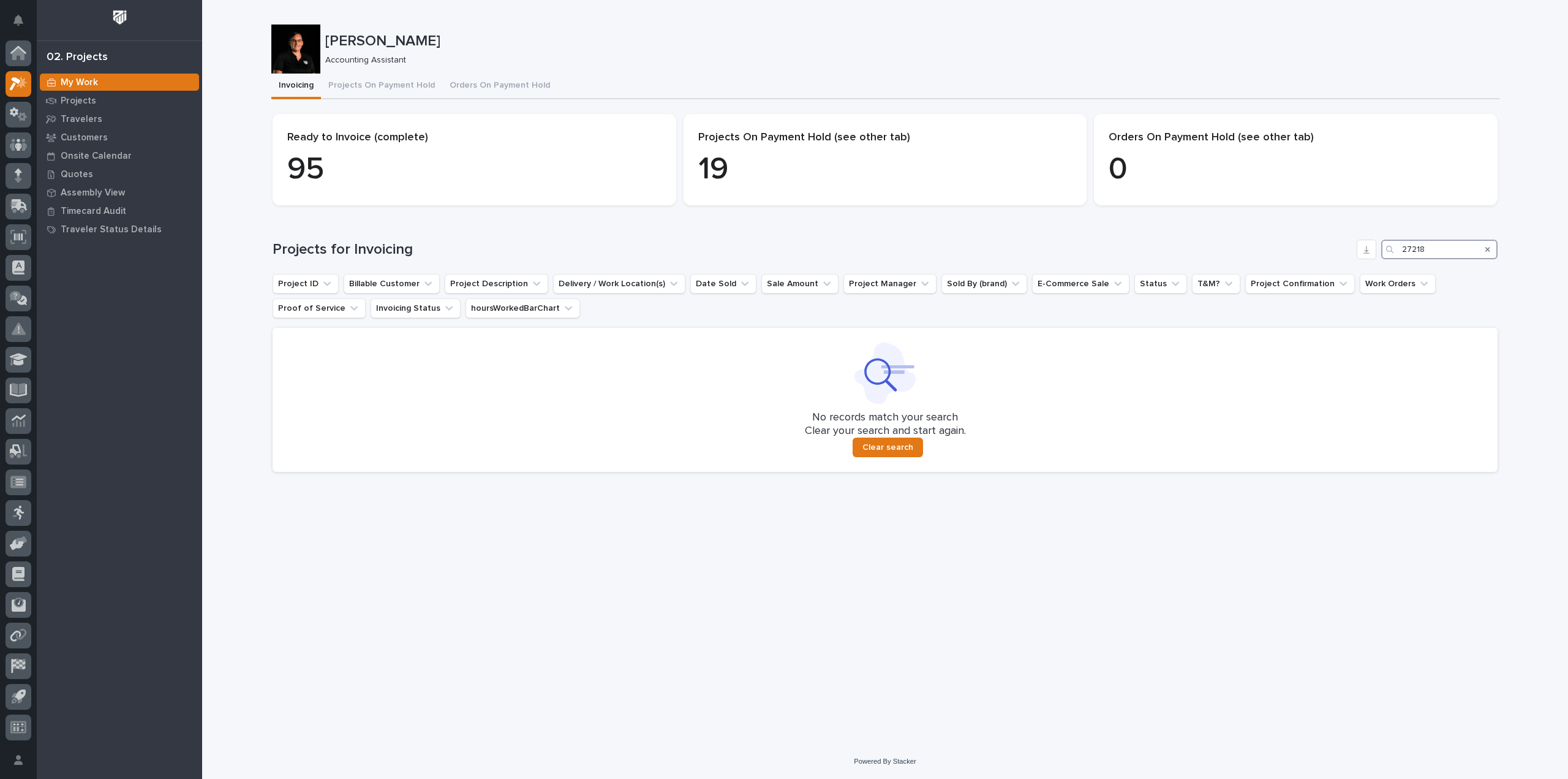
drag, startPoint x: 1445, startPoint y: 247, endPoint x: 1386, endPoint y: 249, distance: 59.0
click at [1386, 249] on div "27218" at bounding box center [1439, 249] width 116 height 20
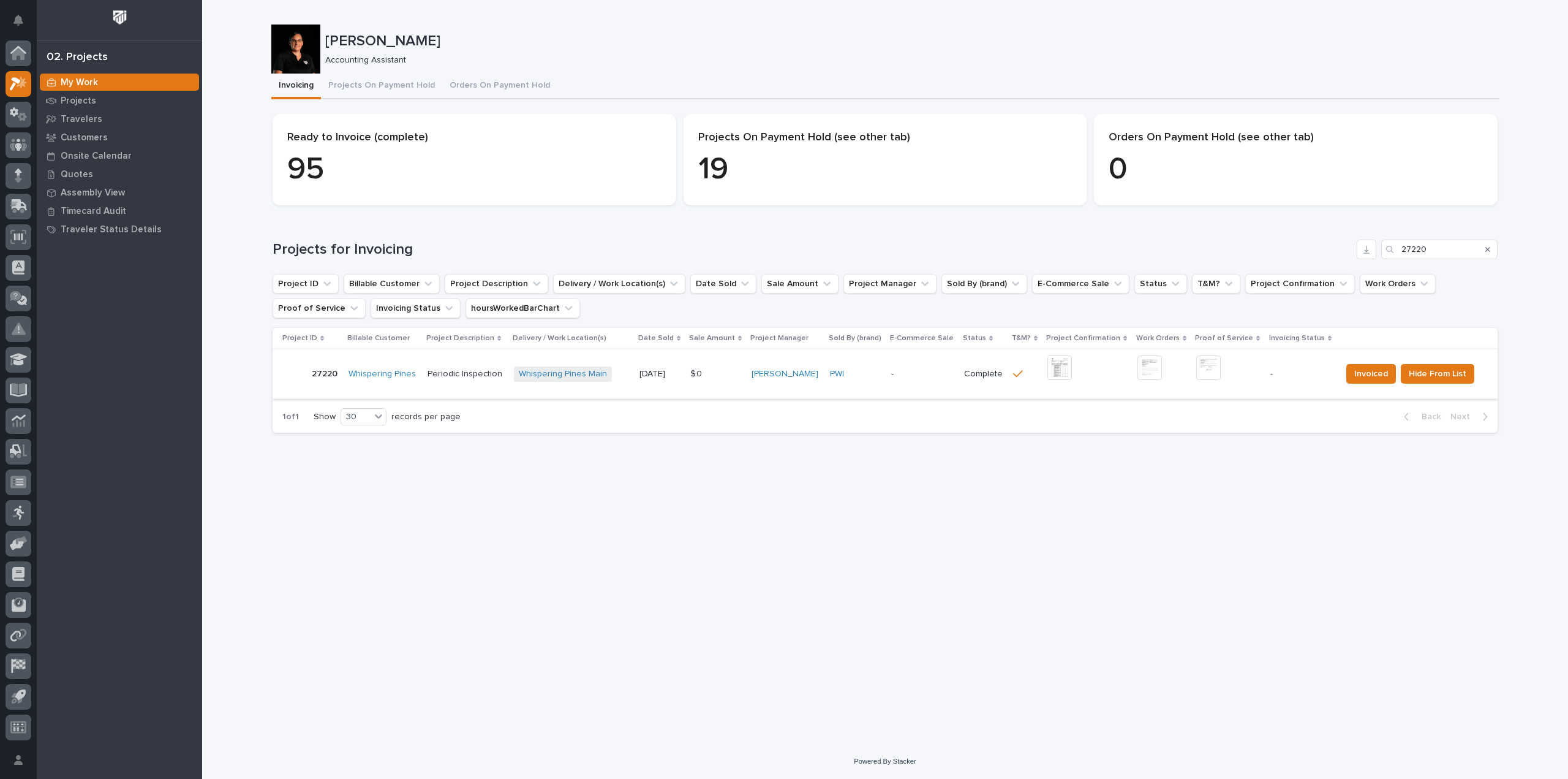
click at [1058, 374] on img at bounding box center [1060, 367] width 24 height 24
click at [1060, 369] on img at bounding box center [1060, 367] width 24 height 24
click at [1206, 366] on img at bounding box center [1208, 367] width 24 height 24
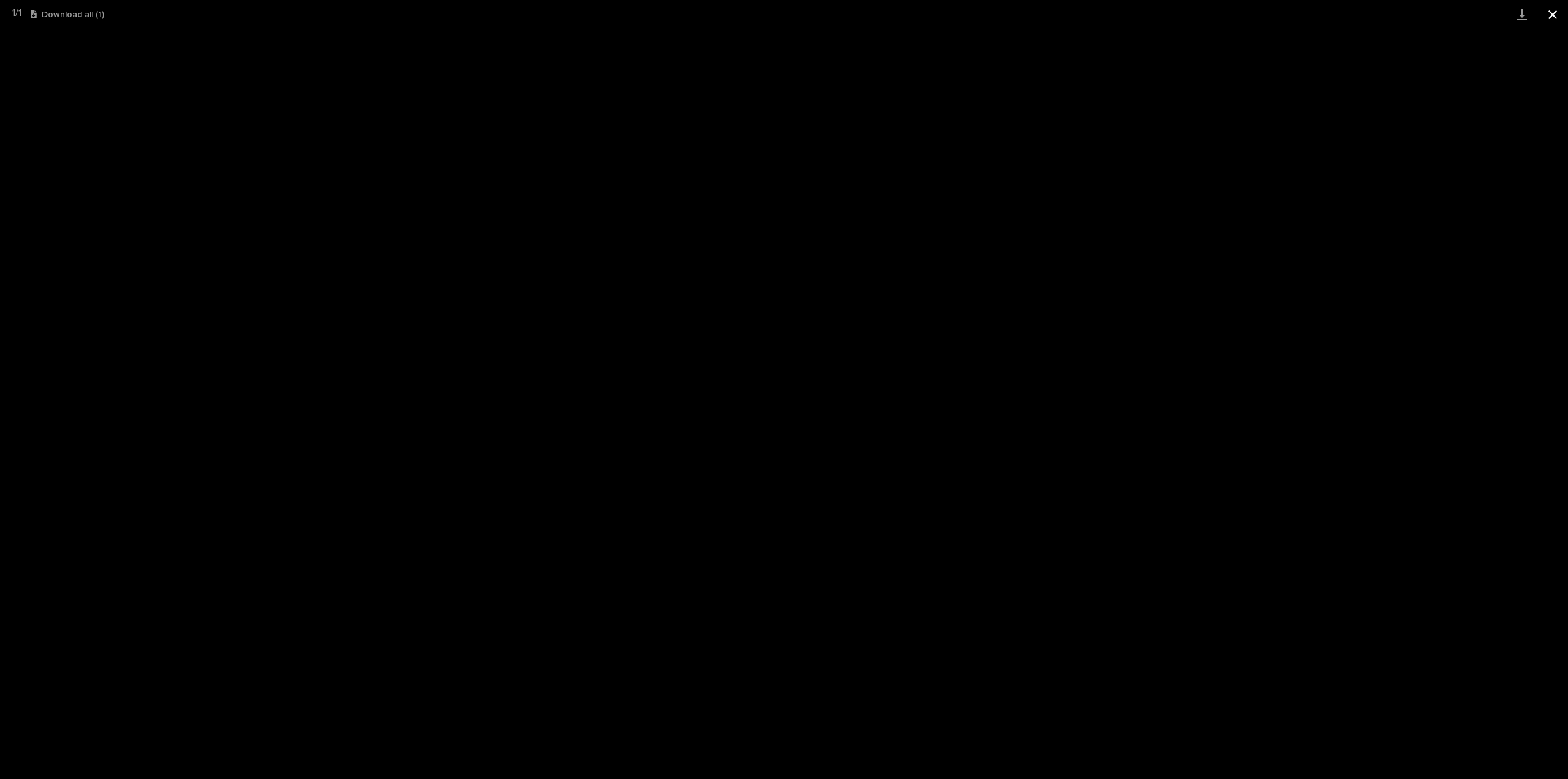
click at [1557, 18] on button "Close gallery" at bounding box center [1552, 14] width 30 height 29
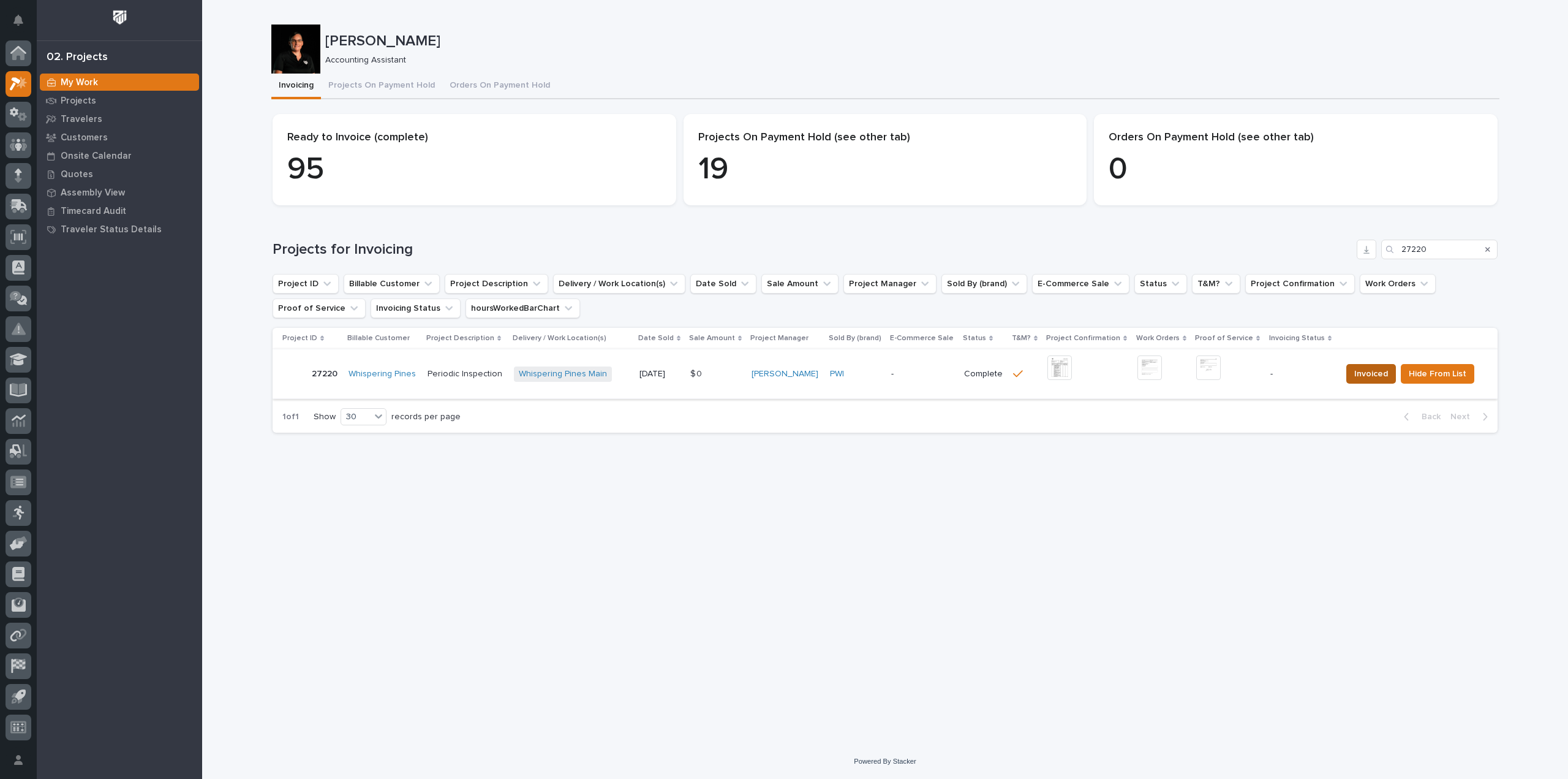
click at [1375, 372] on span "Invoiced" at bounding box center [1371, 374] width 34 height 15
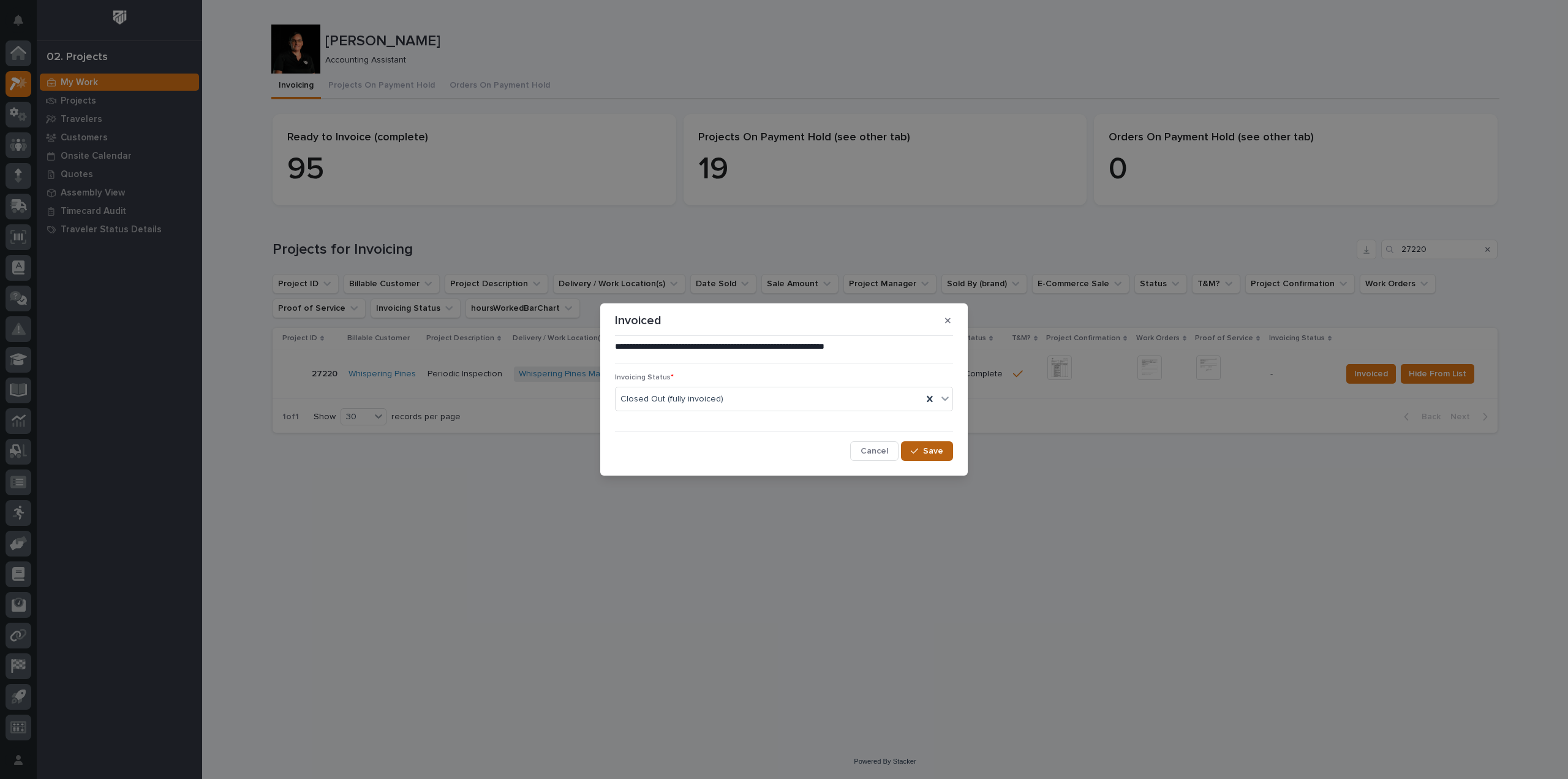
click at [937, 450] on span "Save" at bounding box center [933, 451] width 21 height 11
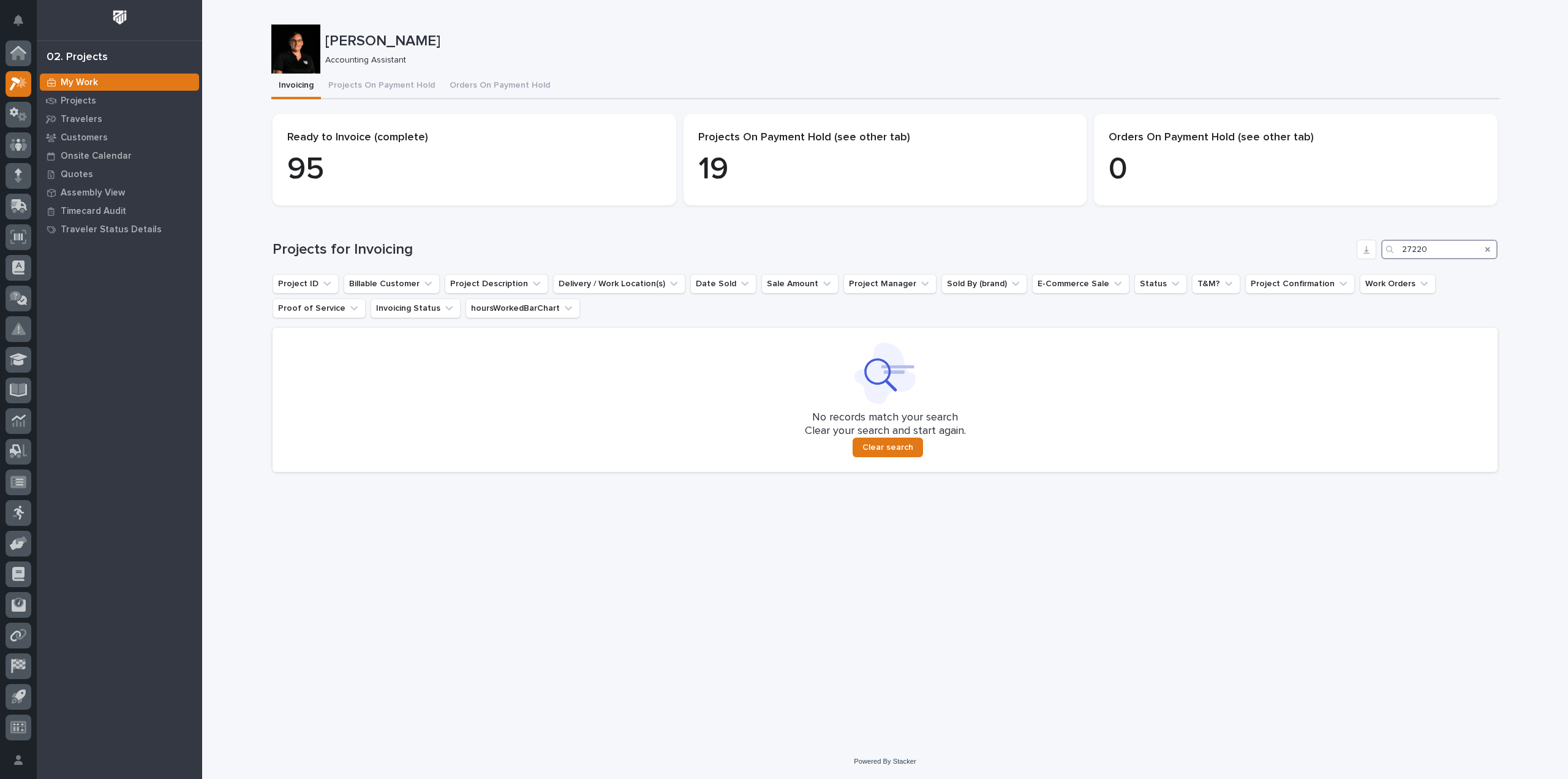
drag, startPoint x: 1436, startPoint y: 249, endPoint x: 1352, endPoint y: 256, distance: 84.3
click at [1352, 256] on div "Projects for Invoicing 27220" at bounding box center [885, 249] width 1225 height 20
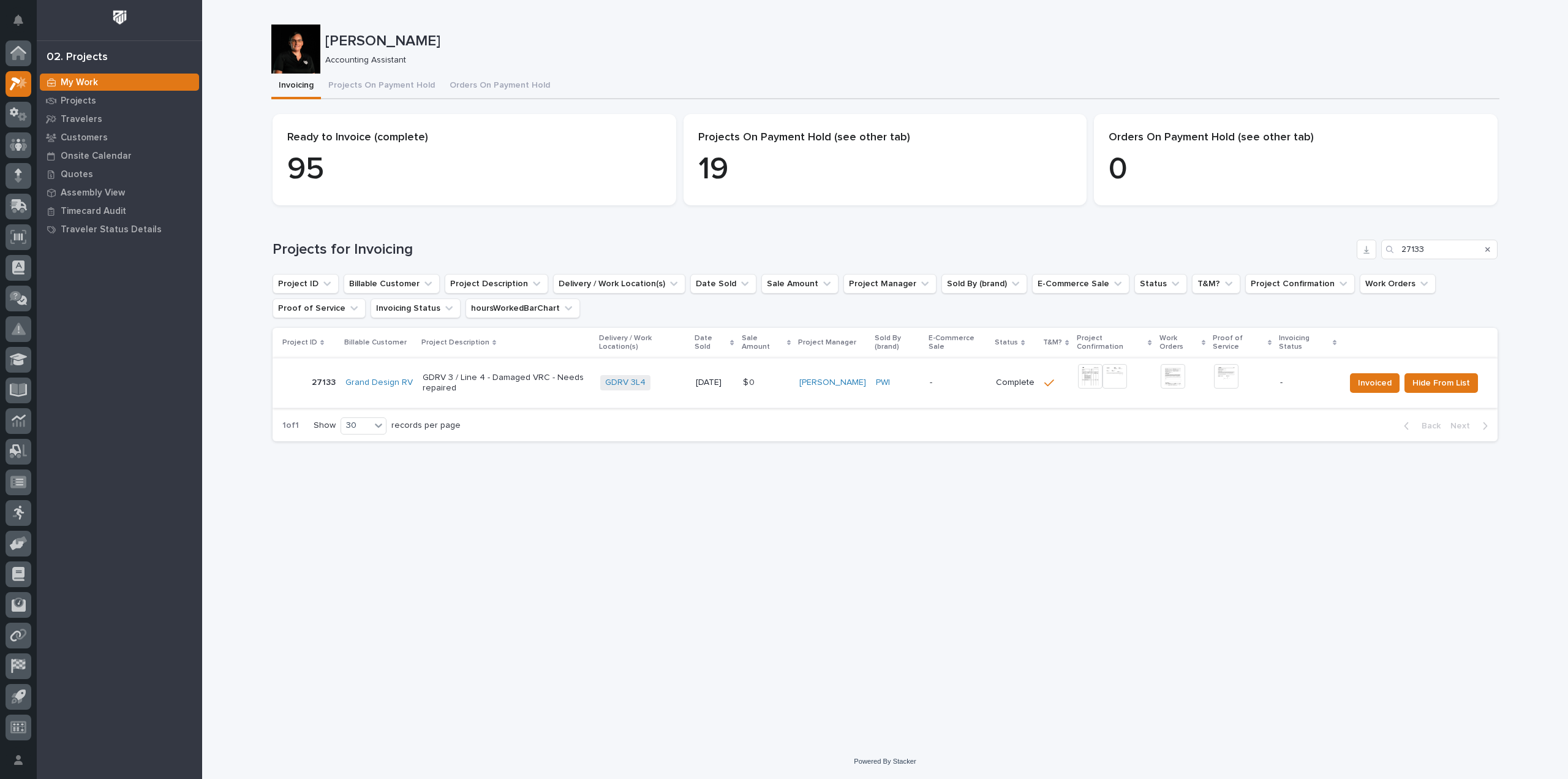
click at [1099, 376] on img at bounding box center [1090, 376] width 24 height 24
click at [1234, 377] on img at bounding box center [1226, 376] width 24 height 24
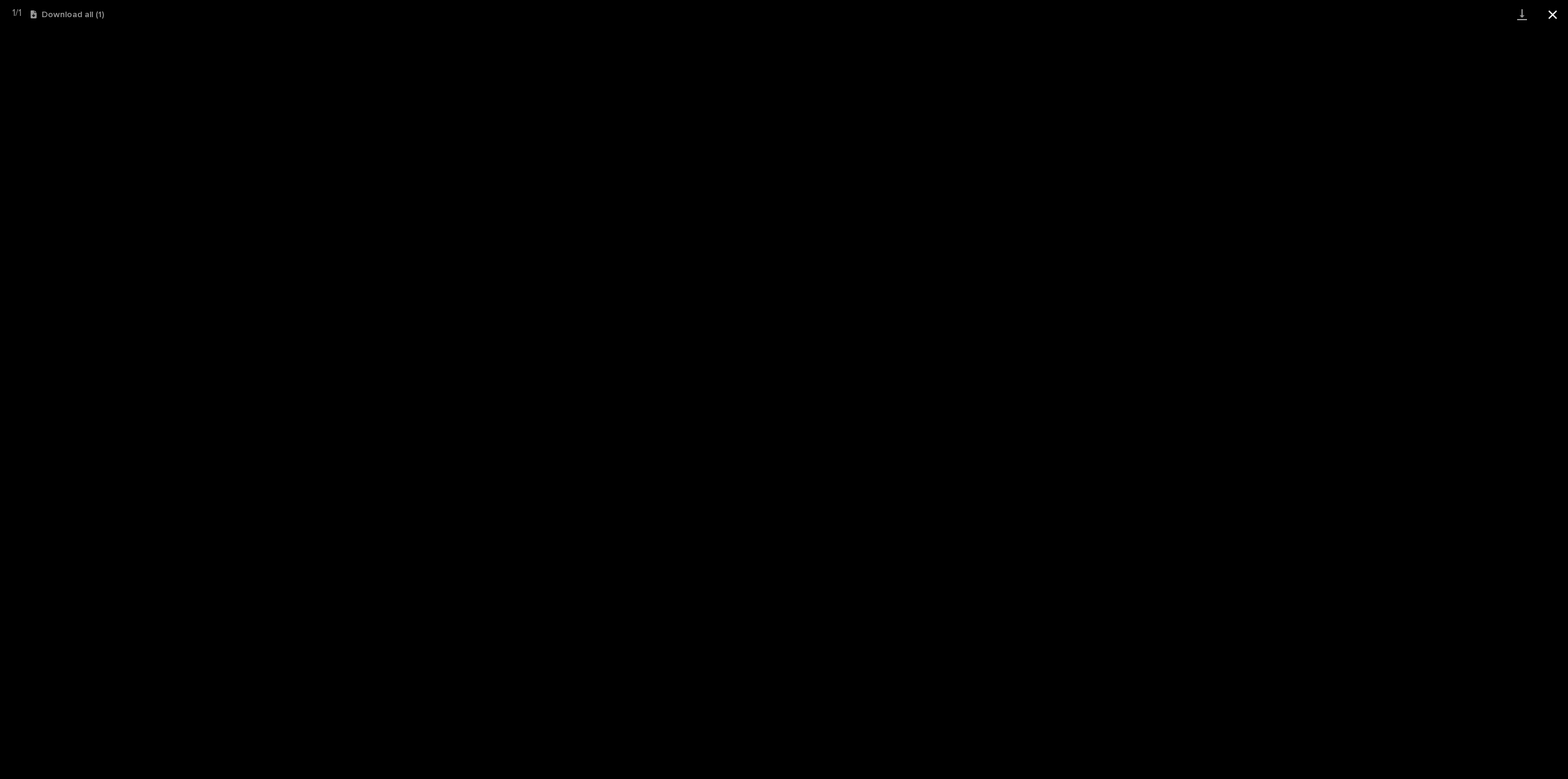
click at [1549, 12] on button "Close gallery" at bounding box center [1552, 14] width 30 height 29
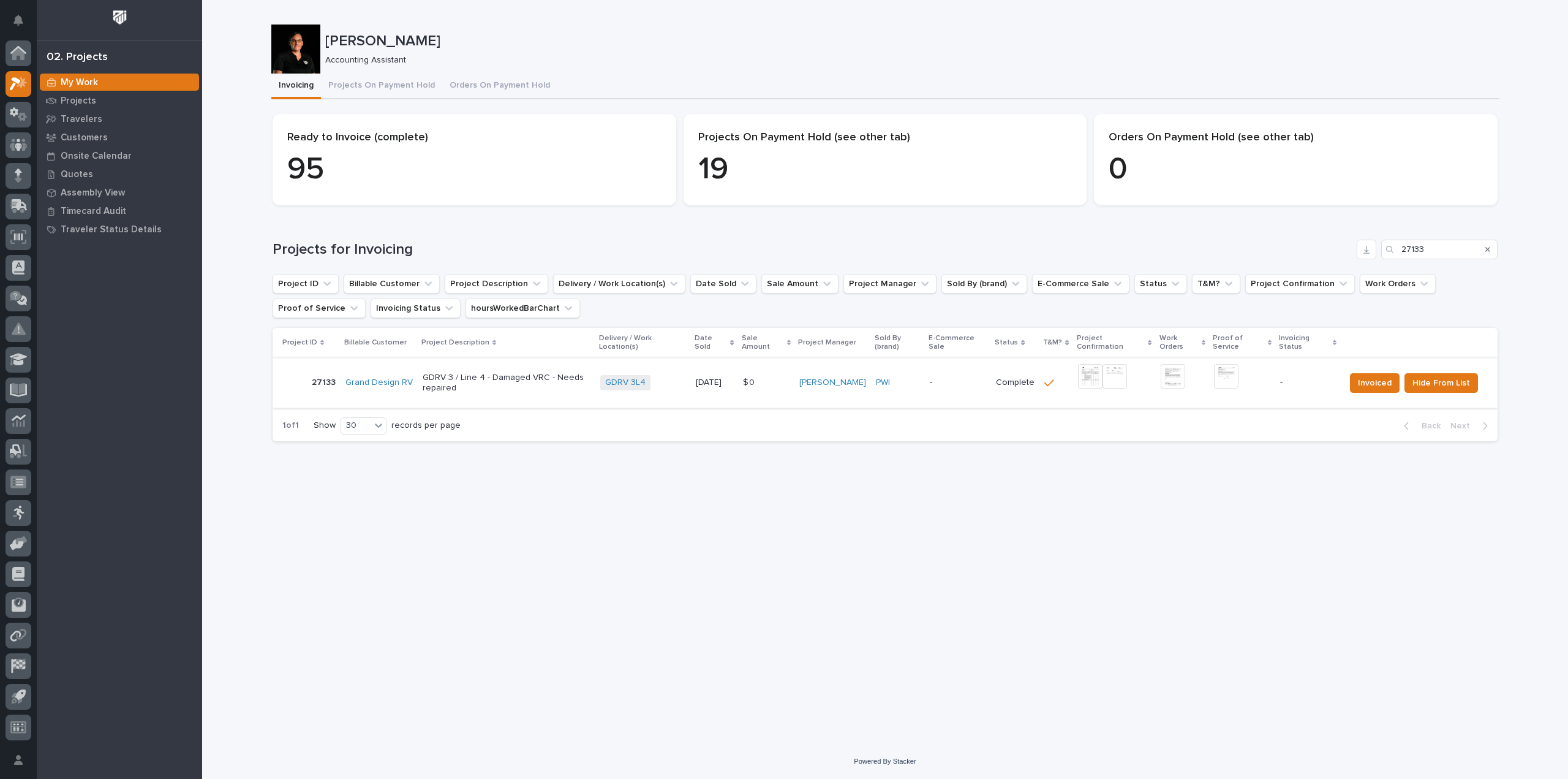
click at [1232, 377] on img at bounding box center [1226, 376] width 24 height 24
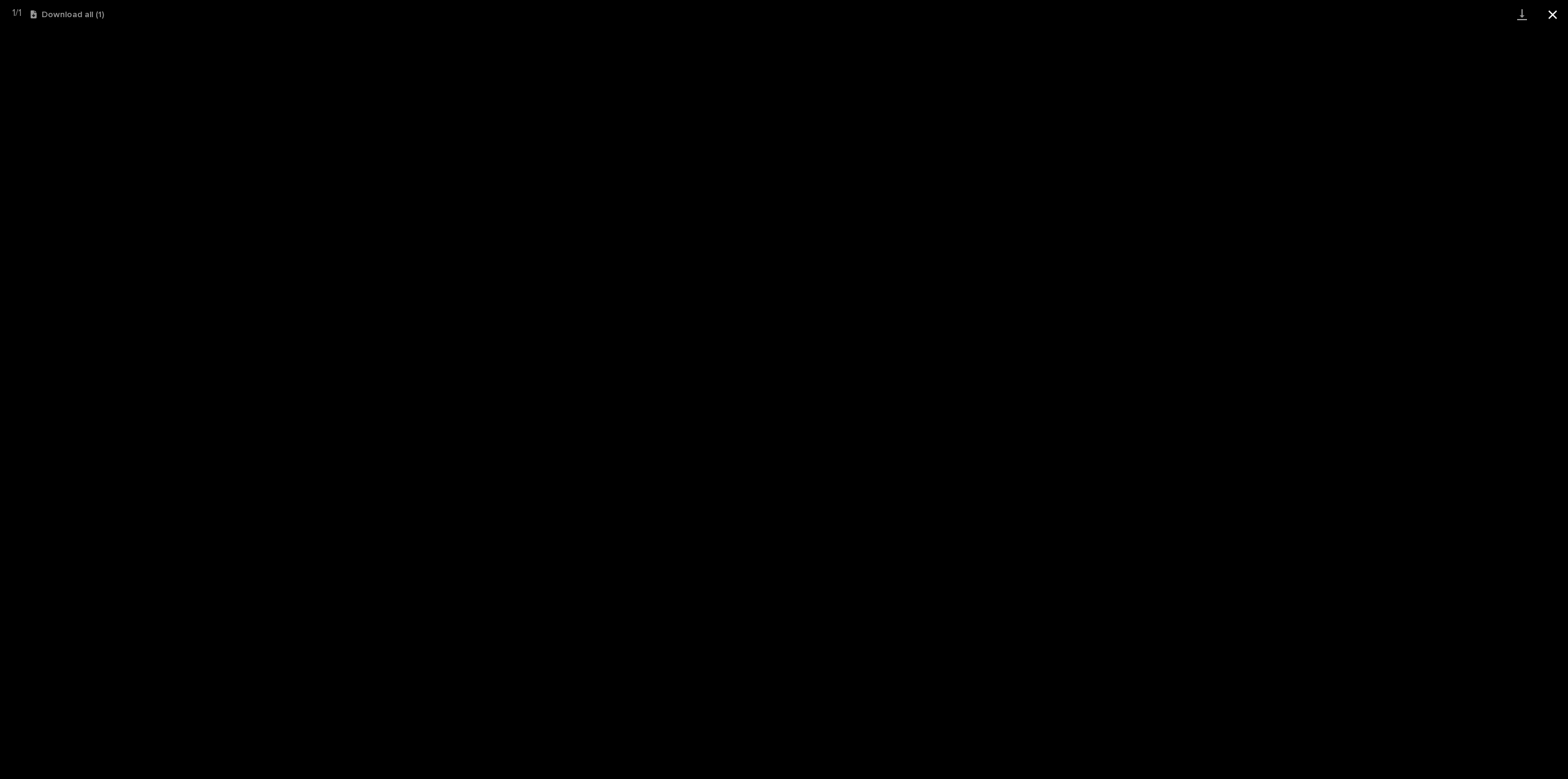
click at [1554, 13] on button "Close gallery" at bounding box center [1552, 14] width 30 height 29
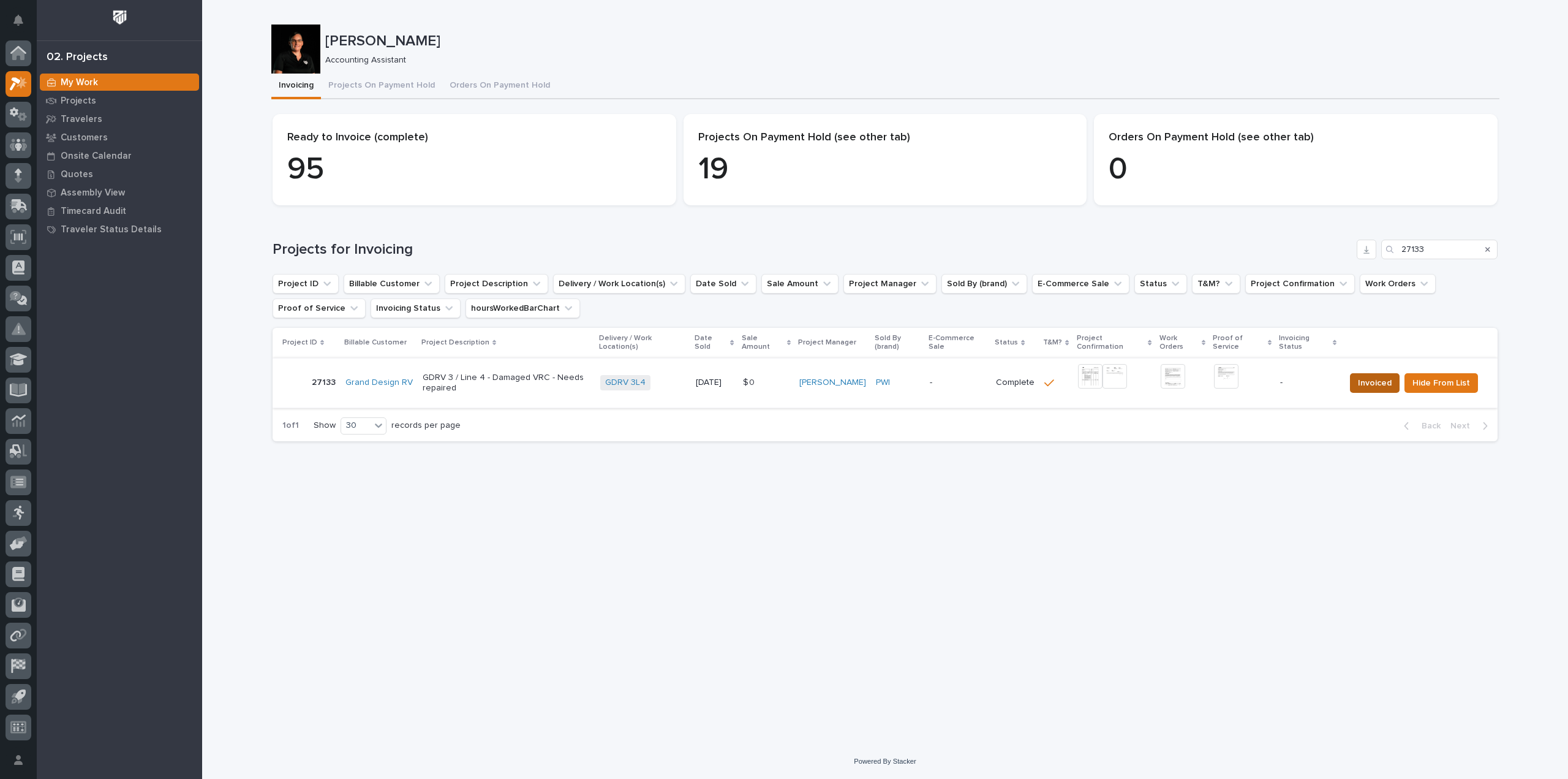
click at [1383, 384] on span "Invoiced" at bounding box center [1375, 383] width 34 height 15
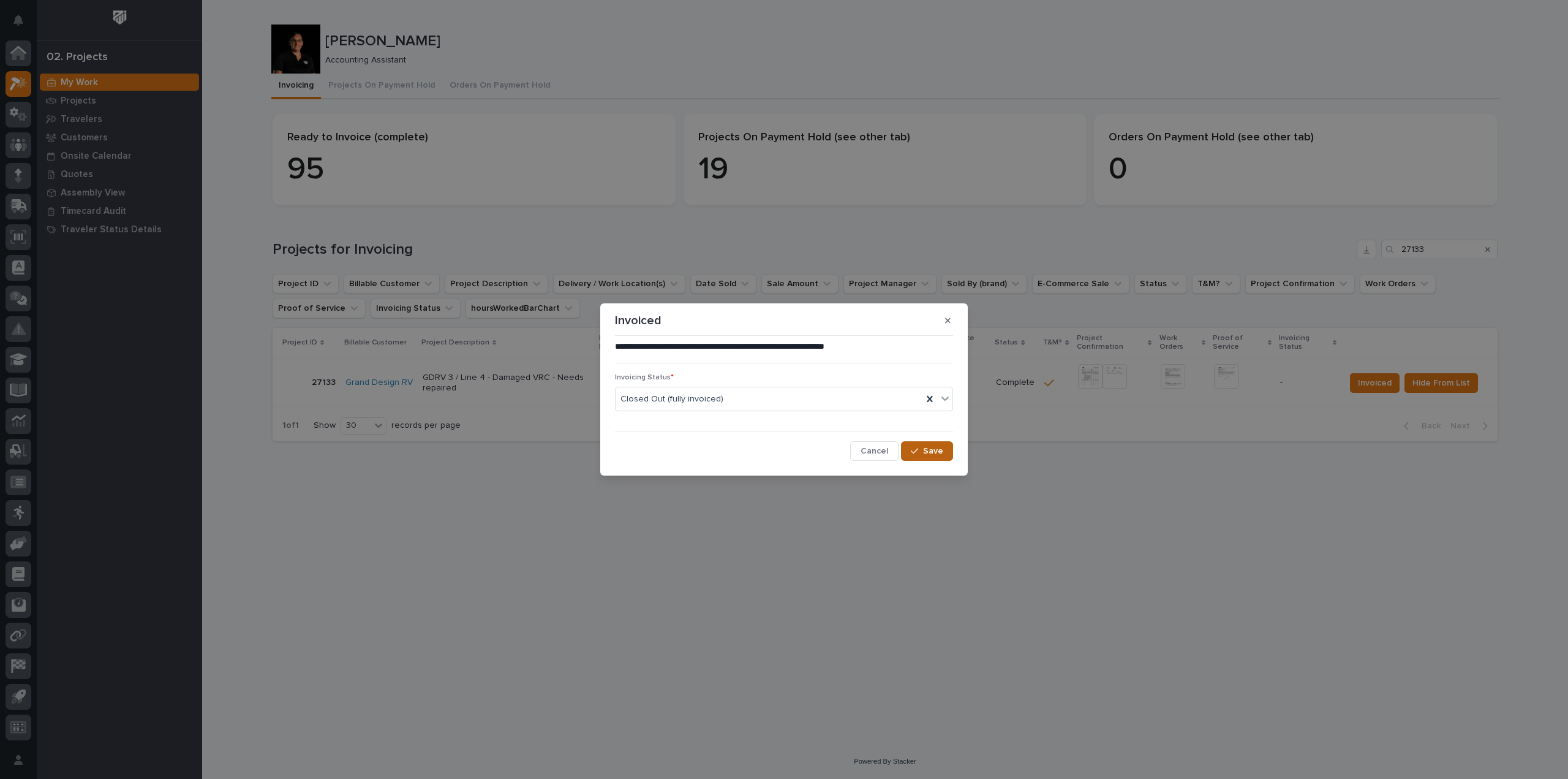
click at [925, 455] on span "Save" at bounding box center [933, 451] width 21 height 11
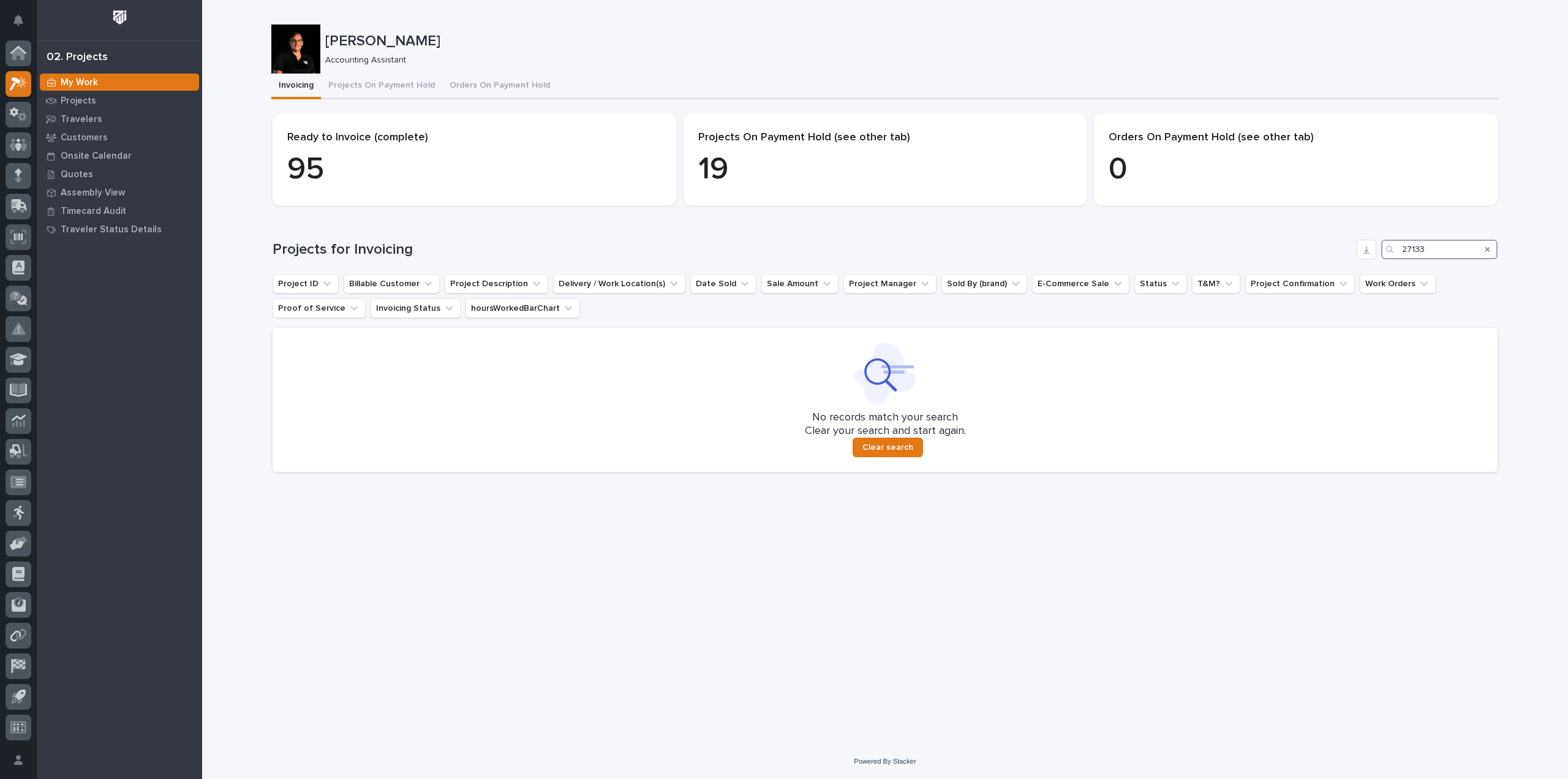
drag, startPoint x: 1429, startPoint y: 246, endPoint x: 1383, endPoint y: 249, distance: 46.1
click at [1383, 249] on div "27133" at bounding box center [1439, 249] width 116 height 20
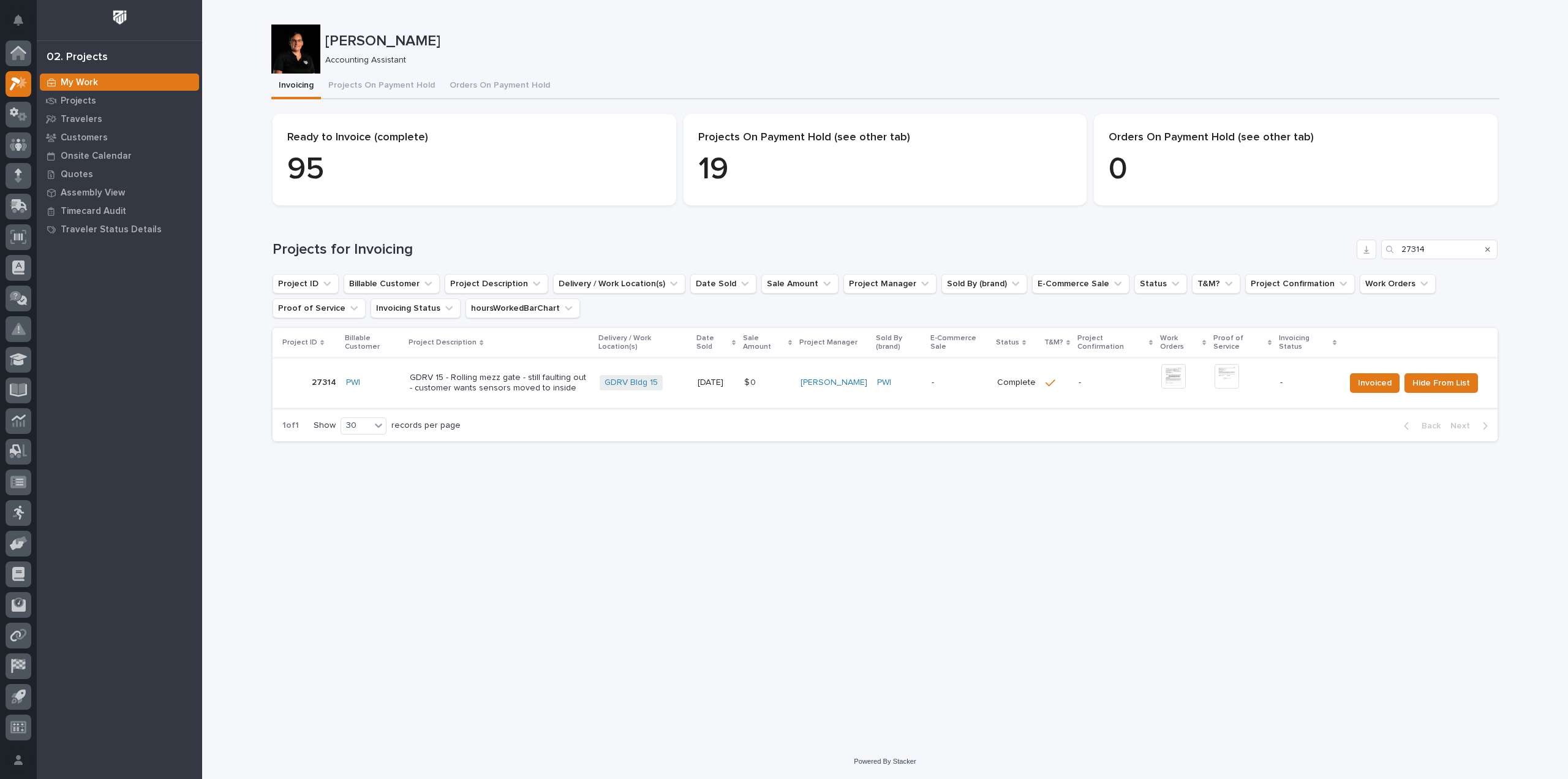
click at [1175, 379] on img at bounding box center [1173, 376] width 24 height 24
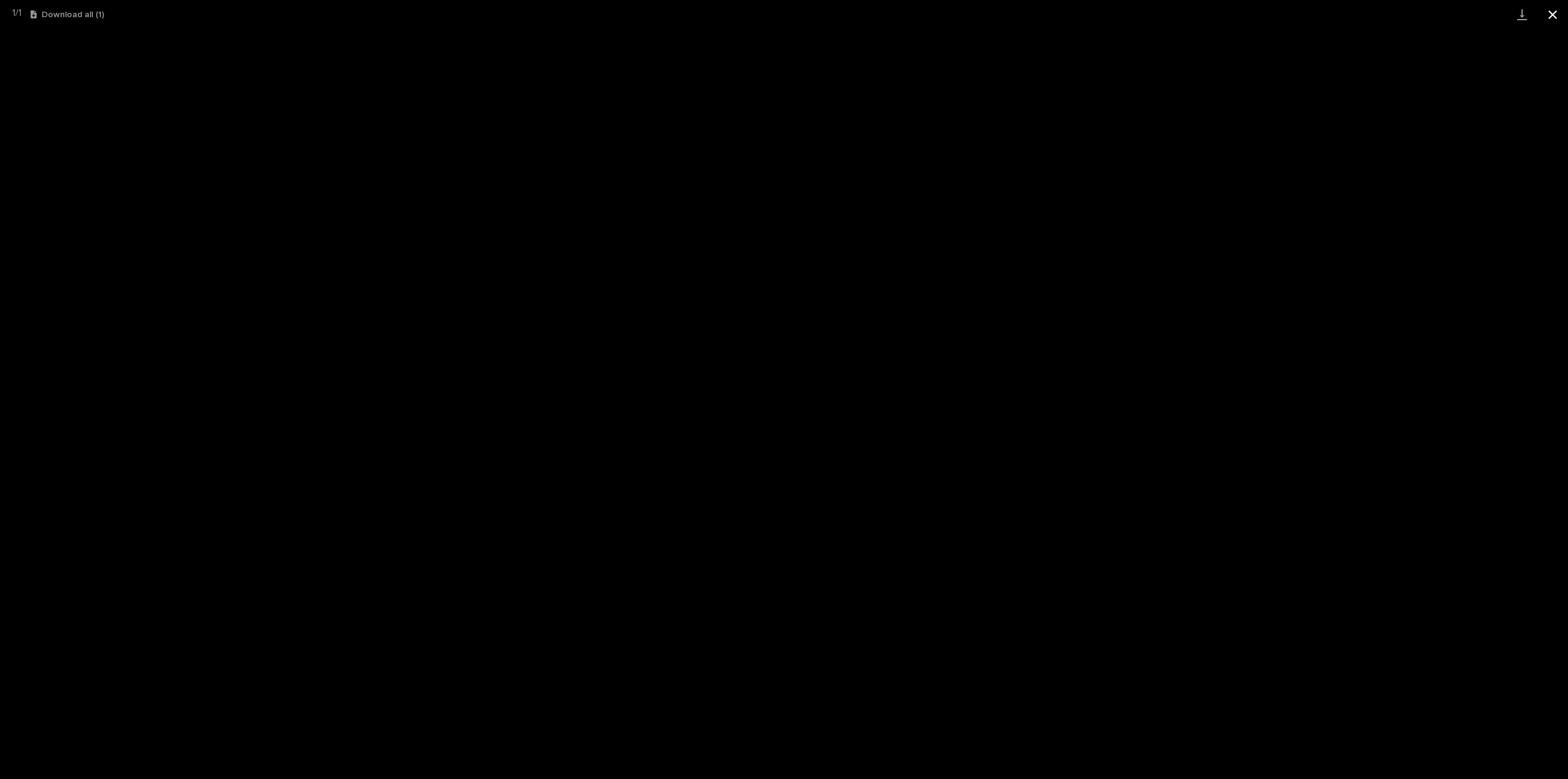
click at [1550, 21] on button "Close gallery" at bounding box center [1552, 14] width 30 height 29
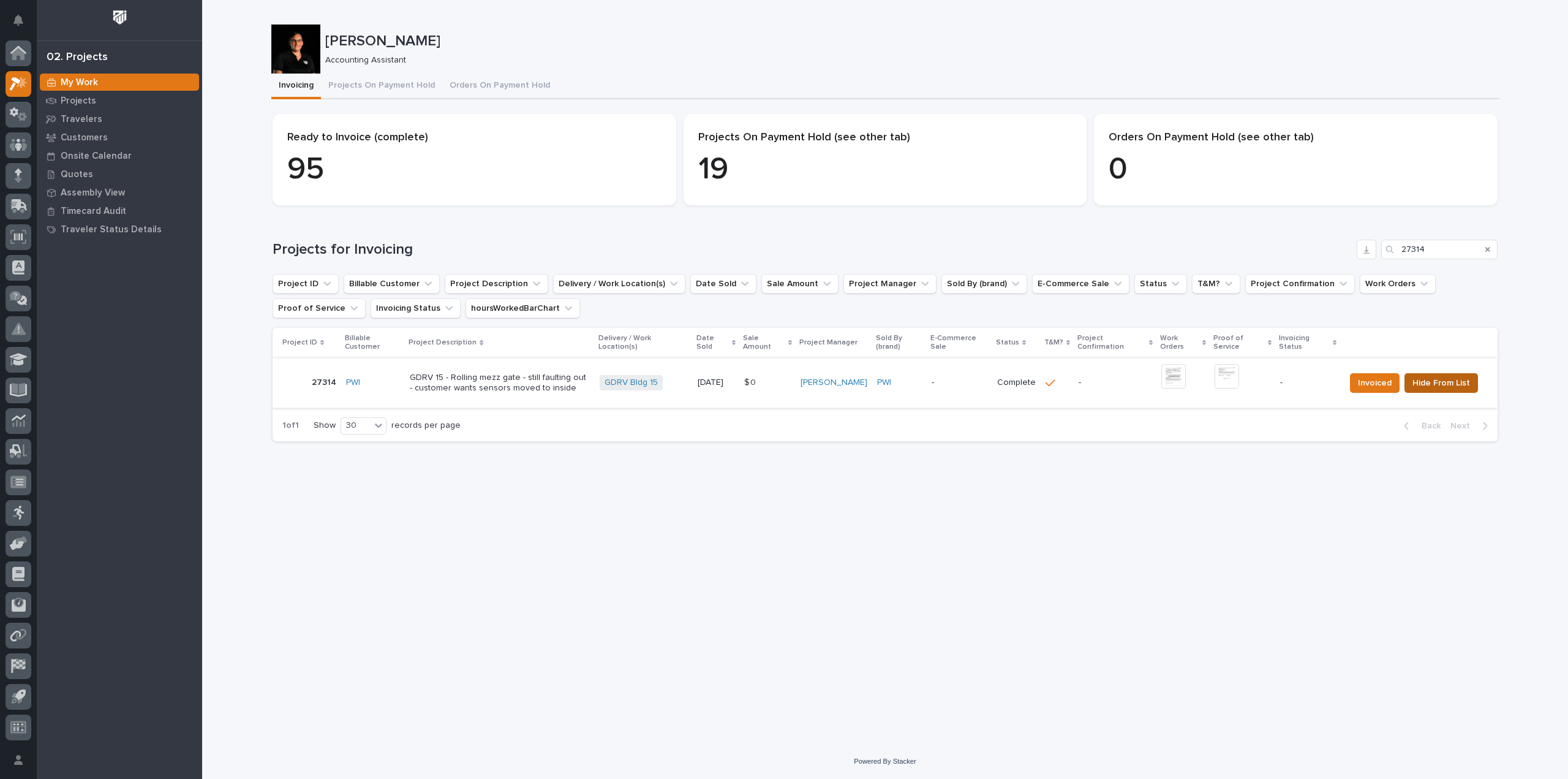
click at [1436, 387] on span "Hide From List" at bounding box center [1441, 383] width 58 height 15
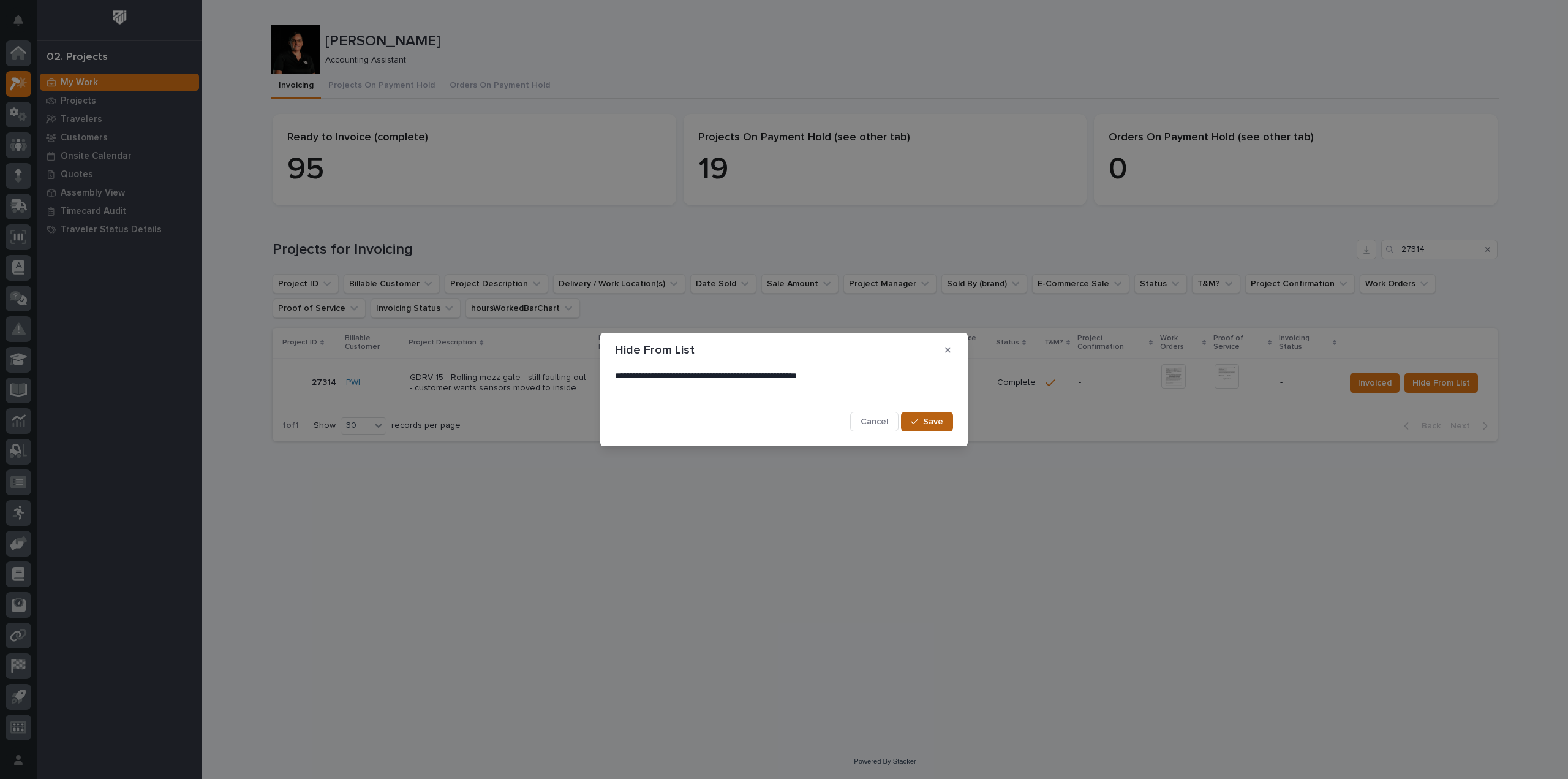
click at [935, 421] on span "Save" at bounding box center [933, 422] width 21 height 11
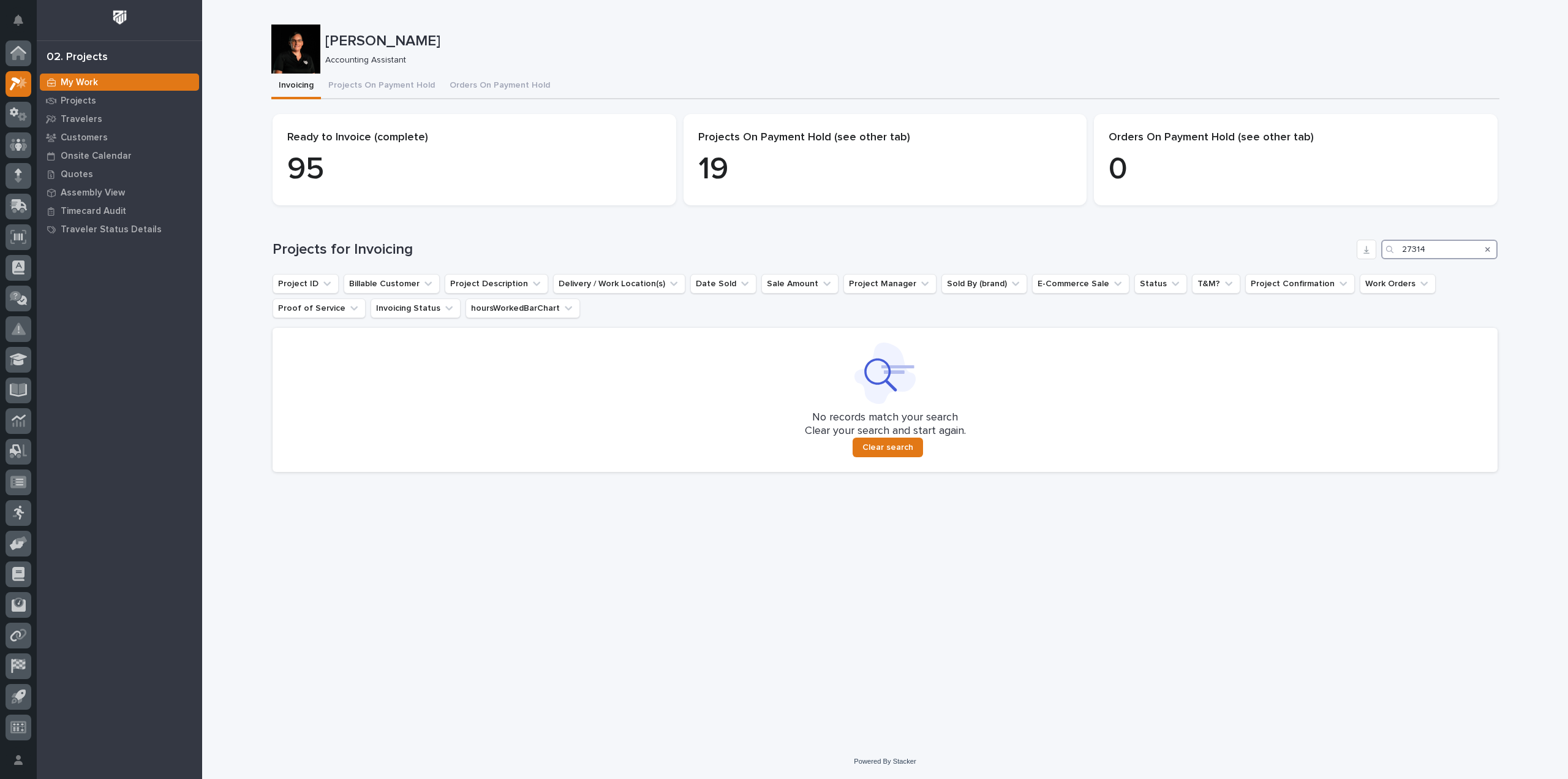
drag, startPoint x: 1431, startPoint y: 249, endPoint x: 1339, endPoint y: 249, distance: 92.0
click at [1339, 249] on div "Projects for Invoicing 27314" at bounding box center [885, 249] width 1225 height 20
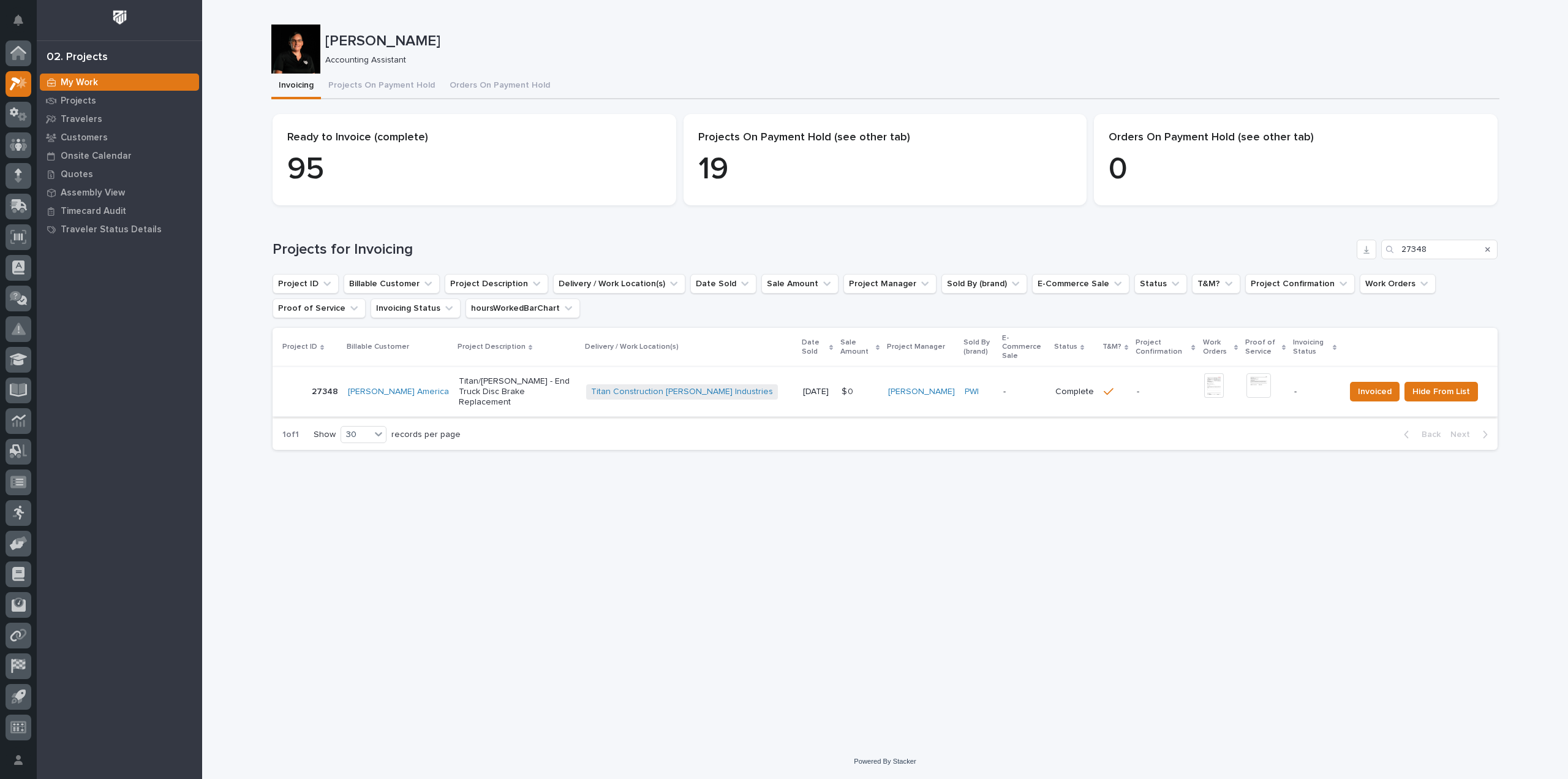
click at [1204, 379] on img at bounding box center [1214, 385] width 21 height 24
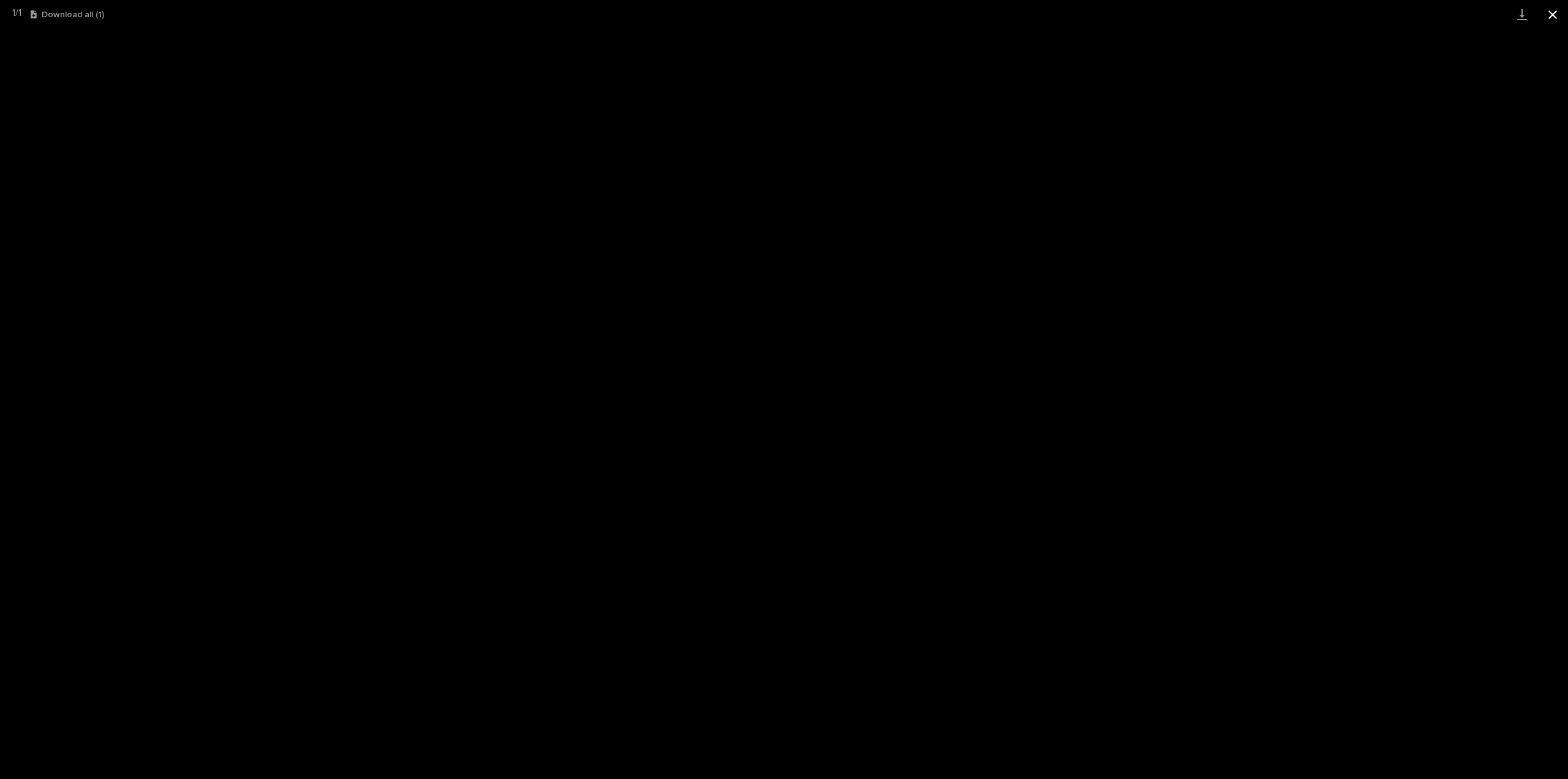
click at [1551, 19] on button "Close gallery" at bounding box center [1552, 14] width 30 height 29
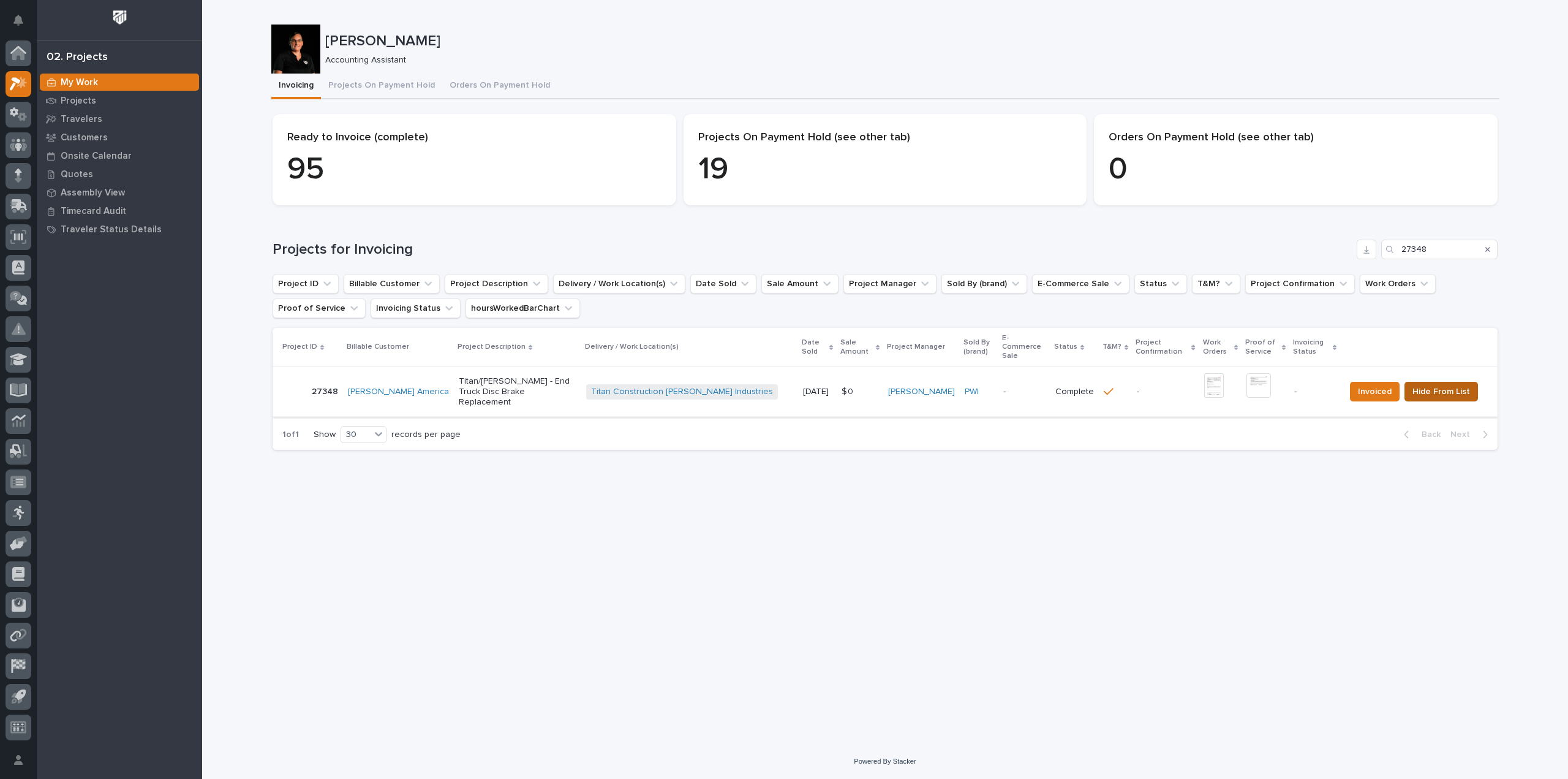
click at [1442, 384] on span "Hide From List" at bounding box center [1441, 392] width 58 height 15
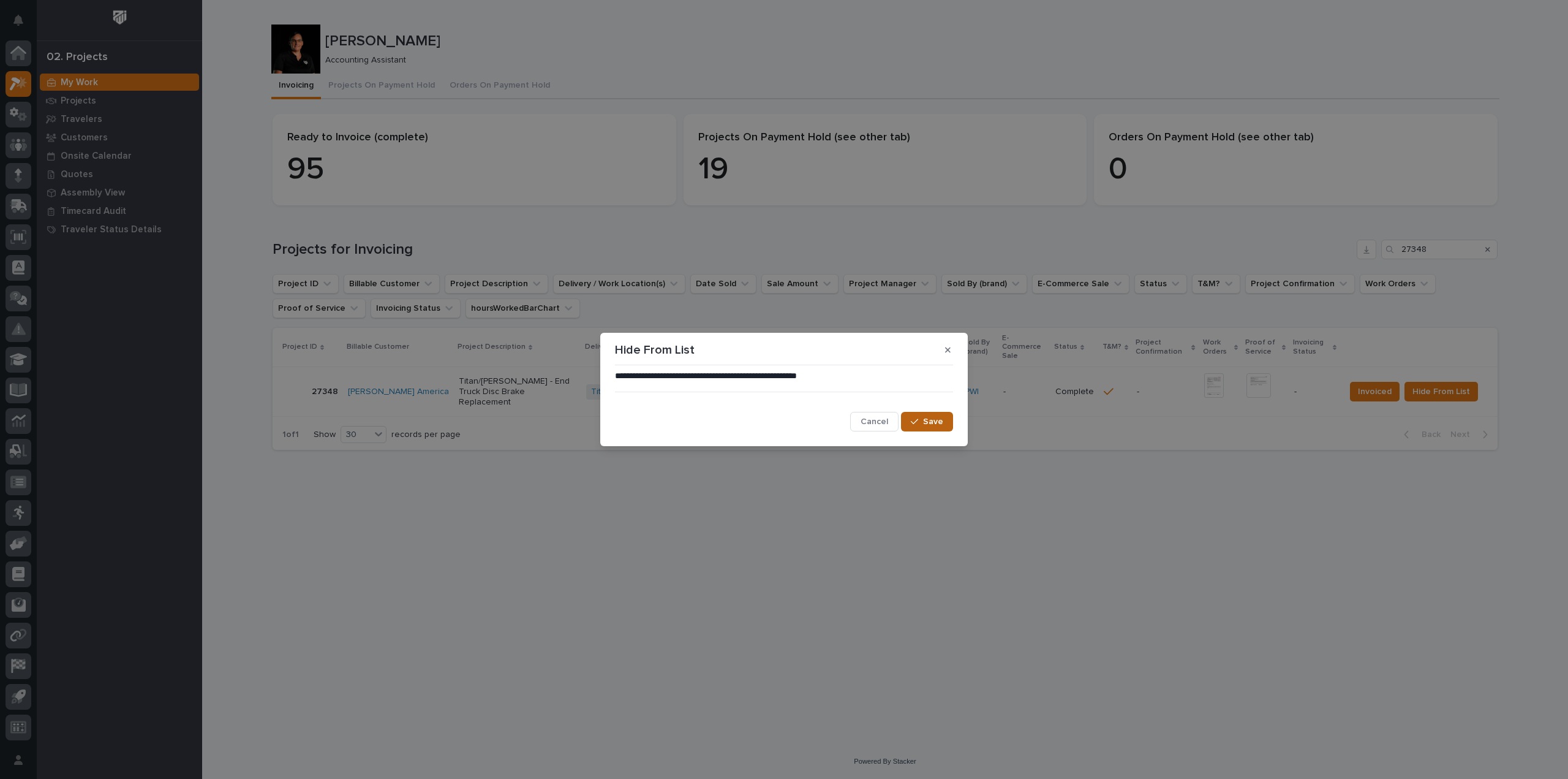
click at [930, 426] on span "Save" at bounding box center [933, 422] width 21 height 11
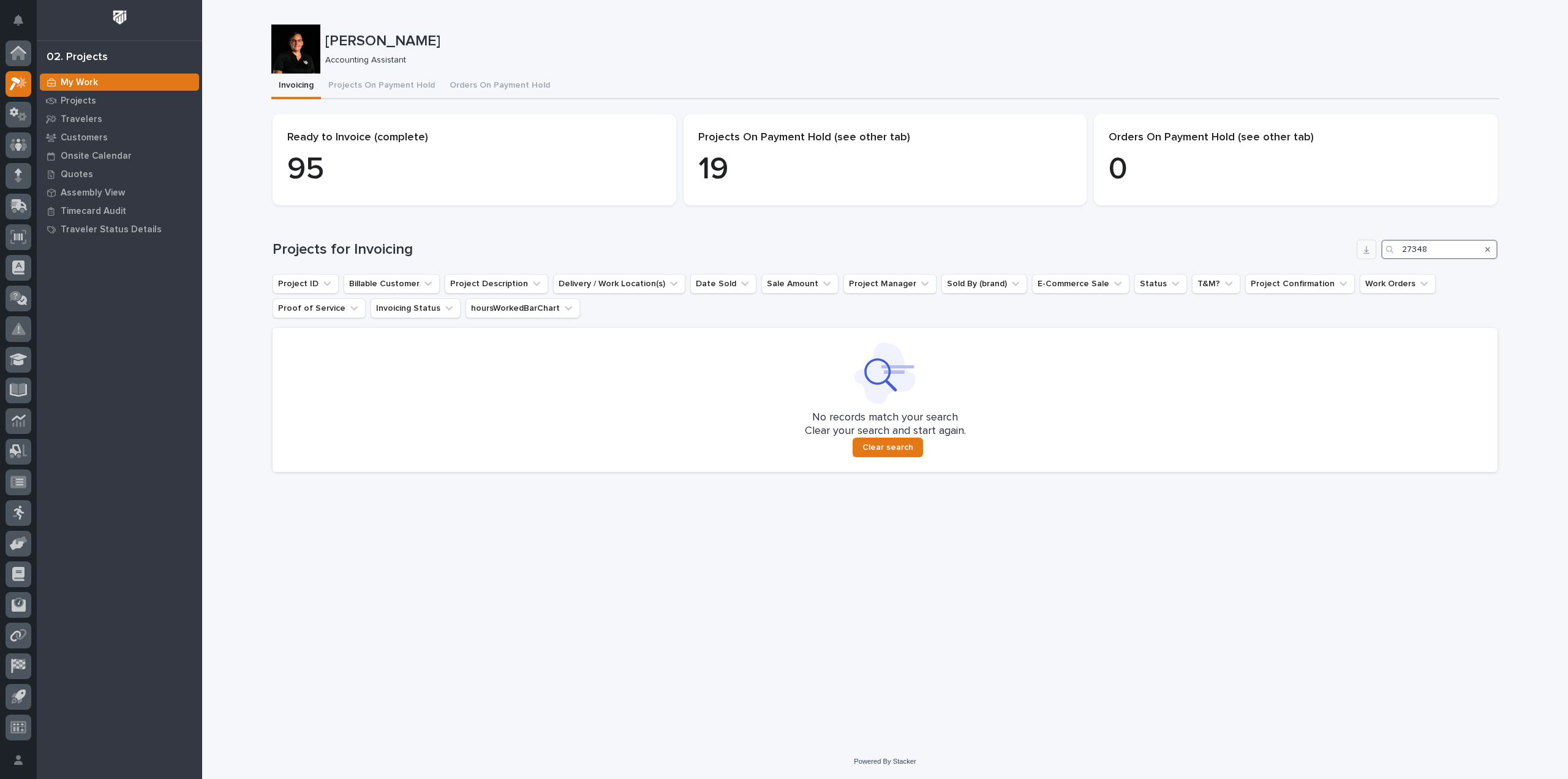
drag, startPoint x: 1450, startPoint y: 252, endPoint x: 1364, endPoint y: 252, distance: 86.0
click at [1364, 252] on div "Projects for Invoicing 27348" at bounding box center [885, 249] width 1225 height 20
type input "27352"
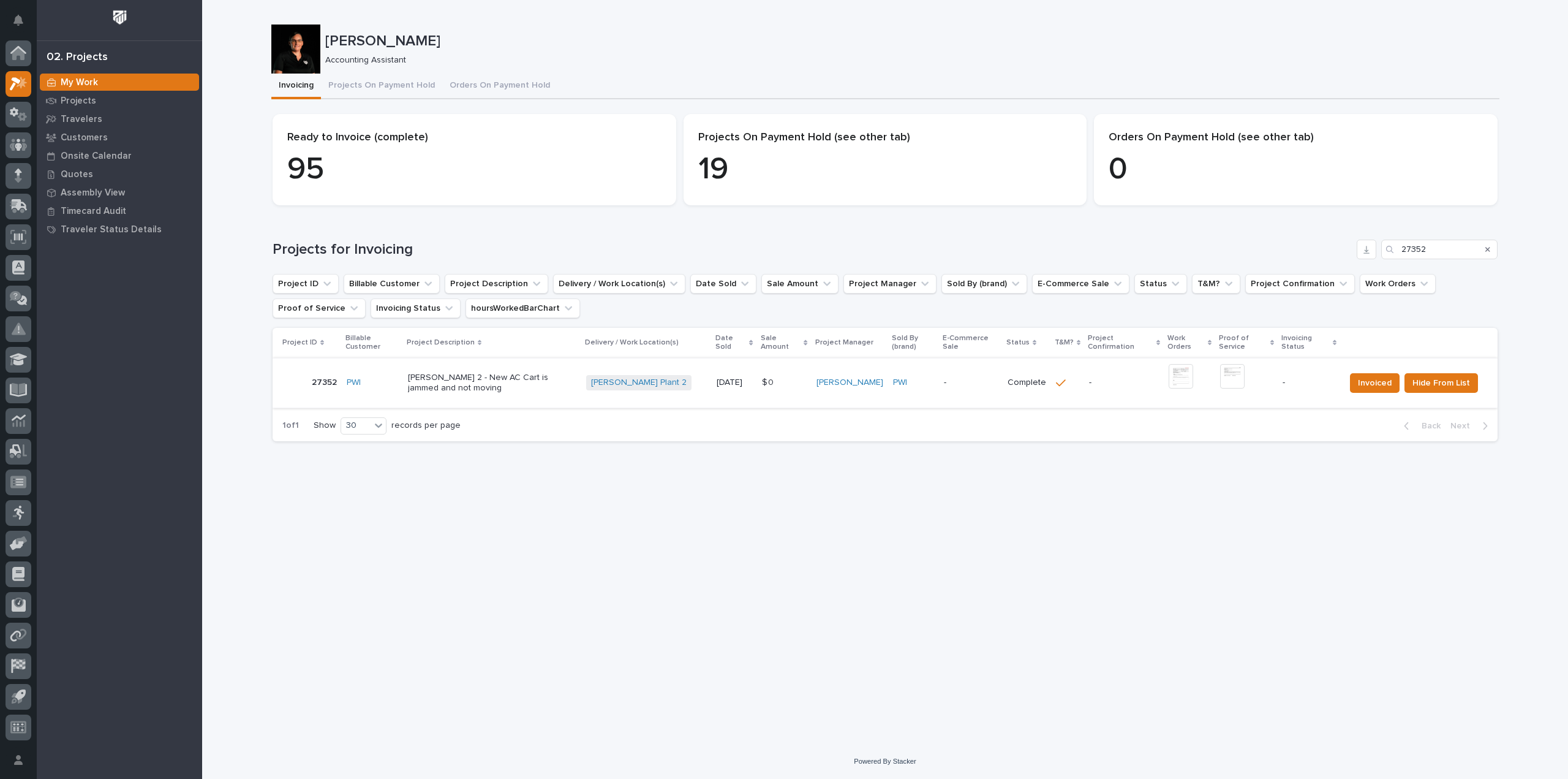
click at [1176, 384] on img at bounding box center [1181, 376] width 24 height 24
click at [1433, 388] on span "Hide From List" at bounding box center [1441, 383] width 58 height 15
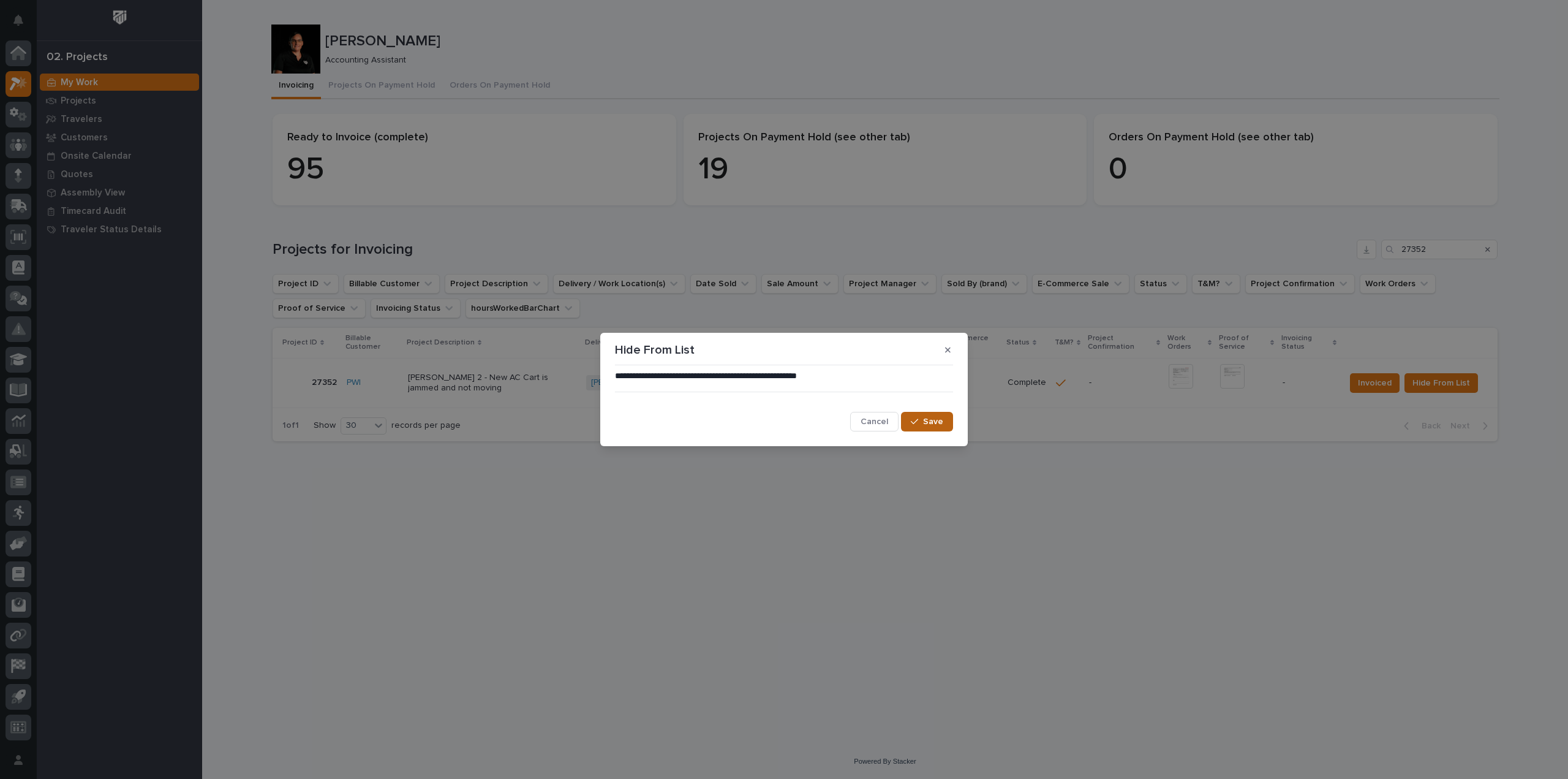
click at [928, 421] on span "Save" at bounding box center [933, 422] width 21 height 11
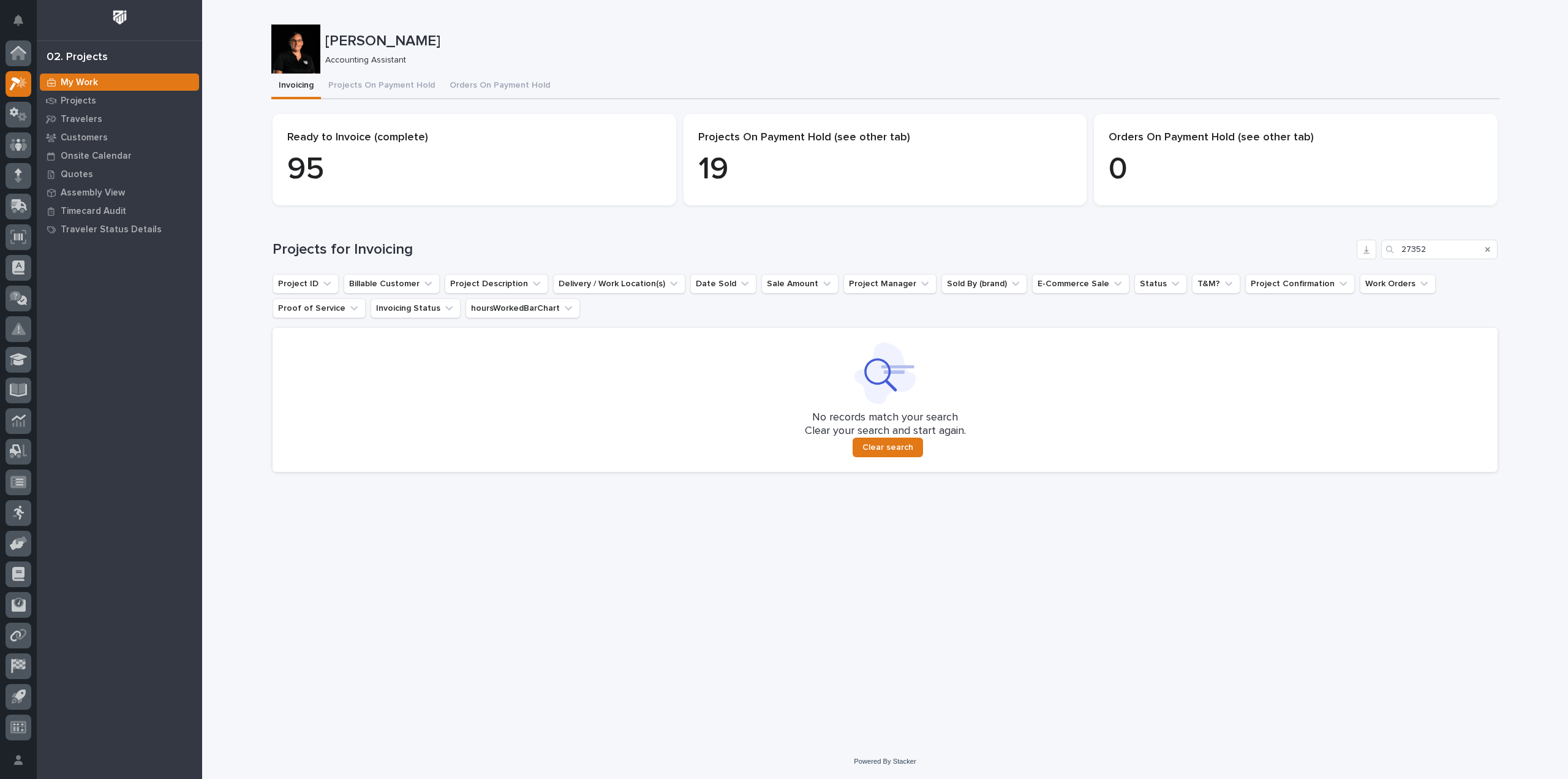
click at [855, 235] on div "Loading... Saving… Projects for Invoicing 27352 Project ID Billable Customer Pr…" at bounding box center [885, 348] width 1225 height 267
click at [376, 79] on button "Projects On Payment Hold" at bounding box center [382, 86] width 121 height 25
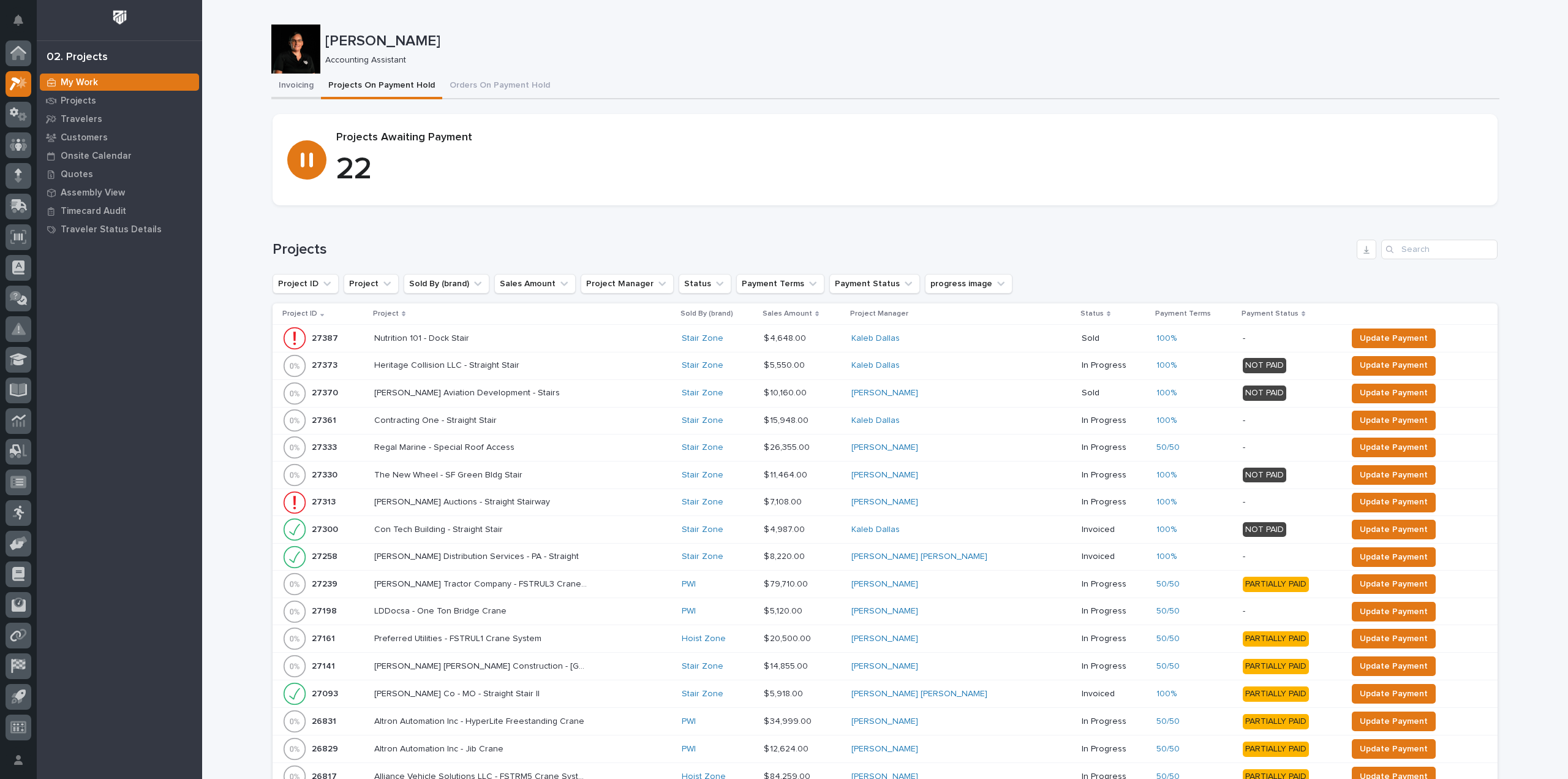
click at [291, 84] on button "Invoicing" at bounding box center [296, 86] width 50 height 25
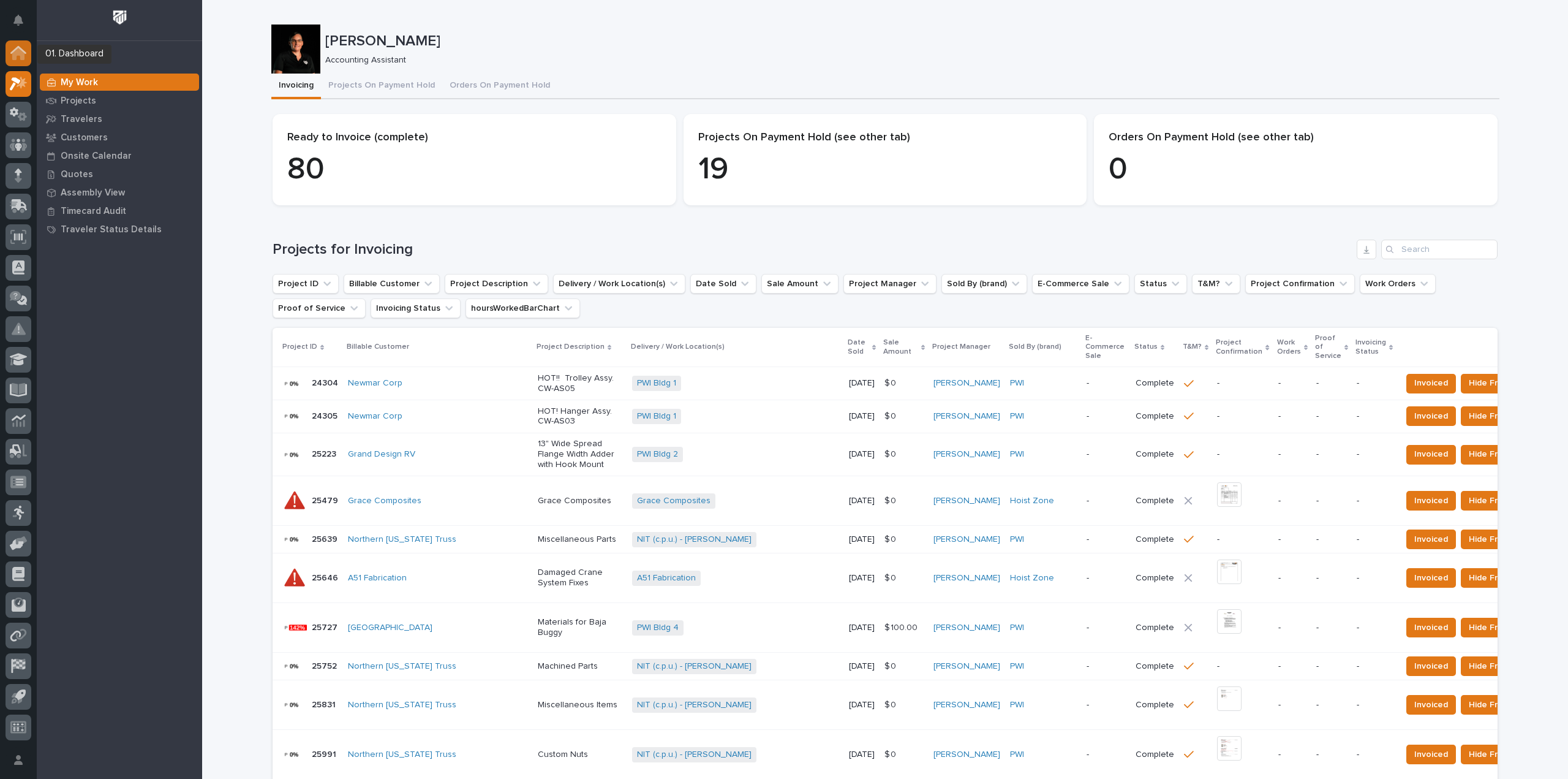
click at [22, 48] on icon at bounding box center [19, 53] width 16 height 14
